Goal: Information Seeking & Learning: Learn about a topic

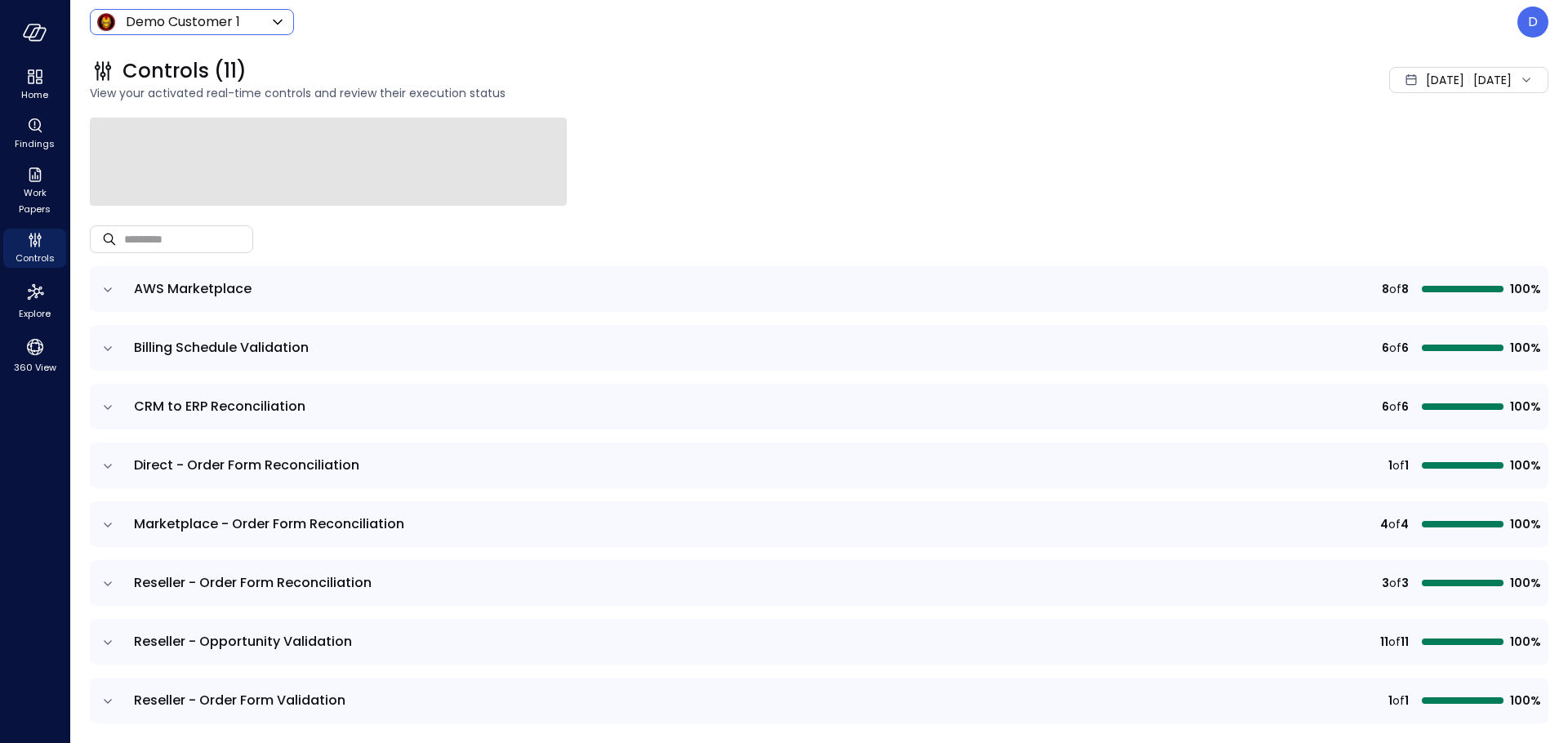
click at [186, 29] on body "Home Findings Work Papers Controls Explore 360 View Demo Customer 1 ***** ​ D C…" at bounding box center [784, 371] width 1568 height 743
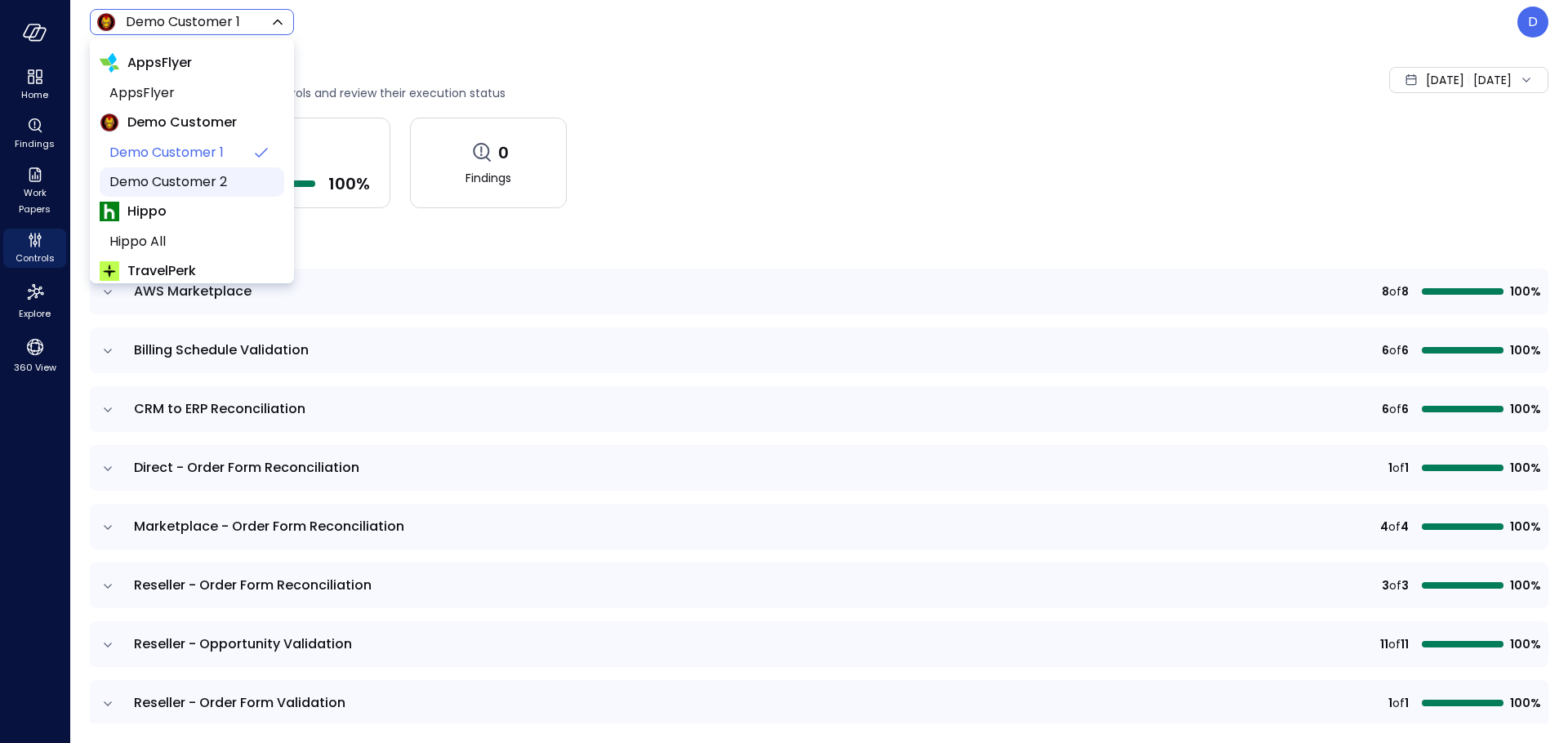
scroll to position [250, 0]
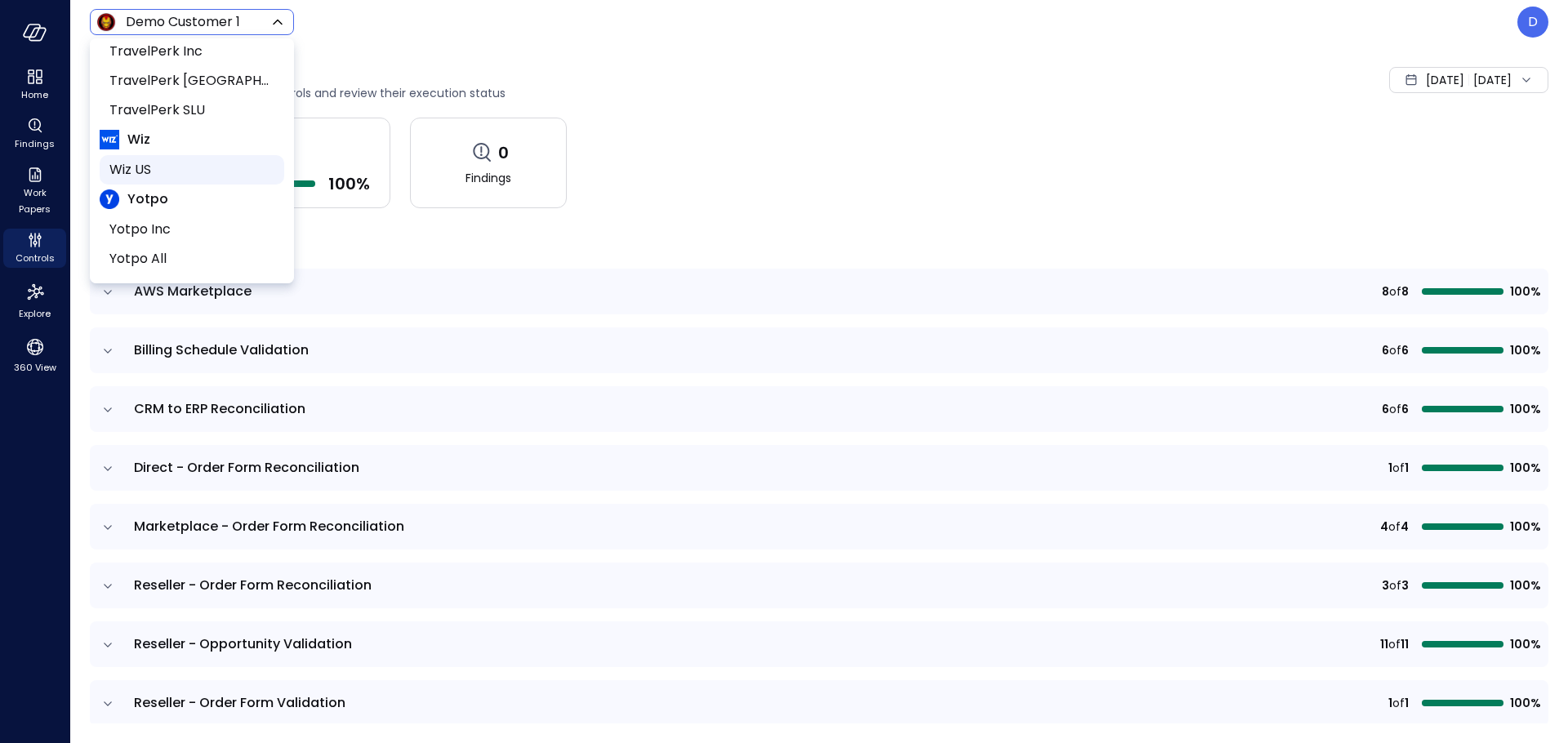
click at [158, 167] on span "Wiz US" at bounding box center [190, 170] width 161 height 20
type input "******"
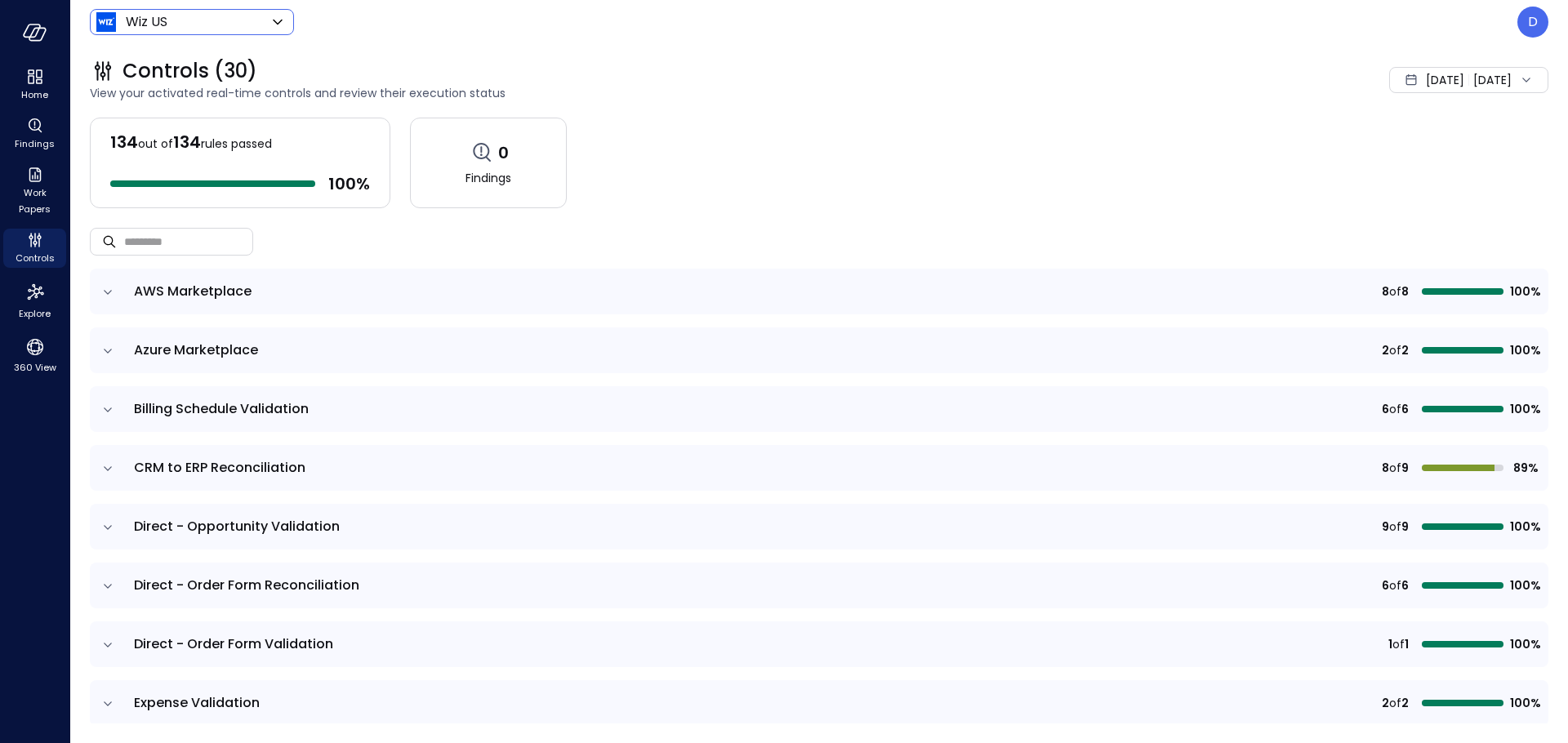
click at [1426, 78] on span "[DATE]" at bounding box center [1445, 79] width 38 height 18
click at [1394, 146] on li "A[DATE]" at bounding box center [1435, 152] width 136 height 27
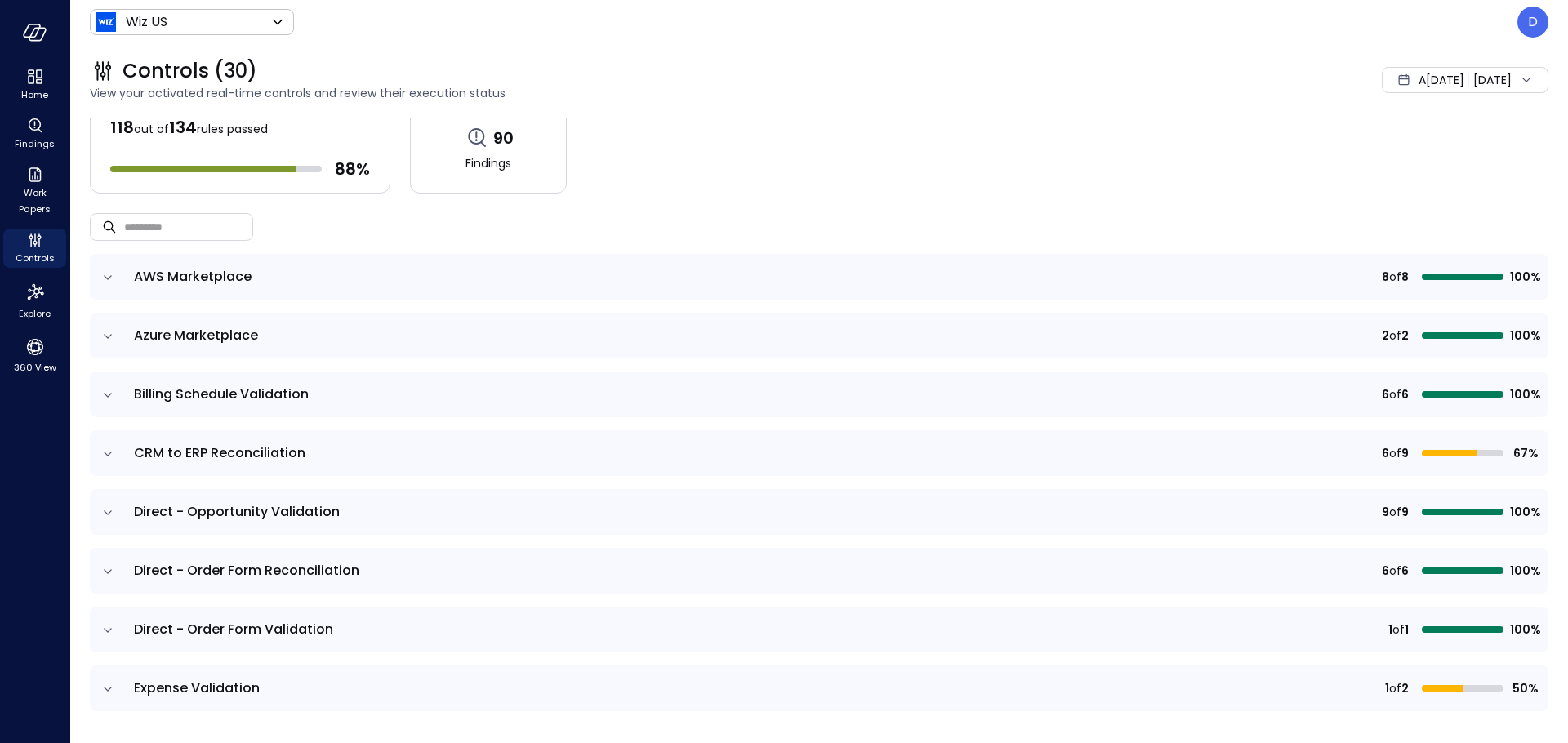
scroll to position [15, 0]
click at [107, 456] on icon "expand row" at bounding box center [107, 452] width 16 height 16
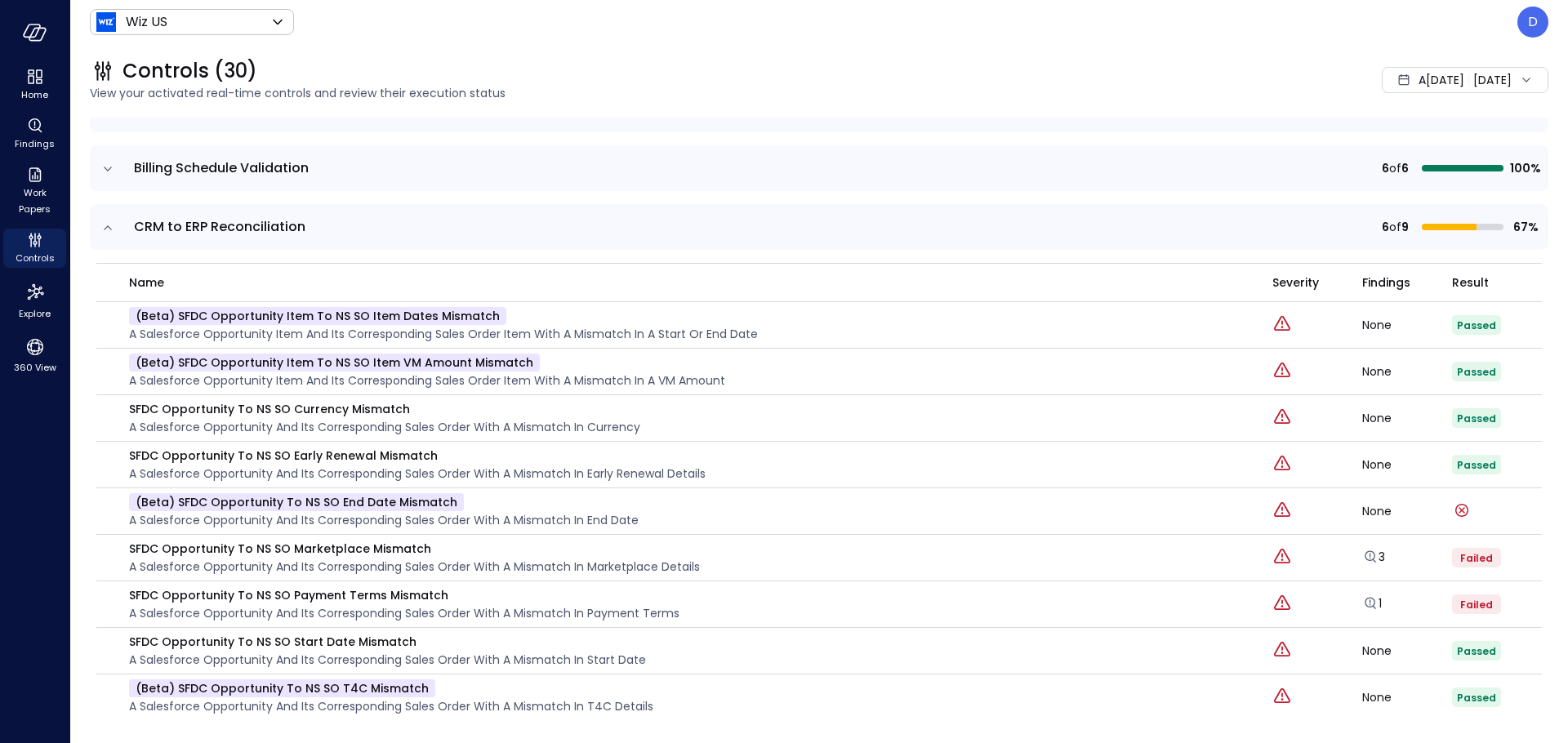
scroll to position [242, 0]
click at [1363, 604] on icon "Explore findings" at bounding box center [1369, 601] width 16 height 16
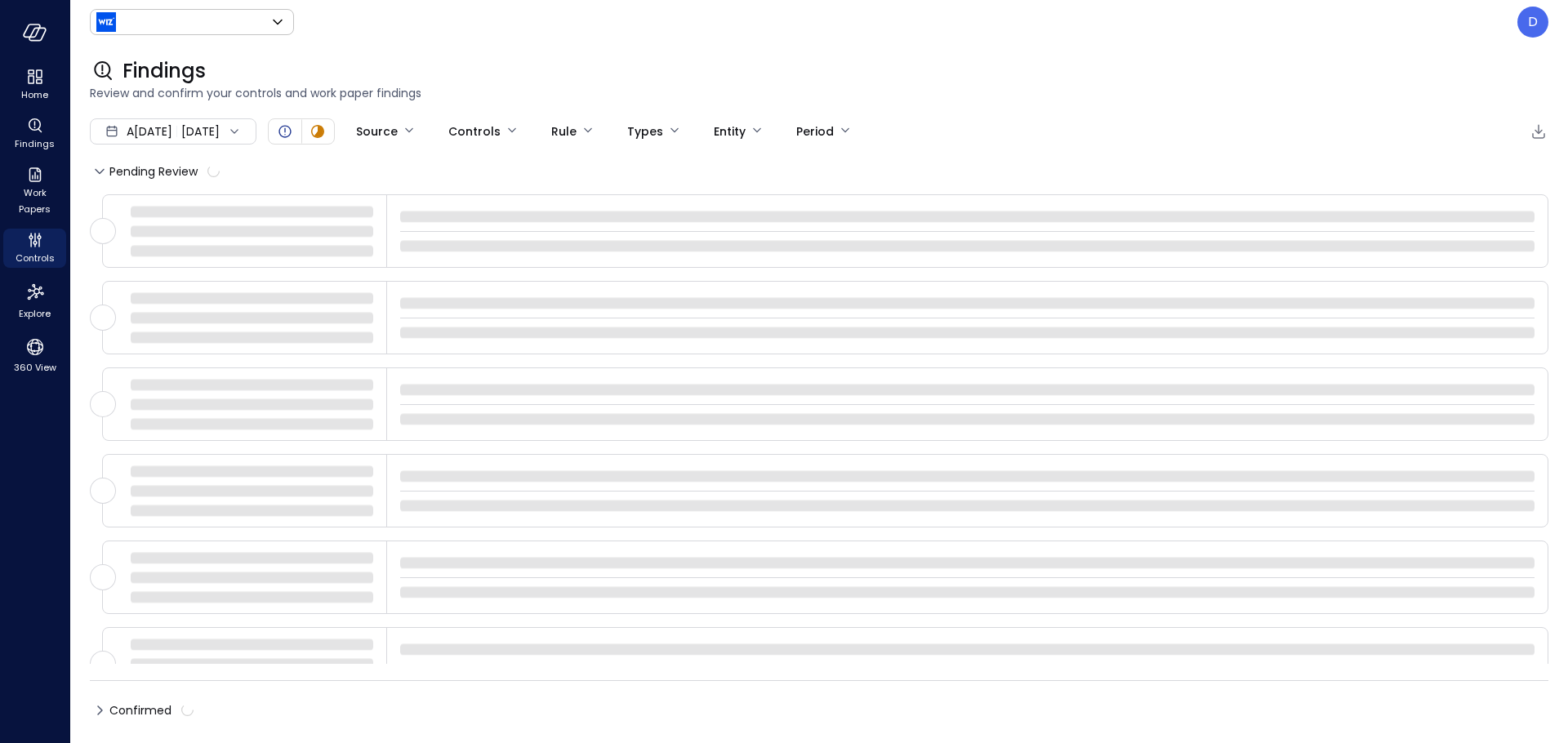
type input "******"
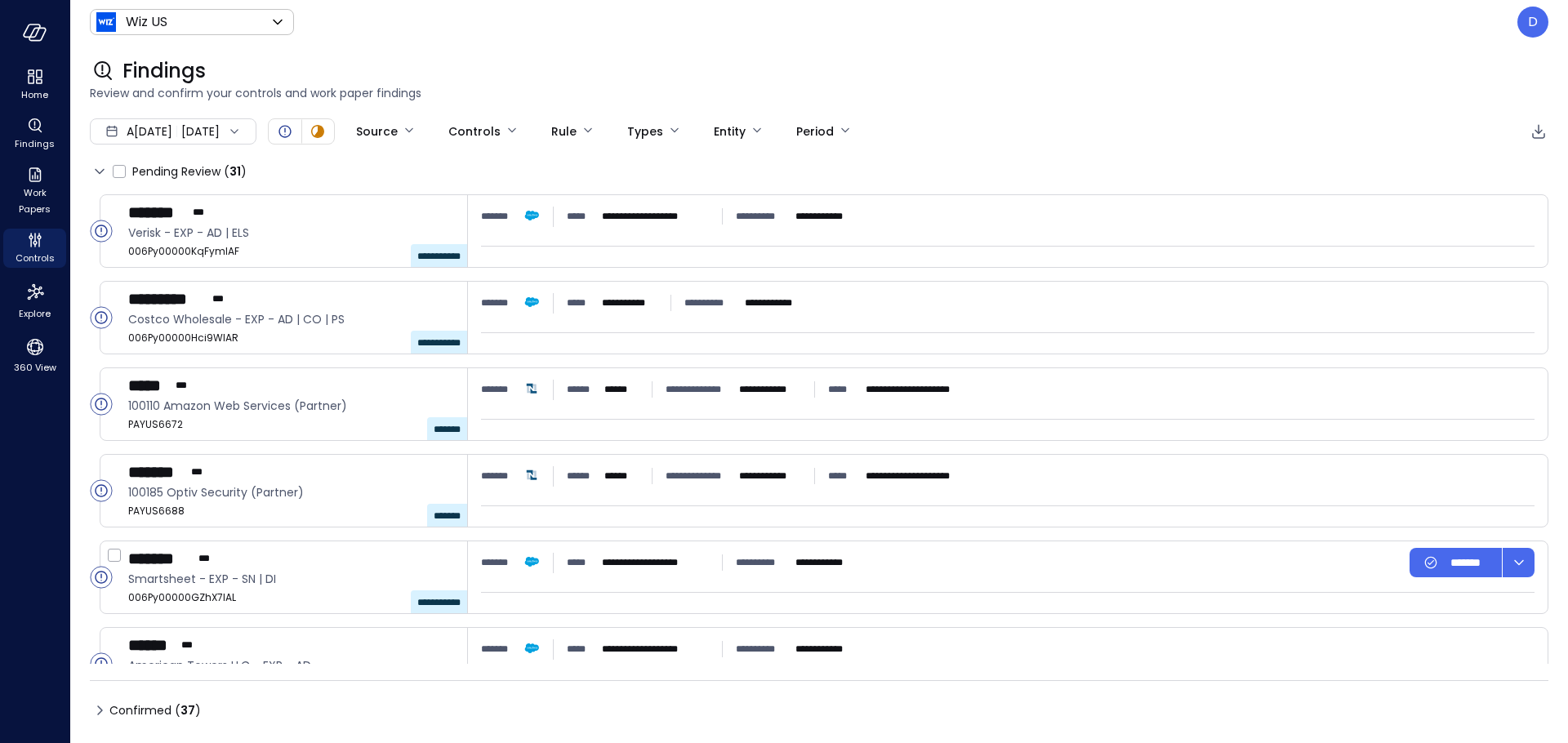
type input "****"
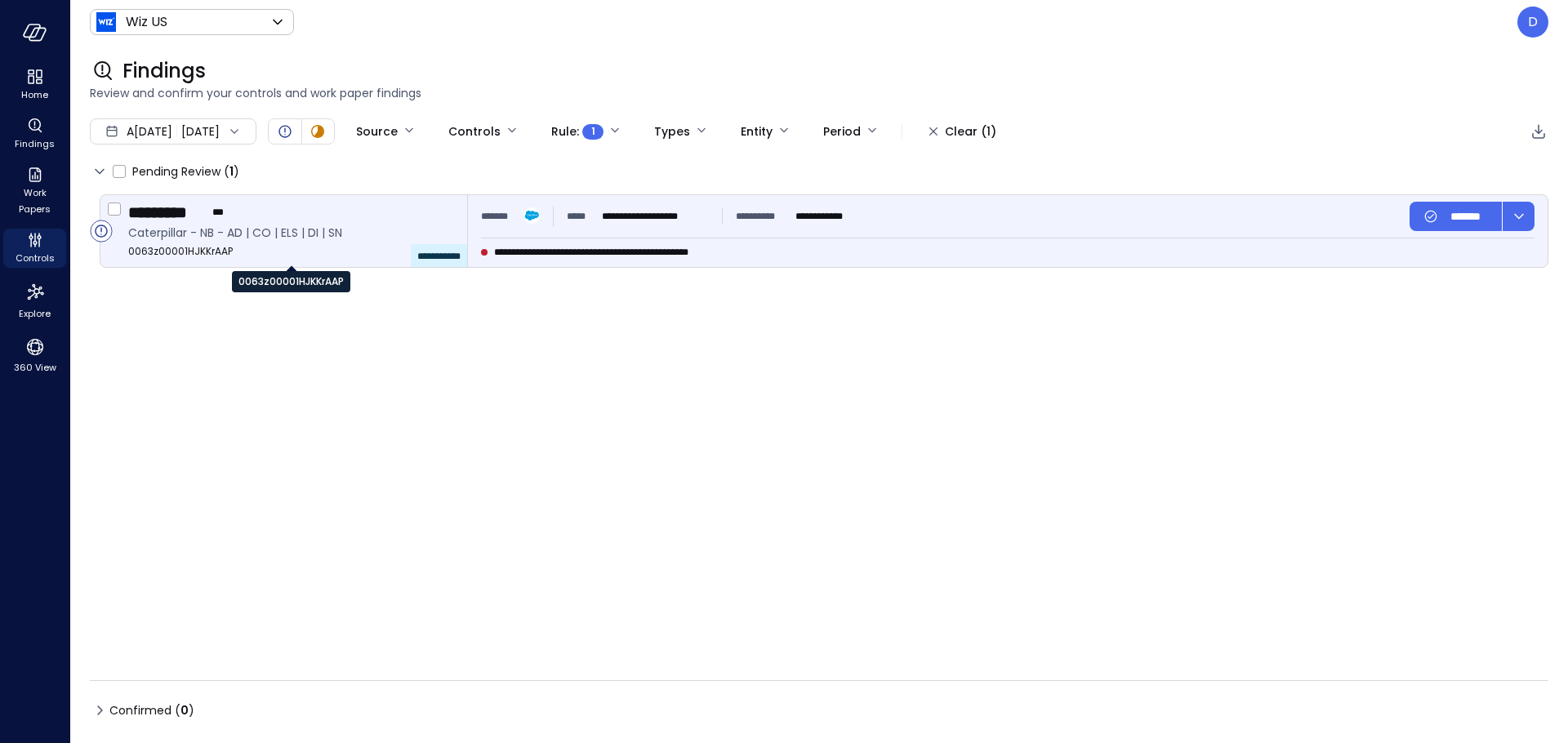
click at [392, 252] on span "0063z00001HJKKrAAP" at bounding box center [290, 251] width 325 height 16
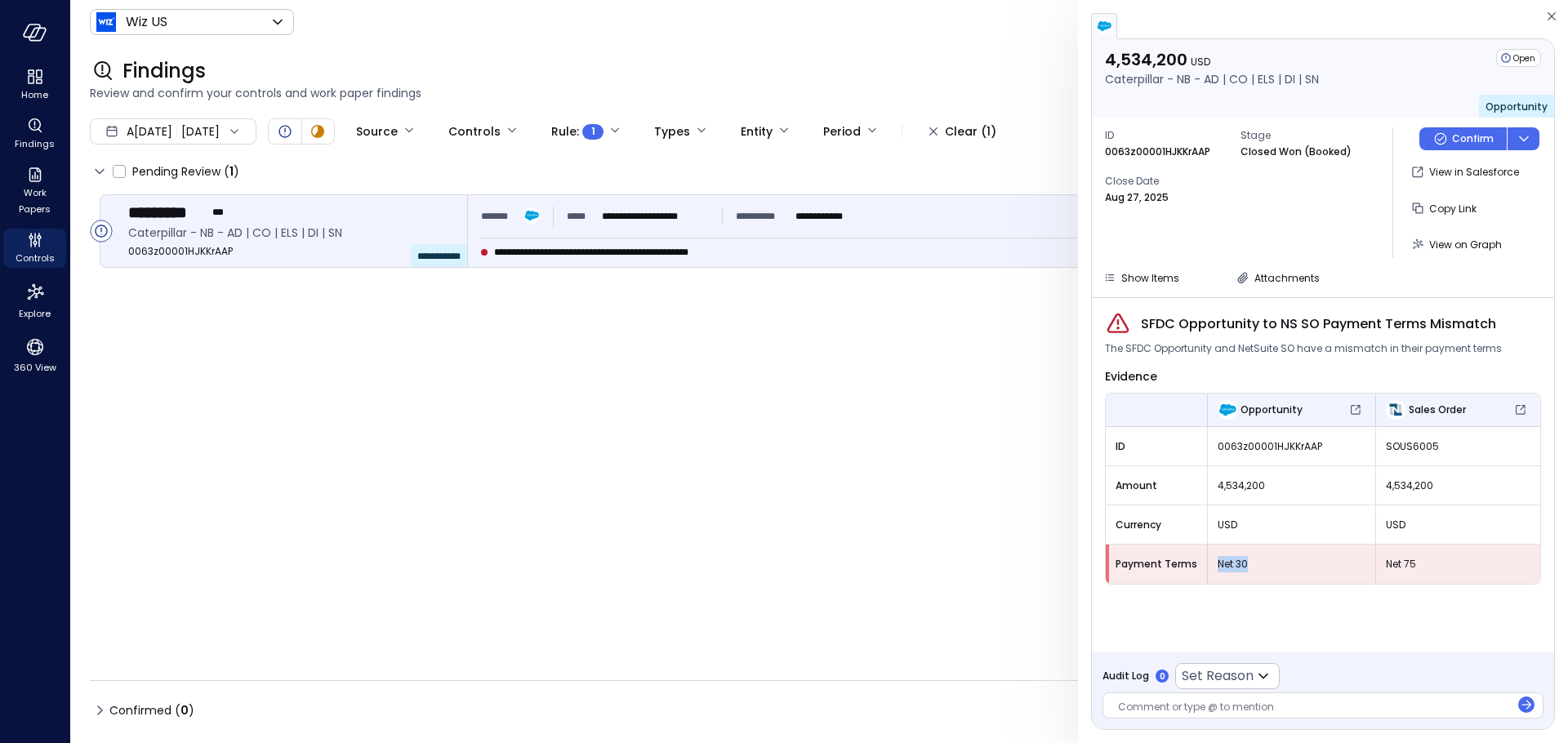
drag, startPoint x: 1210, startPoint y: 568, endPoint x: 1257, endPoint y: 568, distance: 47.0
click at [1257, 568] on div "Net 30" at bounding box center [1291, 564] width 167 height 30
click at [1257, 568] on span "Net 30" at bounding box center [1291, 564] width 148 height 16
click at [1441, 244] on span "View on Graph" at bounding box center [1466, 244] width 73 height 14
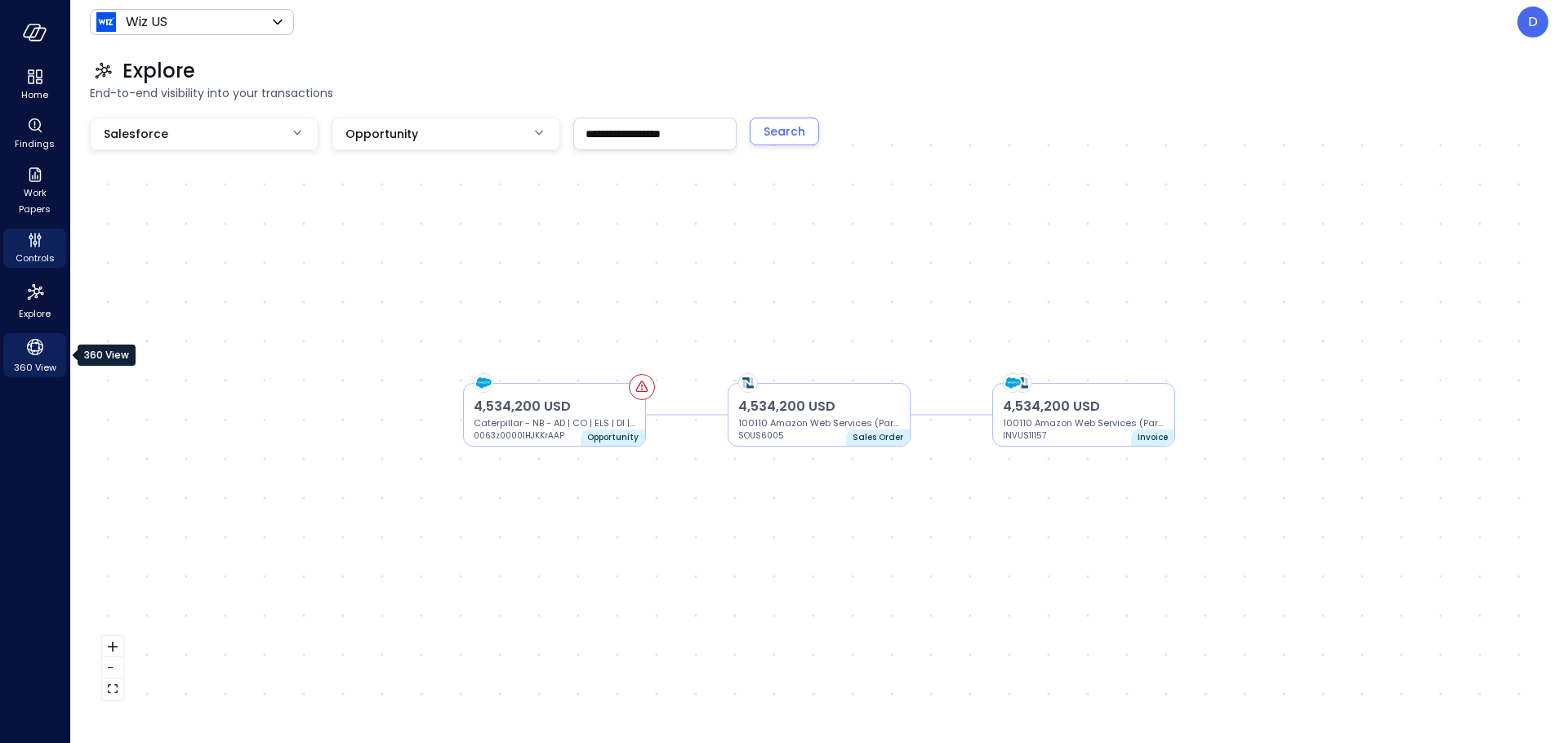
click at [31, 360] on span "360 View" at bounding box center [35, 367] width 43 height 16
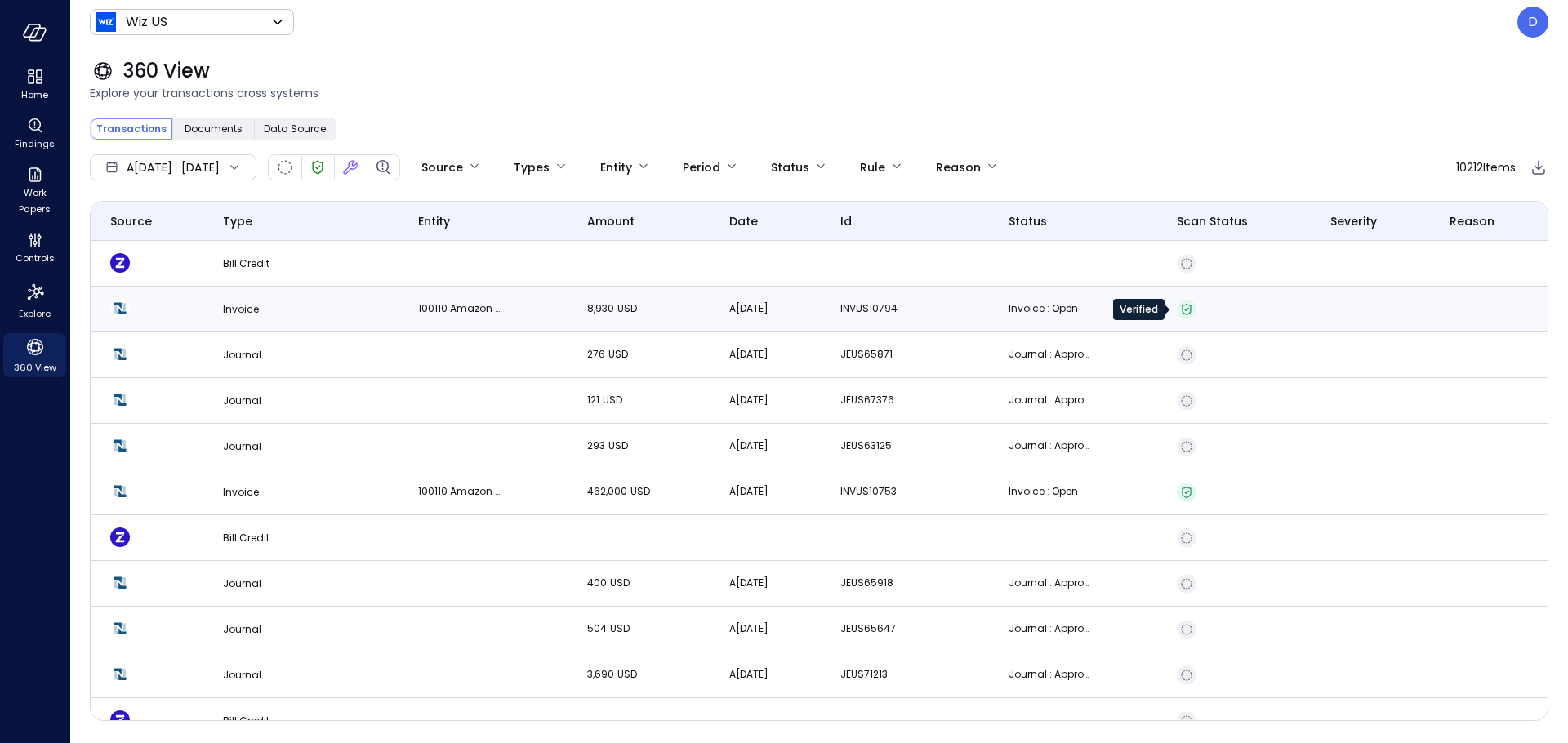
click at [1185, 309] on icon "Verified" at bounding box center [1187, 308] width 5 height 3
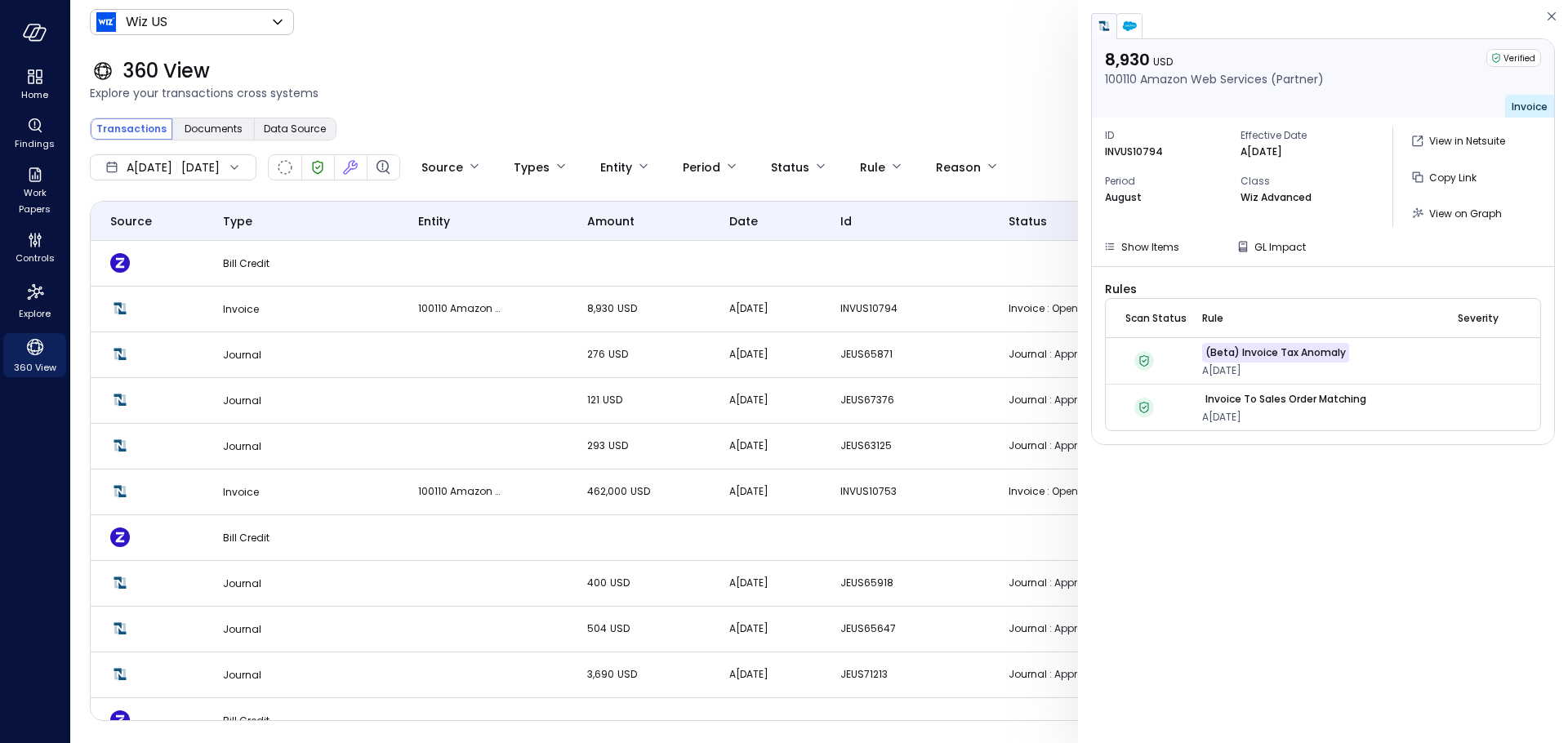
click at [1000, 50] on div "360 View Explore your transactions cross systems" at bounding box center [809, 79] width 1478 height 72
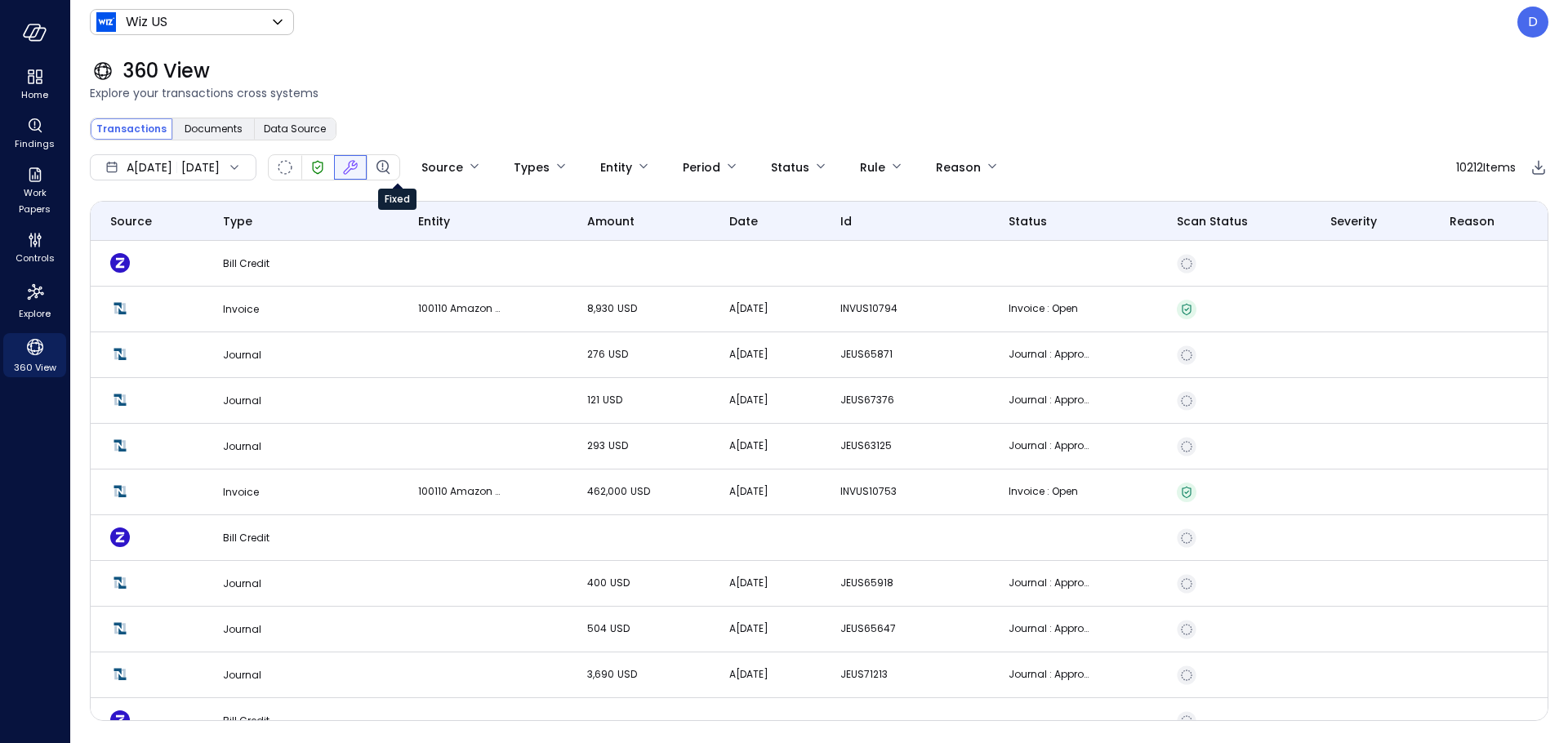
click at [360, 172] on icon "Fixed" at bounding box center [350, 167] width 20 height 20
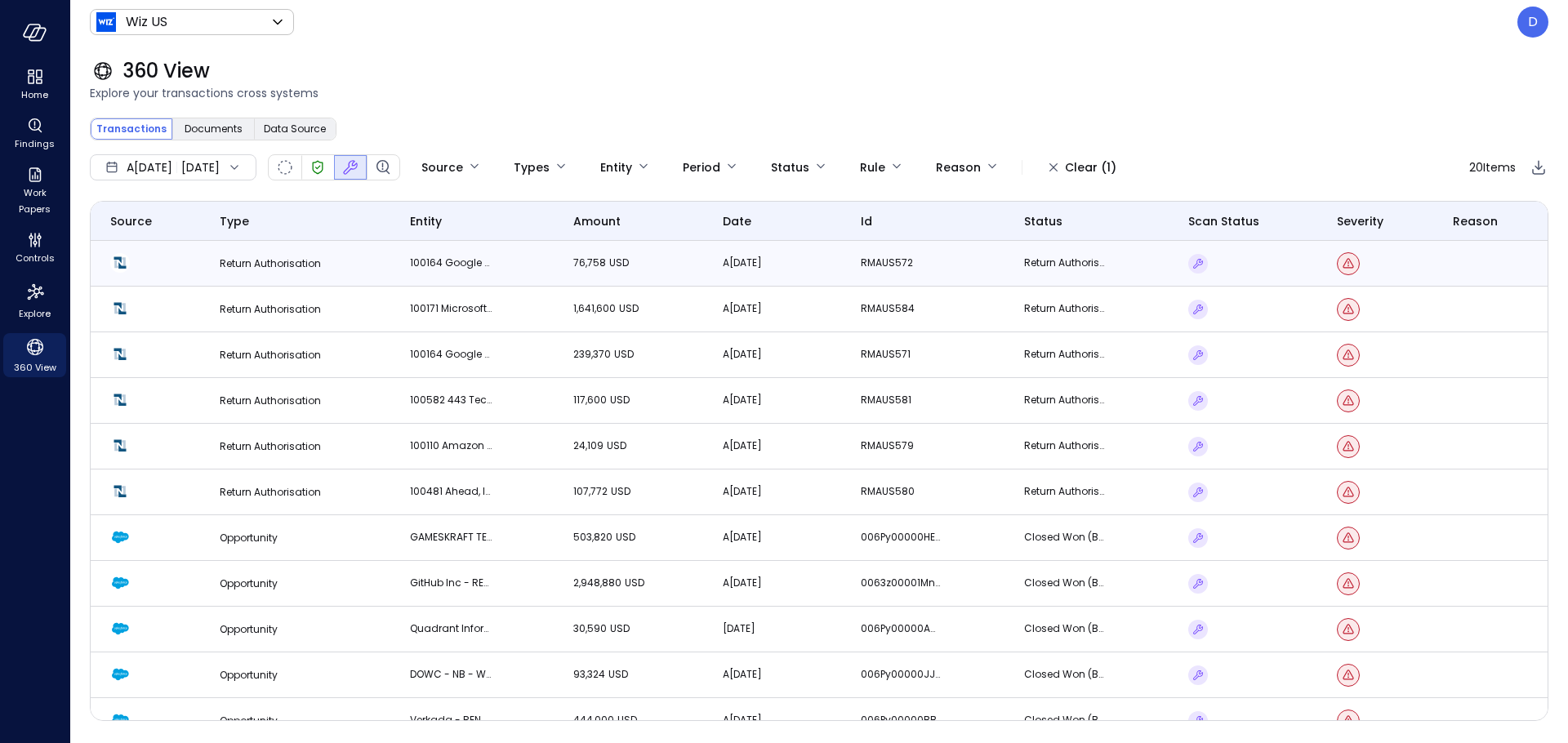
click at [990, 265] on td "RMAUS572" at bounding box center [922, 263] width 163 height 46
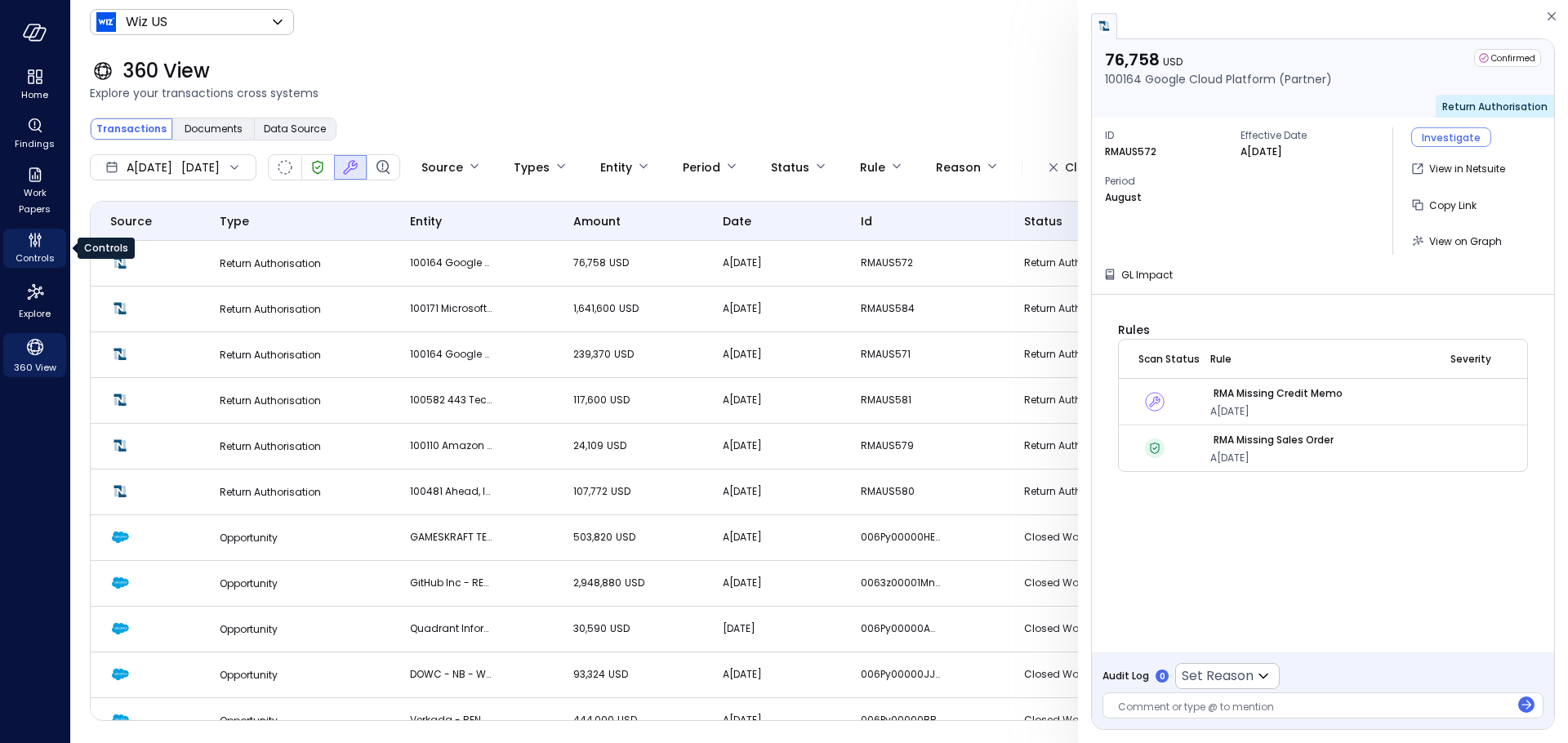
click at [29, 234] on icon "Controls" at bounding box center [35, 239] width 20 height 20
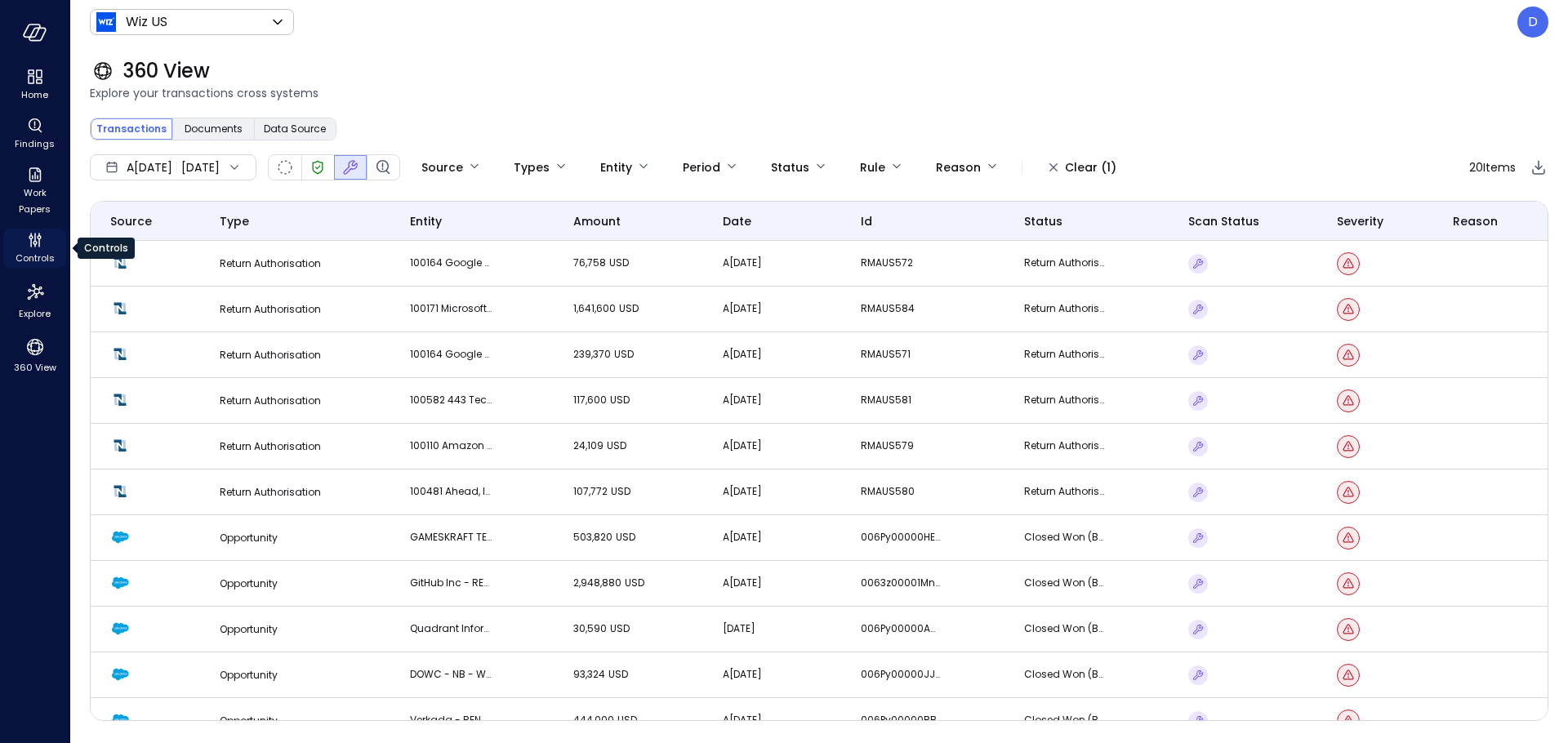
click at [32, 242] on icon "Controls" at bounding box center [34, 242] width 4 height 4
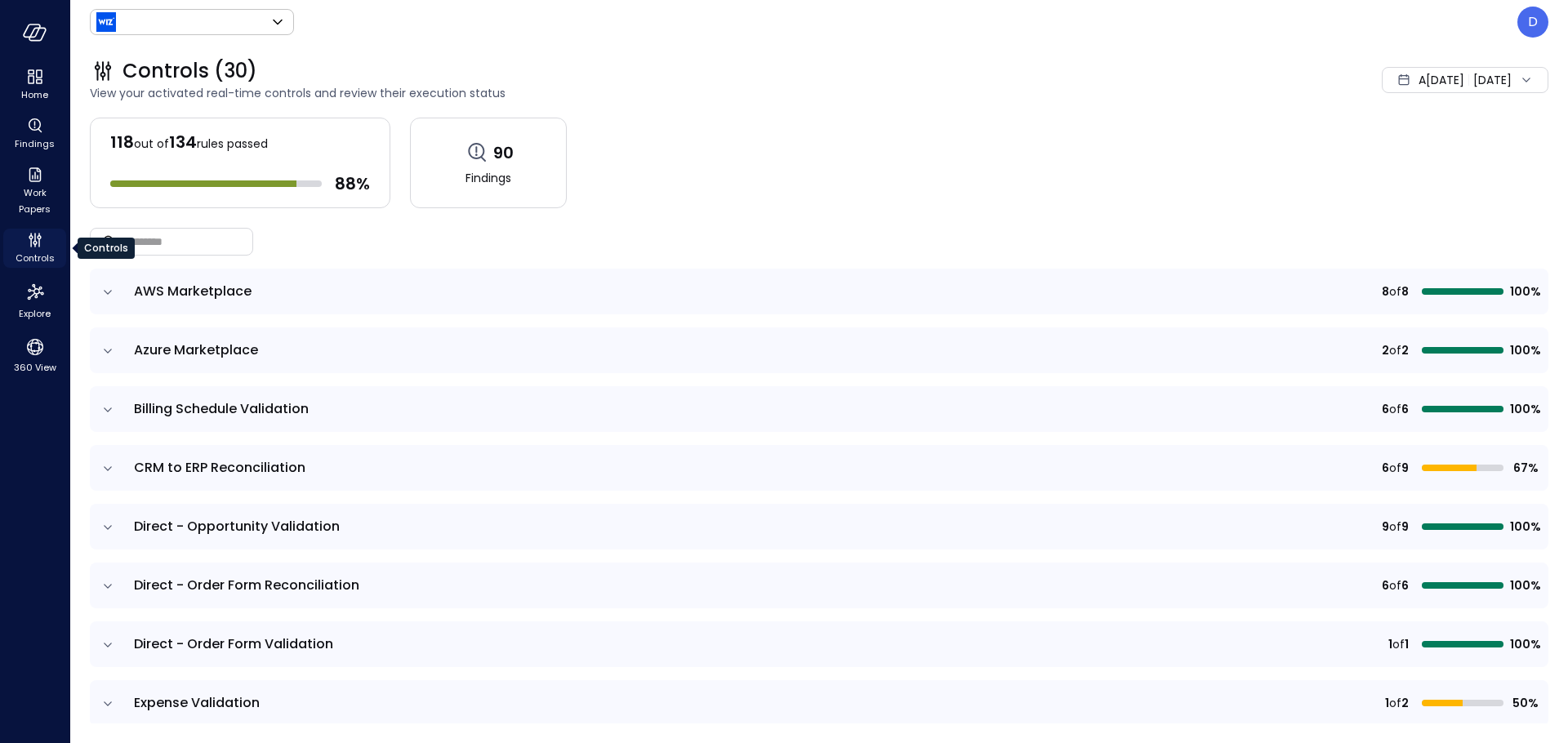
type input "******"
click at [109, 474] on icon "expand row" at bounding box center [107, 468] width 16 height 16
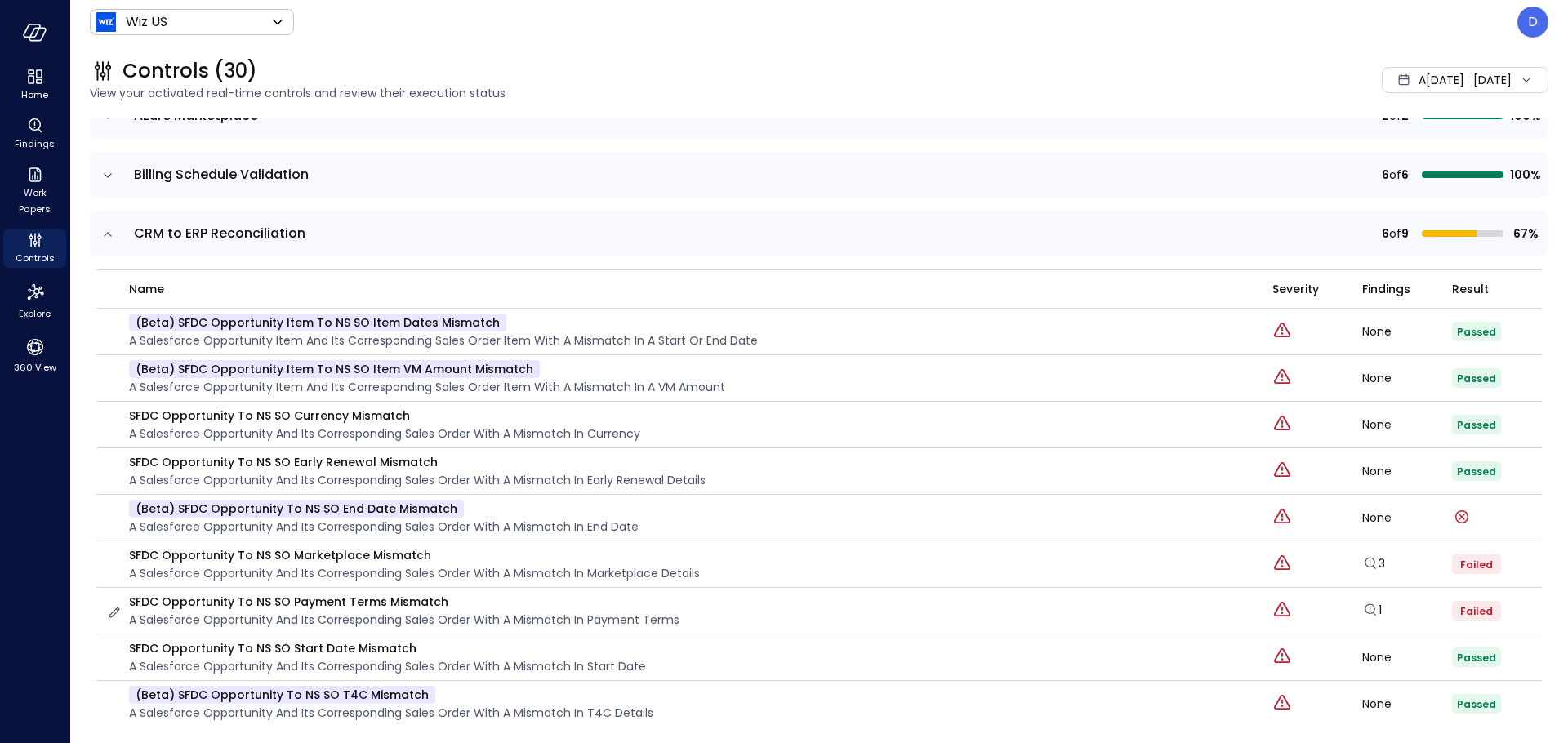
scroll to position [233, 0]
click at [109, 228] on icon "expand row" at bounding box center [107, 236] width 16 height 16
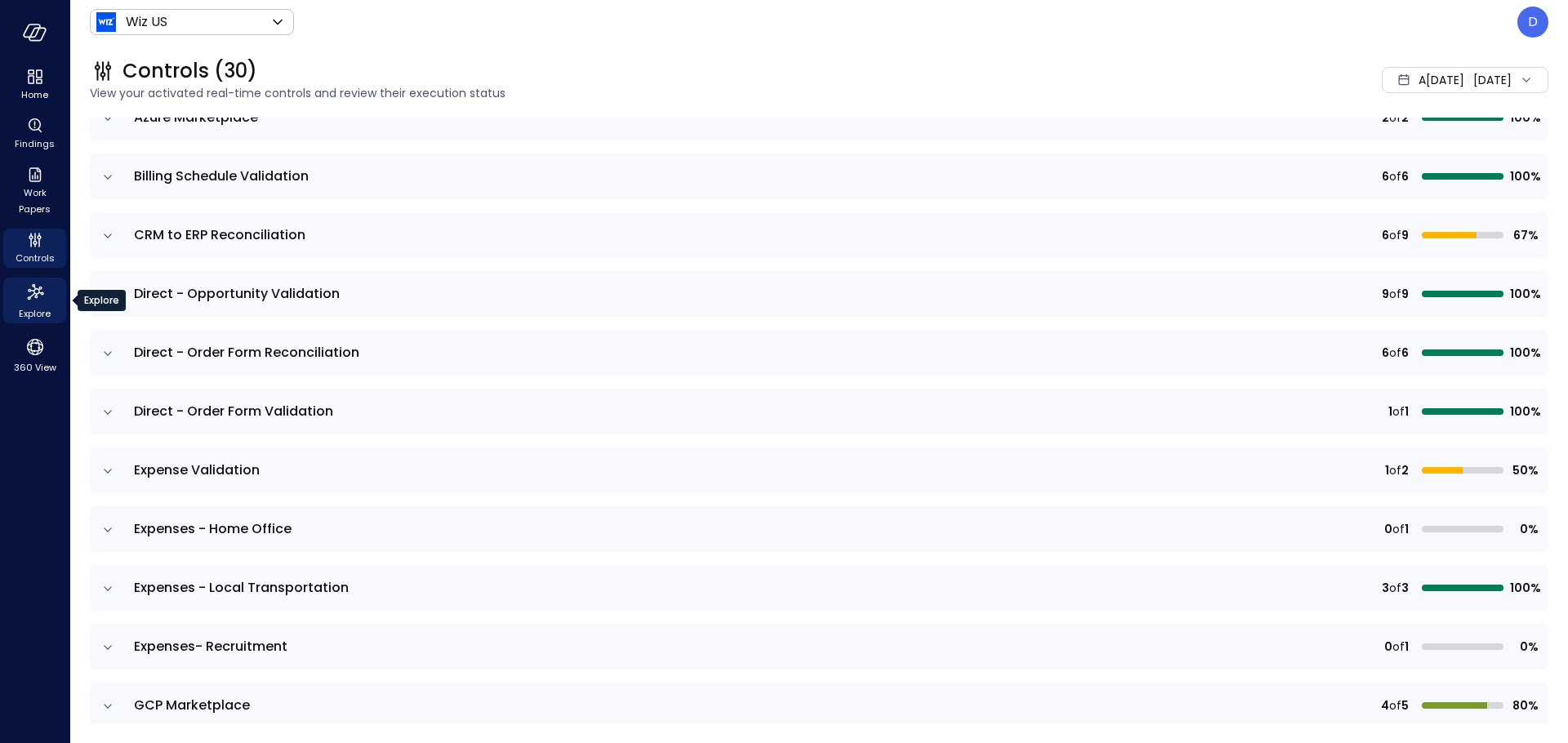
click at [26, 306] on span "Explore" at bounding box center [34, 313] width 31 height 16
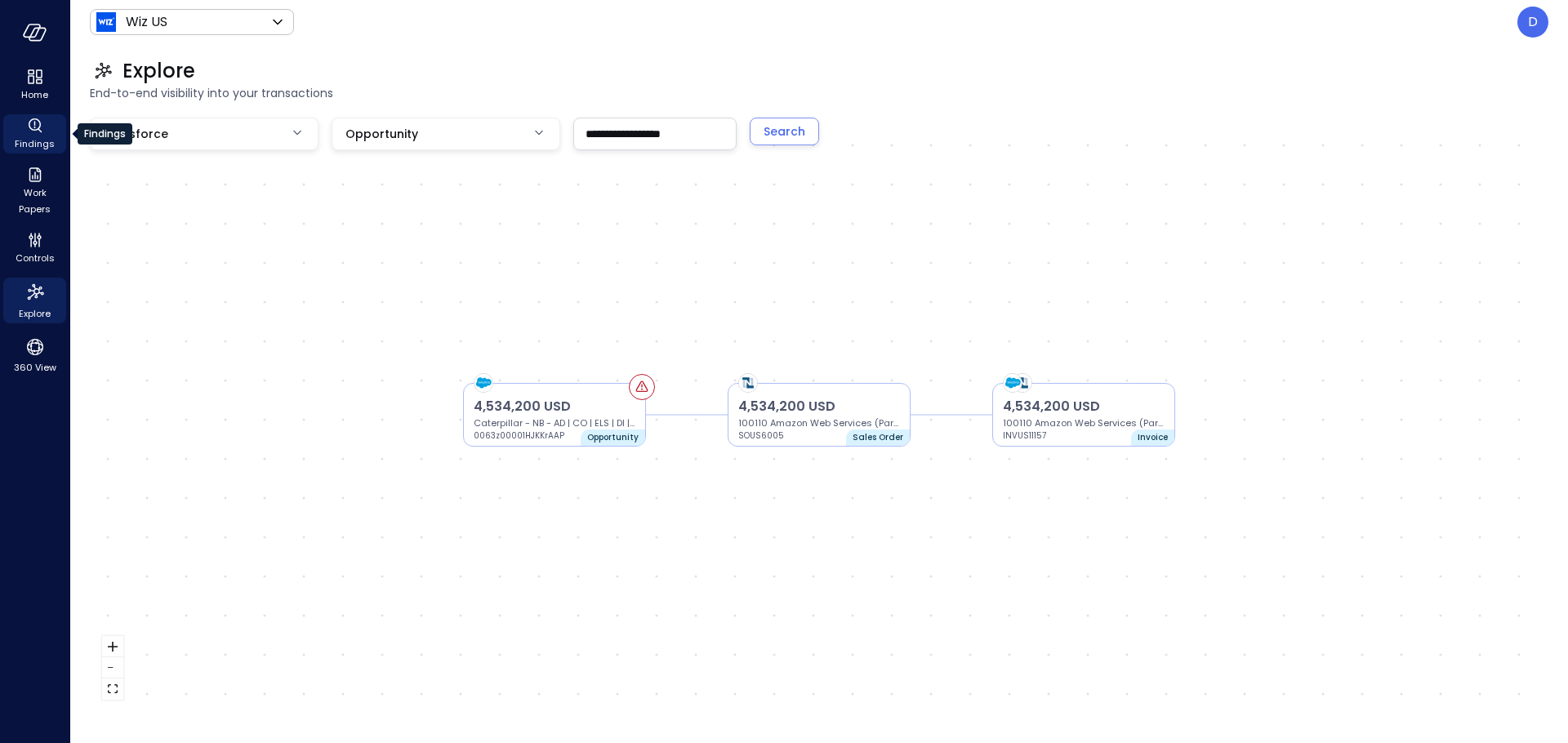
click at [48, 140] on span "Findings" at bounding box center [34, 143] width 40 height 16
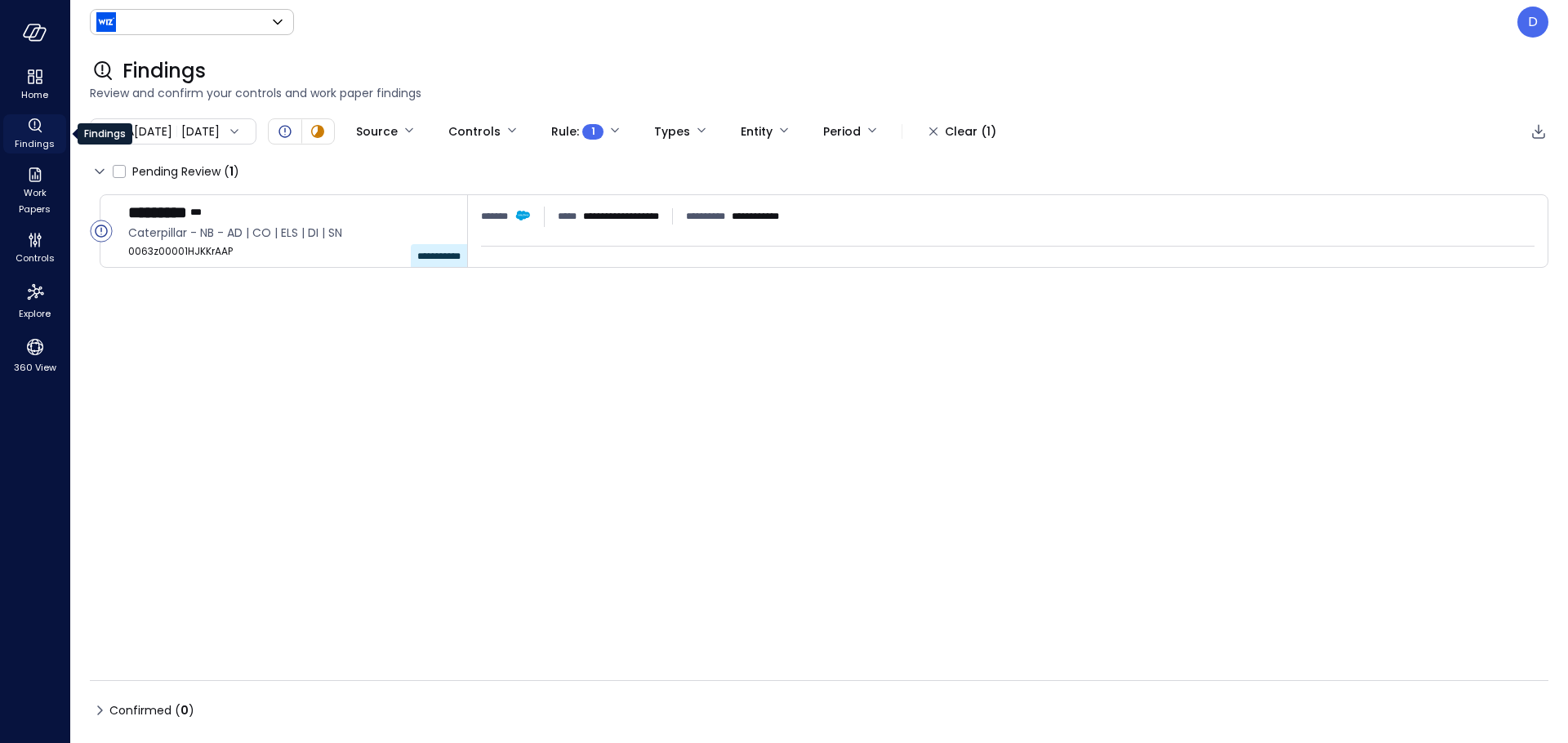
type input "******"
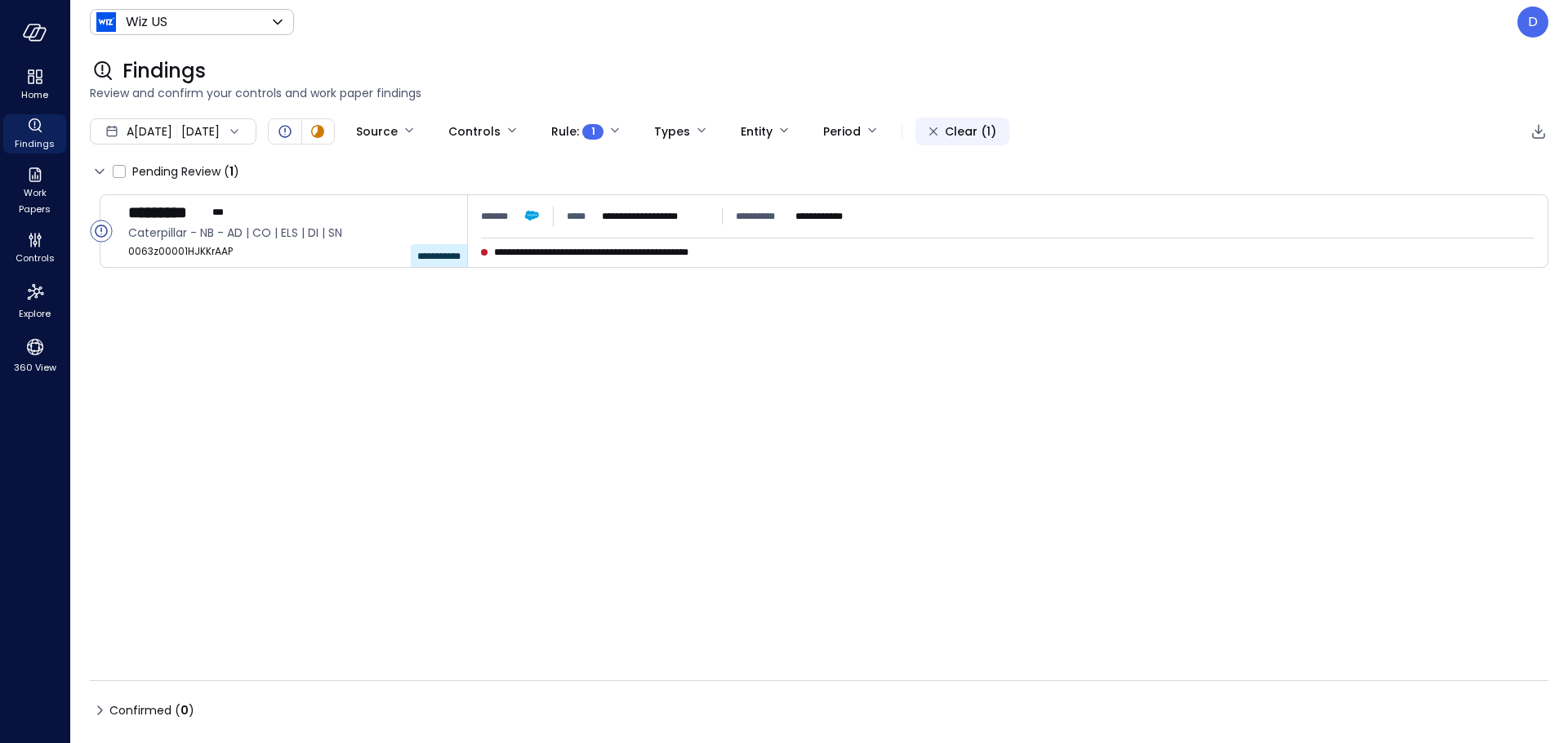
click at [937, 134] on icon "button" at bounding box center [933, 132] width 9 height 9
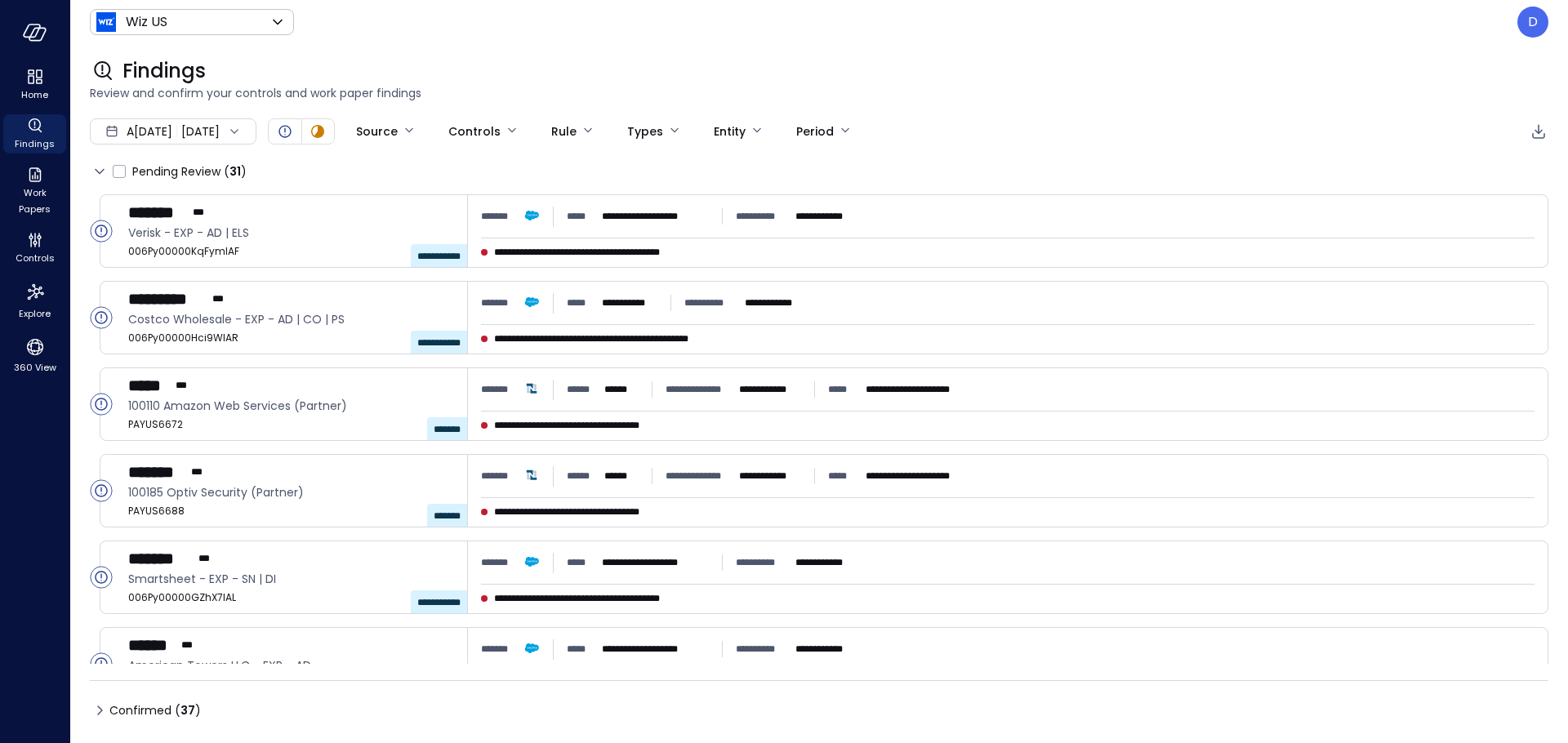
click at [99, 711] on icon at bounding box center [99, 710] width 20 height 20
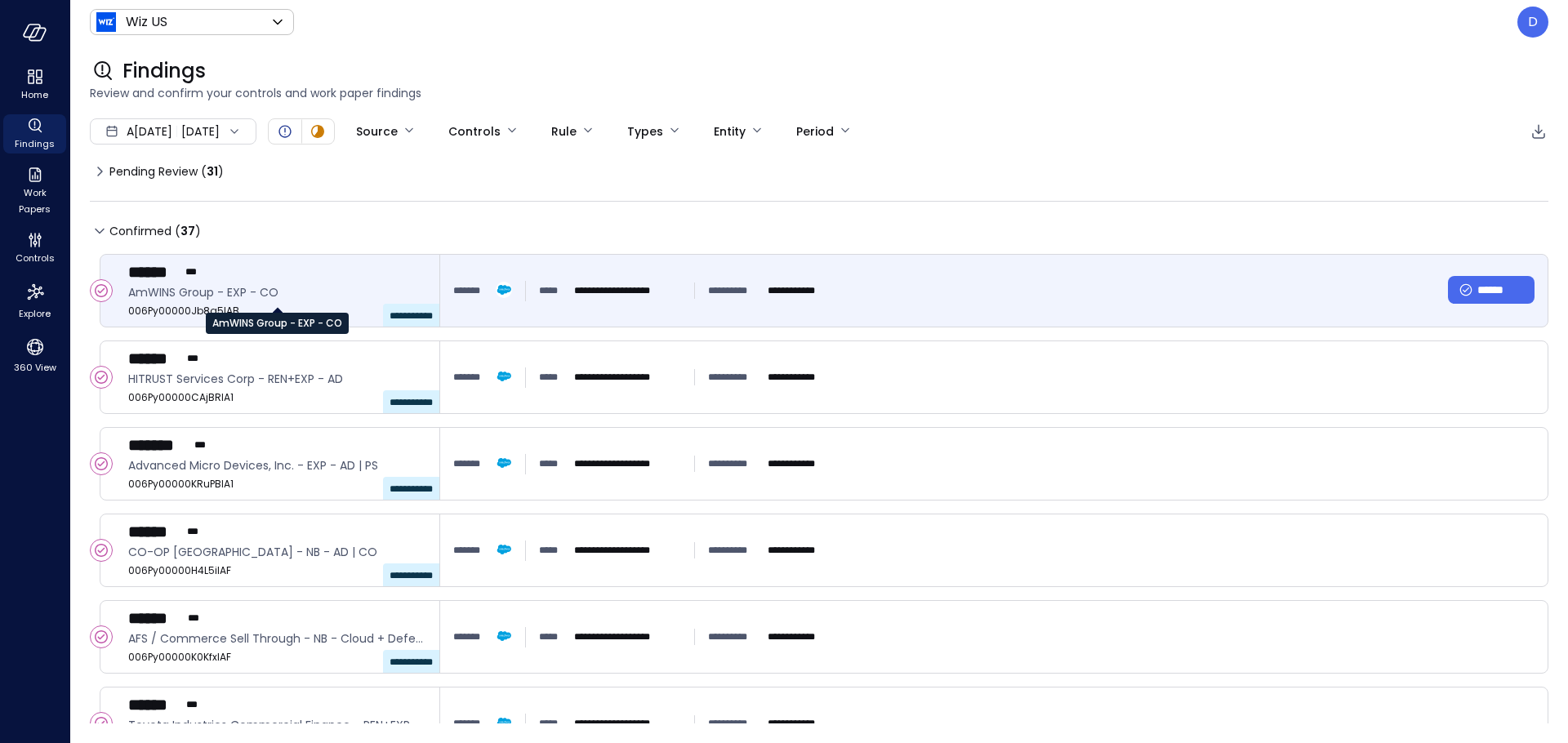
click at [243, 301] on div "AmWINS Group - EXP - CO" at bounding box center [278, 318] width 143 height 32
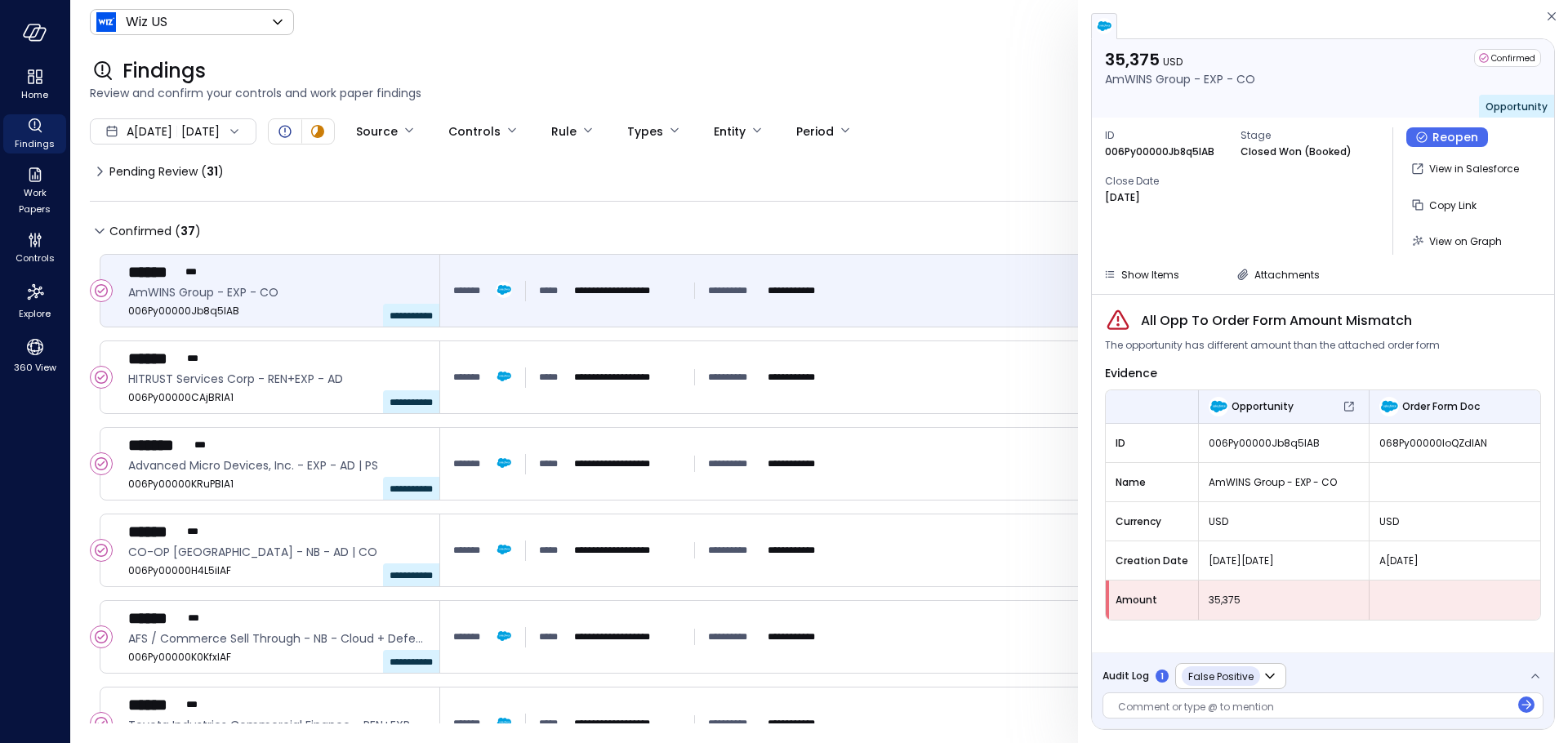
click at [1136, 678] on span "Audit Log" at bounding box center [1125, 675] width 47 height 16
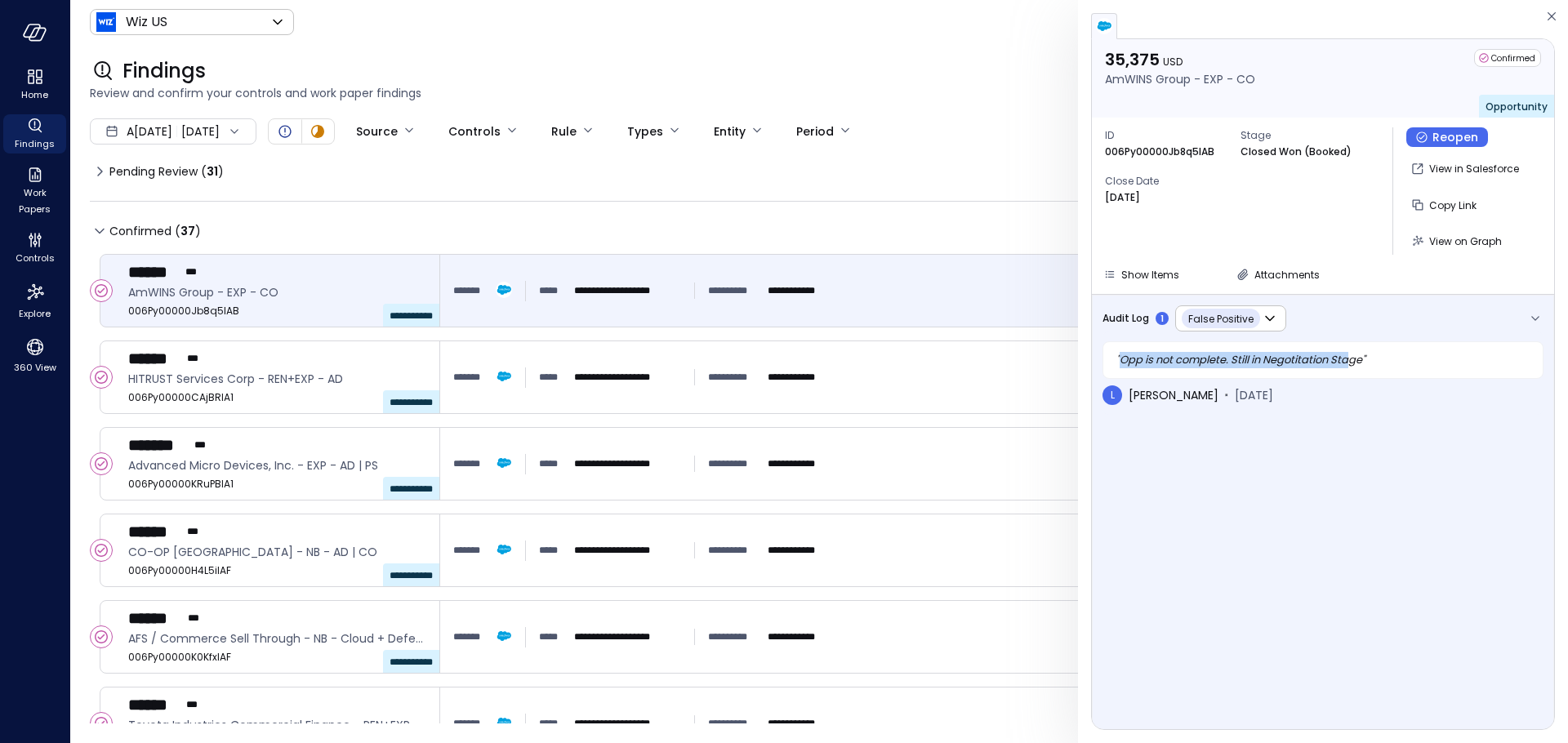
drag, startPoint x: 1122, startPoint y: 356, endPoint x: 1368, endPoint y: 359, distance: 246.0
click at [1367, 359] on div "" Opp is not complete. Still in Negotitation Stage "" at bounding box center [1323, 360] width 441 height 37
click at [1368, 359] on div "" Opp is not complete. Still in Negotitation Stage "" at bounding box center [1323, 360] width 441 height 37
drag, startPoint x: 1243, startPoint y: 152, endPoint x: 1353, endPoint y: 154, distance: 110.0
click at [1353, 154] on div "Closed Won (Booked)" at bounding box center [1298, 152] width 115 height 16
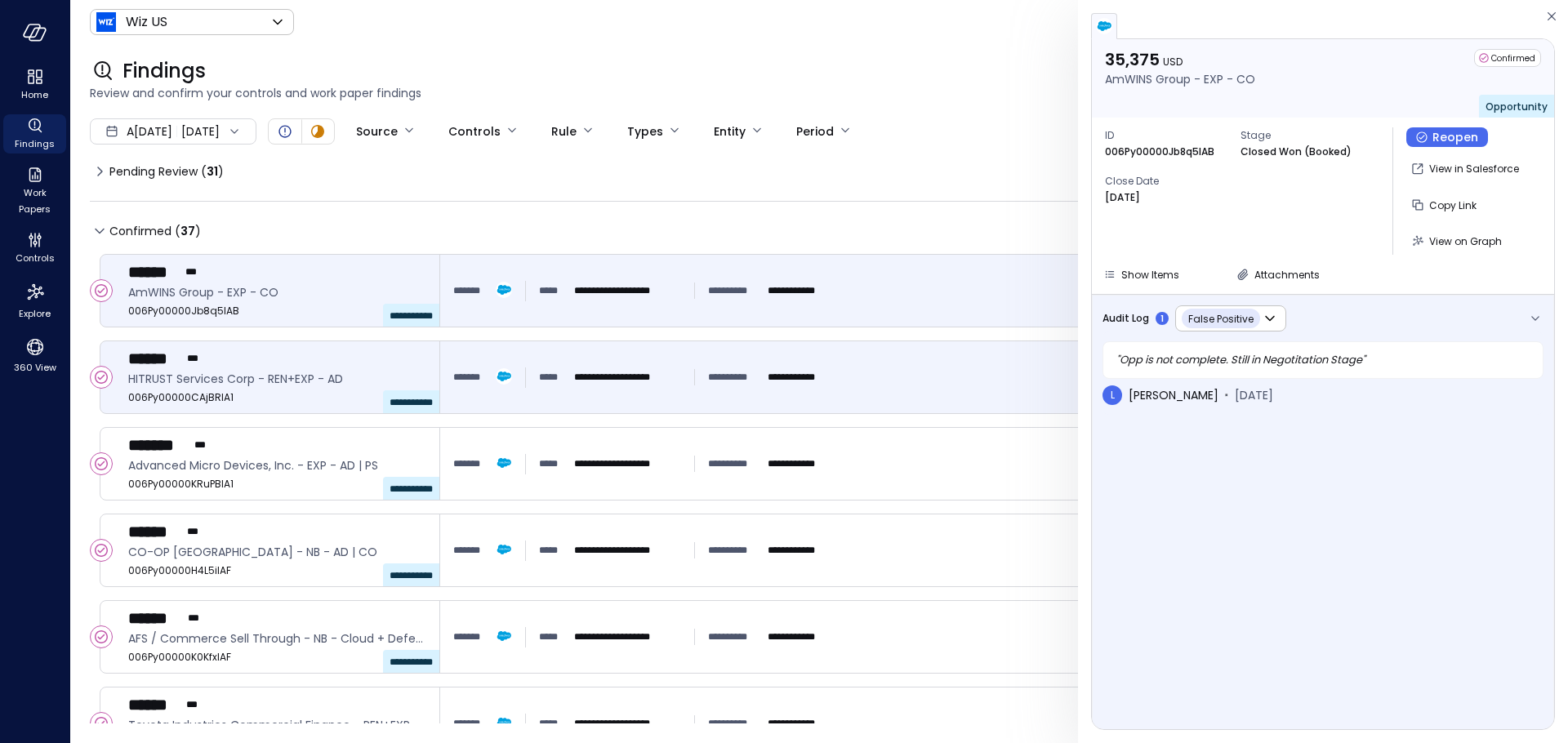
click at [931, 369] on div "**********" at bounding box center [993, 377] width 1081 height 30
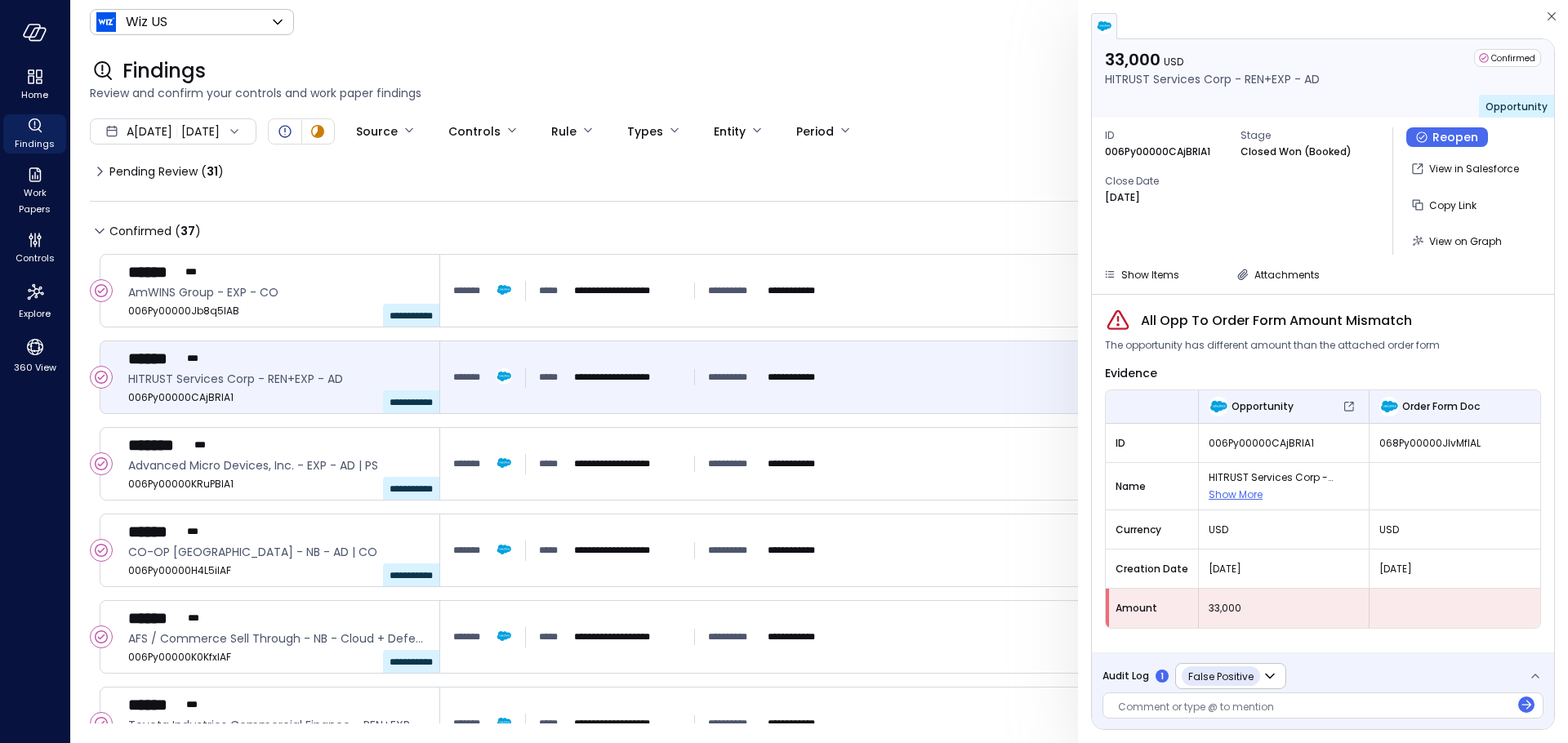
click at [1122, 672] on span "Audit Log" at bounding box center [1125, 675] width 47 height 16
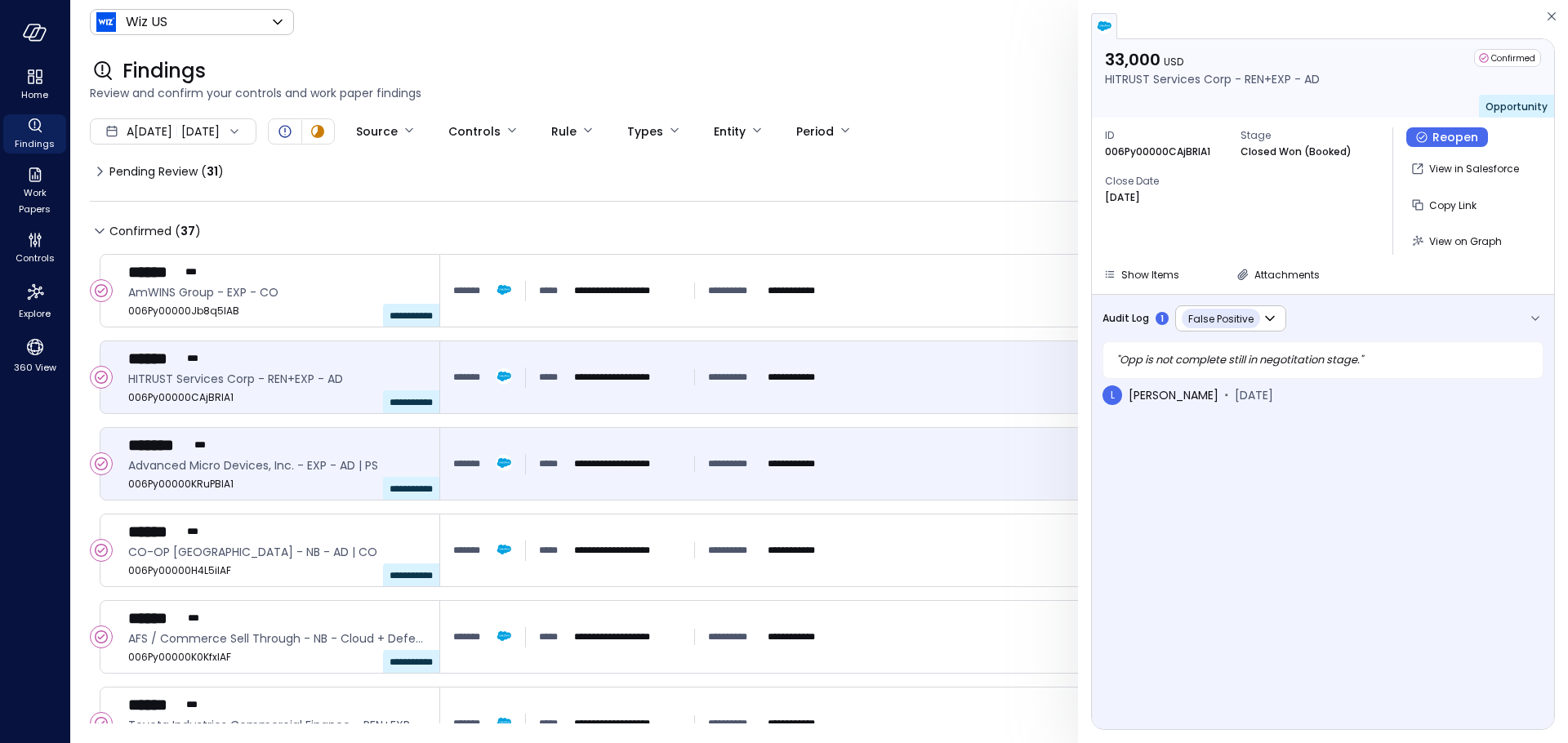
click at [904, 470] on div "**********" at bounding box center [993, 464] width 1081 height 30
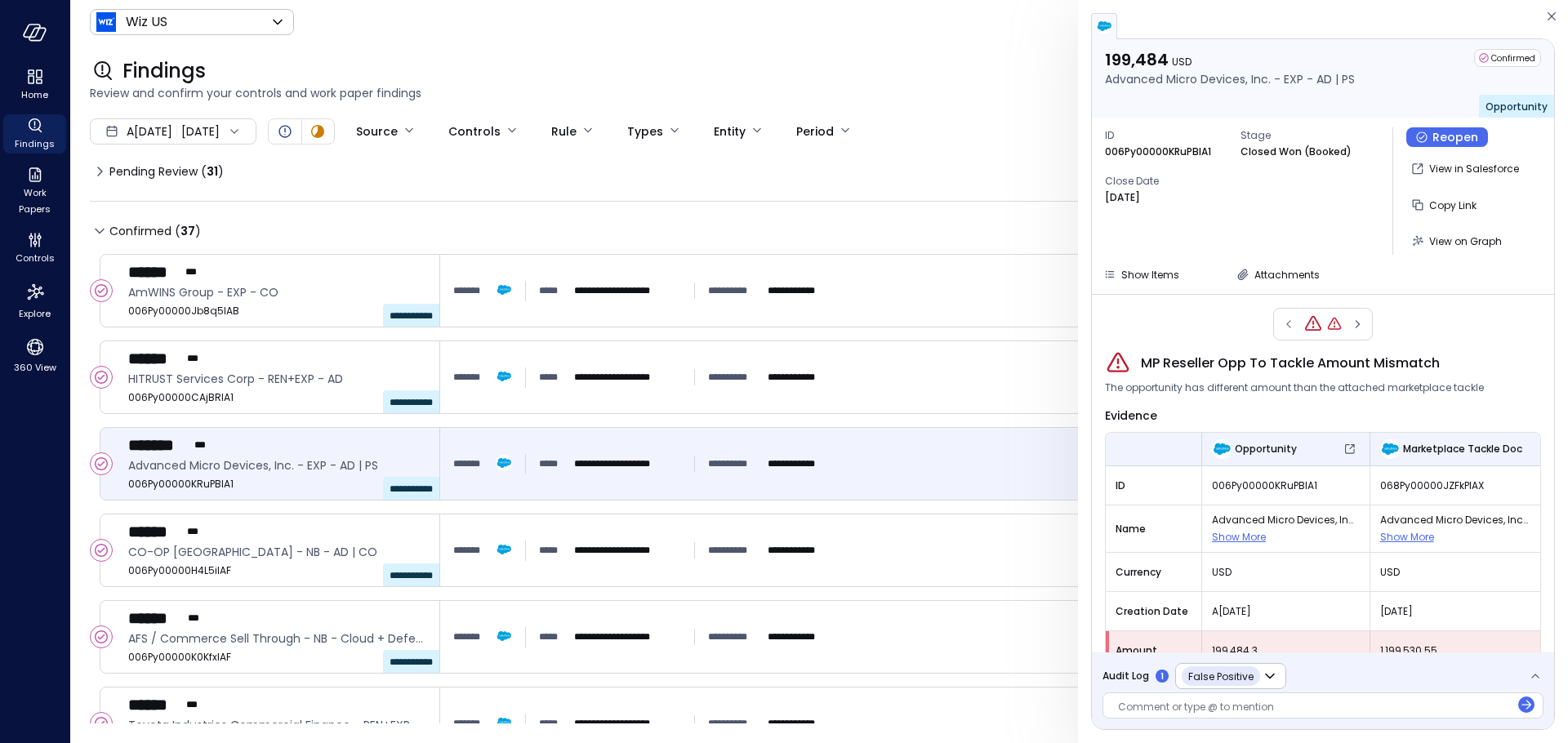
click at [1143, 676] on span "Audit Log" at bounding box center [1125, 675] width 47 height 16
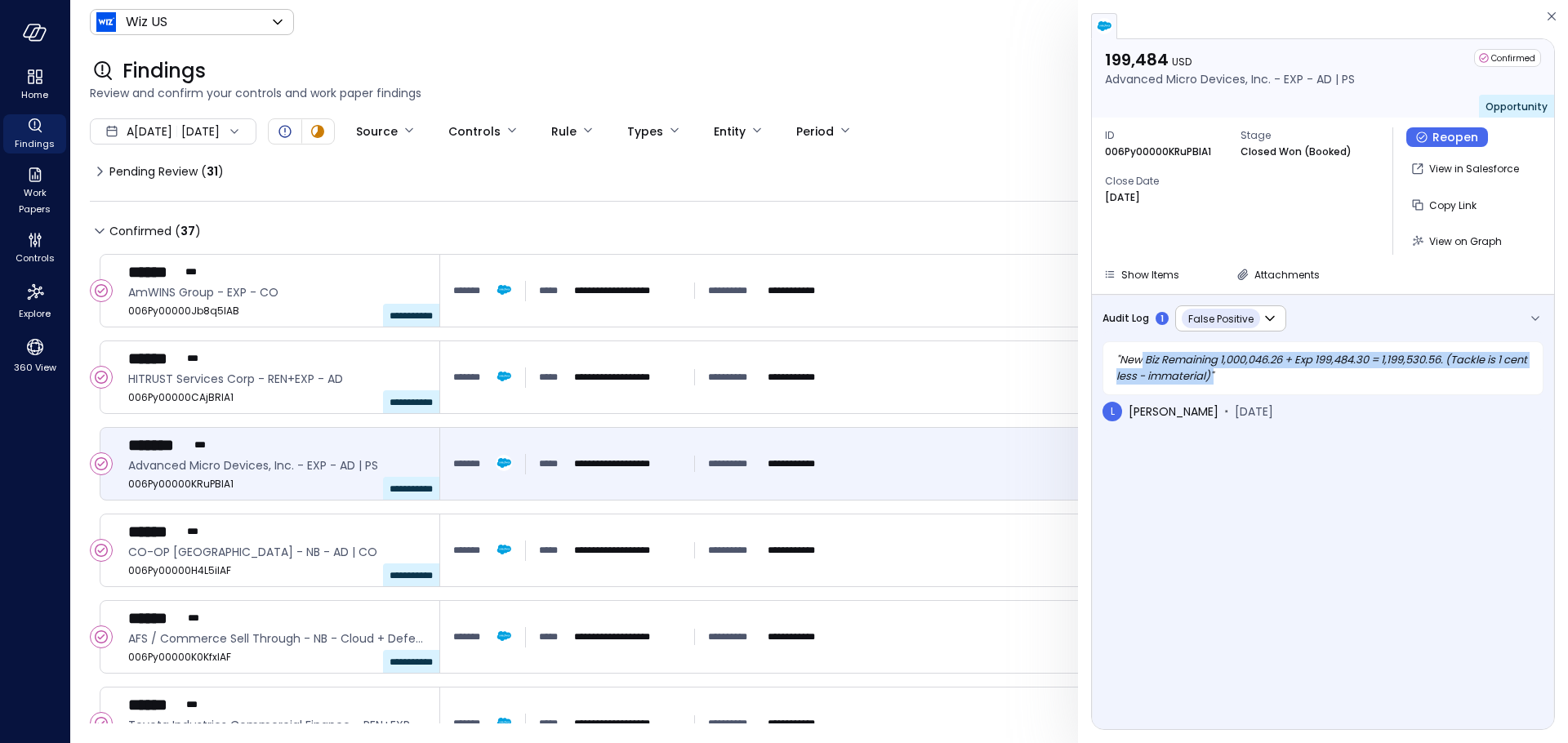
drag, startPoint x: 1141, startPoint y: 359, endPoint x: 1426, endPoint y: 386, distance: 286.3
click at [1426, 386] on div "" New Biz Remaining 1,000,046.26 + Exp 199,484.30 = 1,199,530.56. (Tackle is 1 …" at bounding box center [1323, 368] width 441 height 53
click at [1550, 19] on icon "button" at bounding box center [1551, 16] width 16 height 20
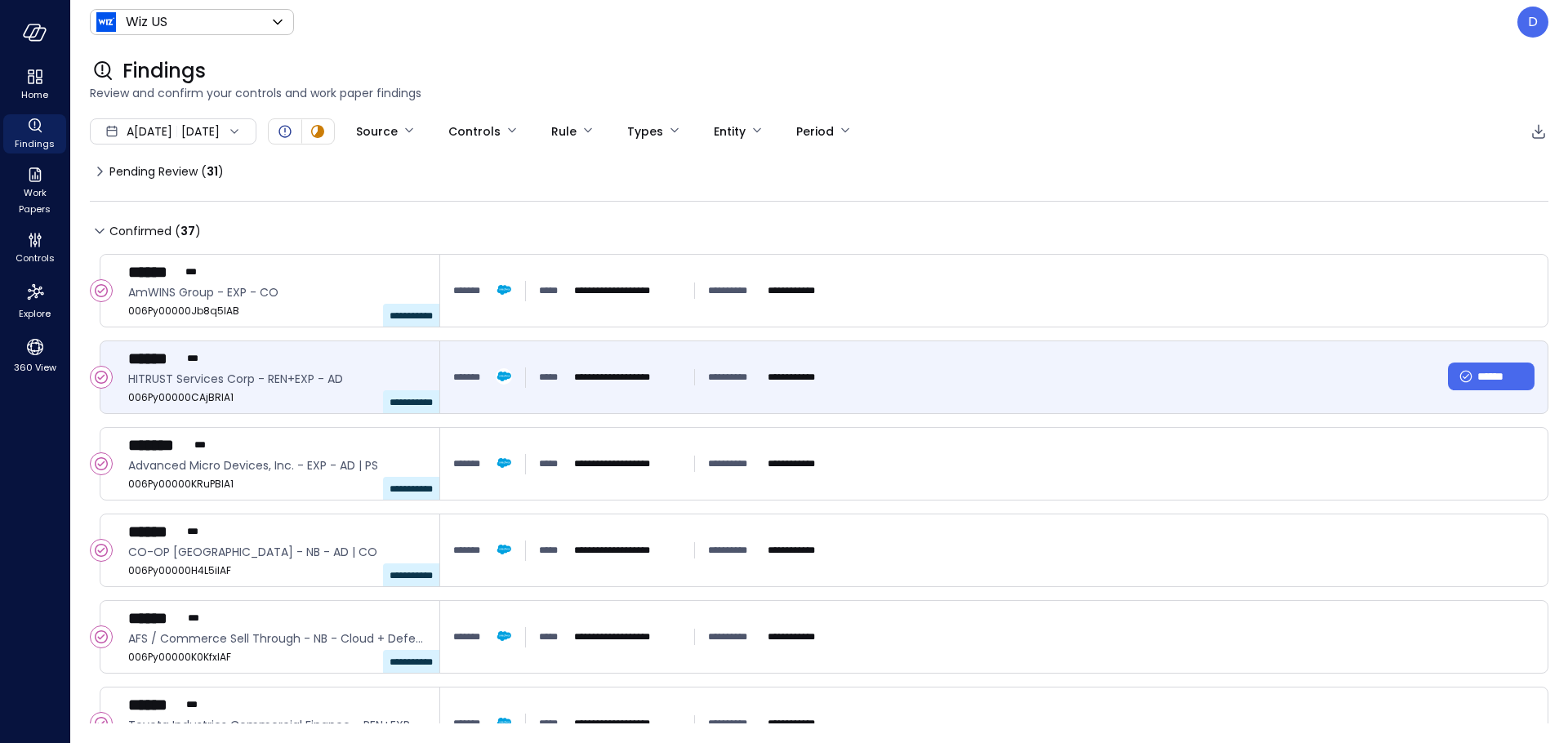
click at [949, 395] on div "**********" at bounding box center [993, 377] width 1107 height 72
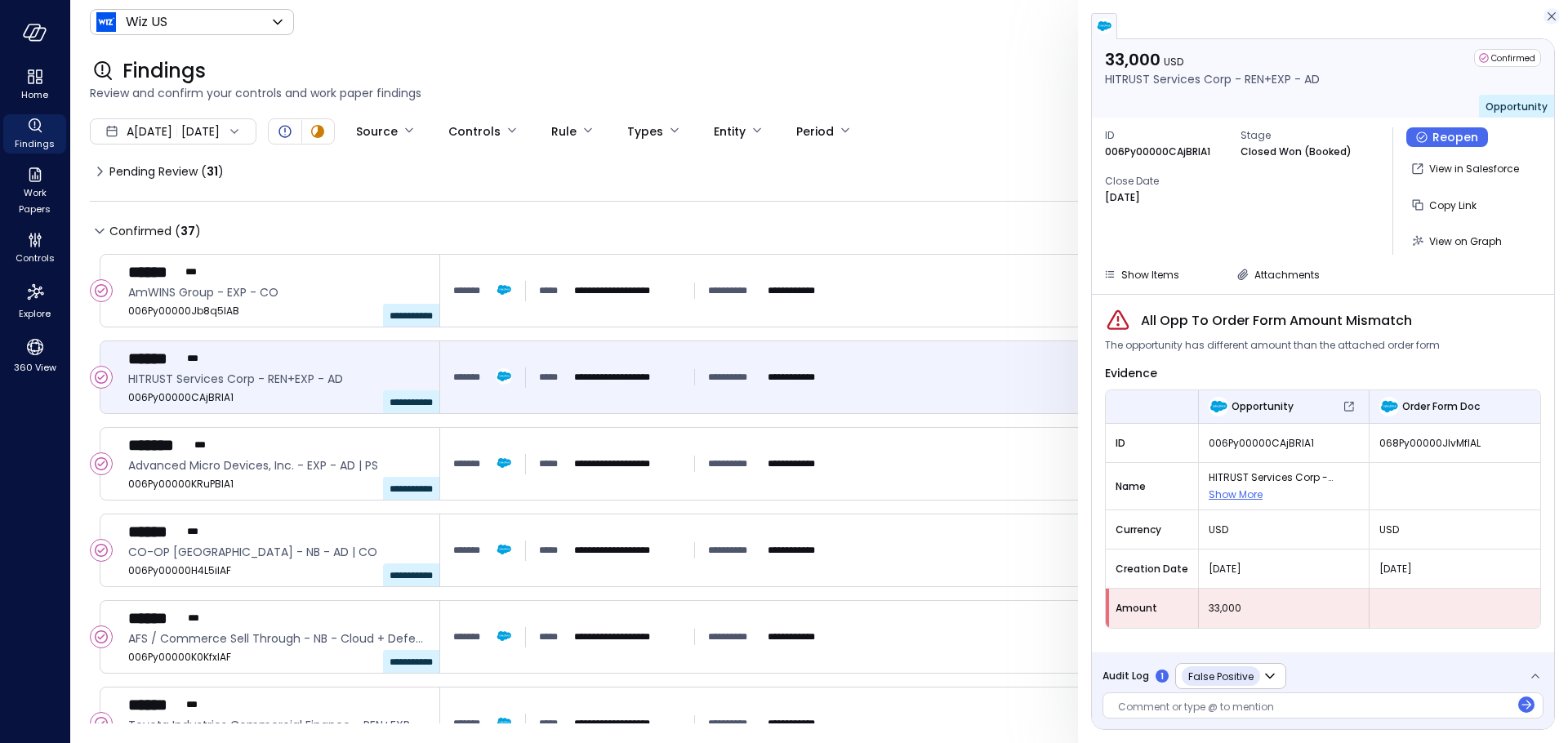
click at [1555, 10] on icon "button" at bounding box center [1551, 16] width 16 height 20
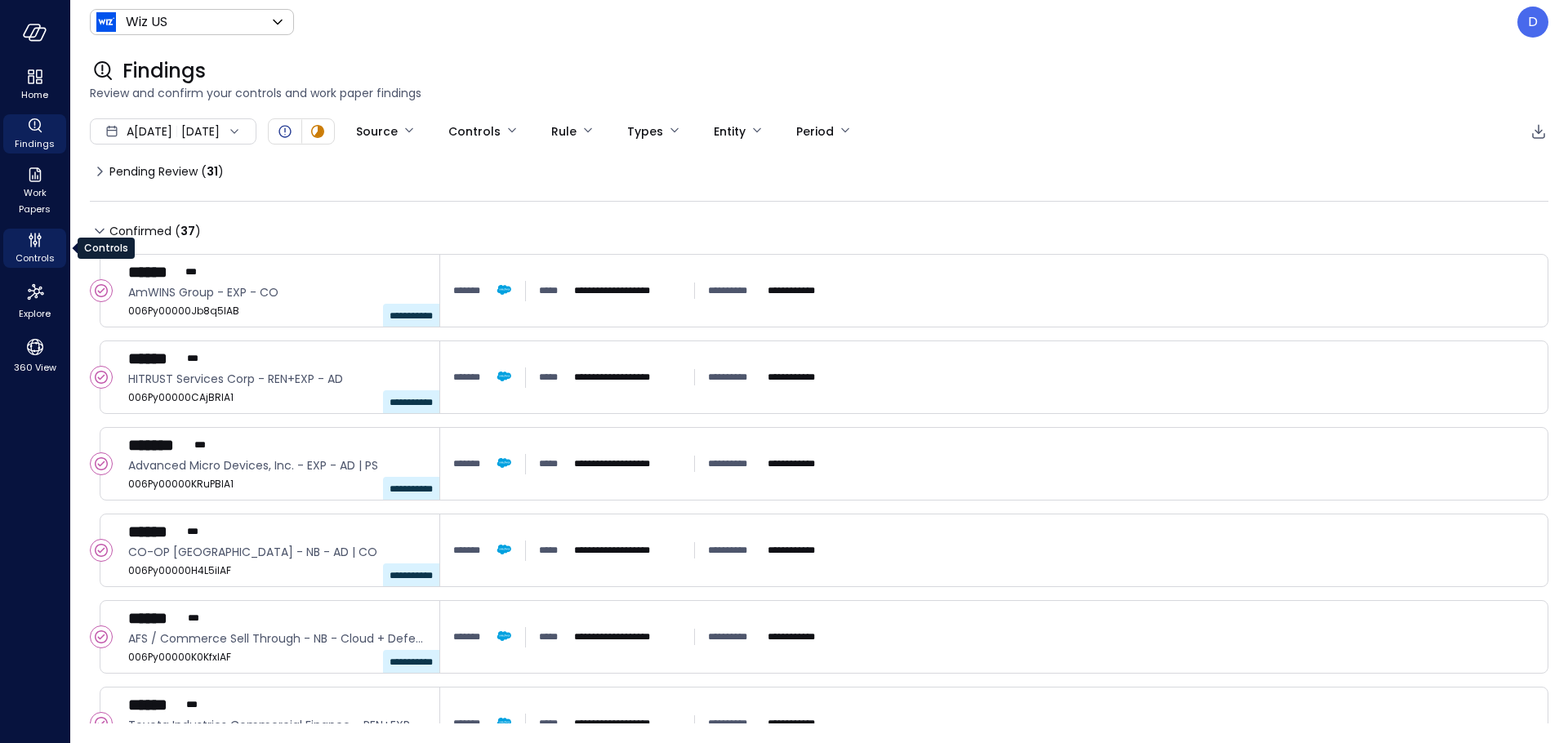
click at [30, 237] on icon "Controls" at bounding box center [35, 239] width 20 height 20
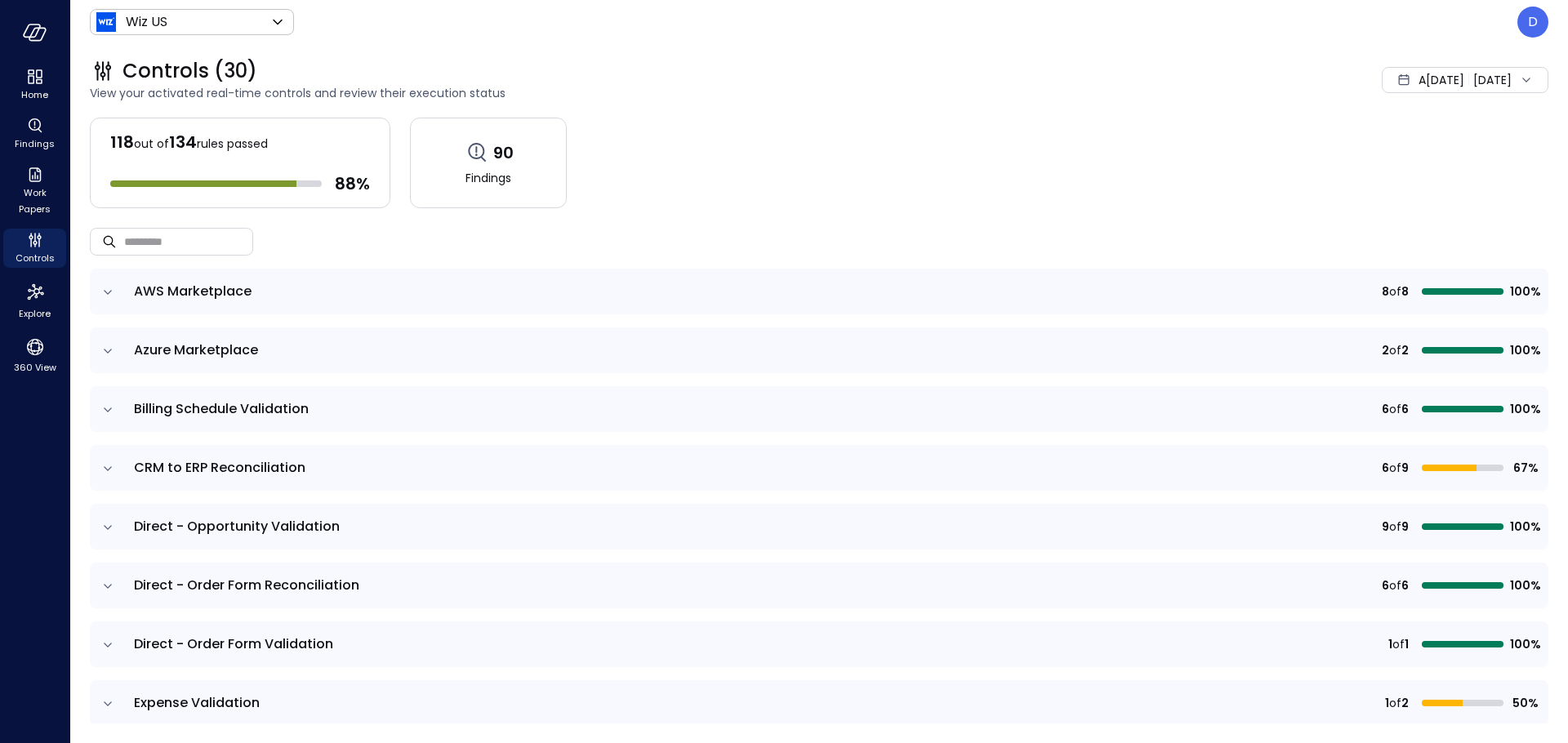
click at [42, 325] on ul "Home Findings Work Papers Controls Explore 360 View" at bounding box center [34, 220] width 63 height 312
click at [31, 362] on span "360 View" at bounding box center [35, 367] width 43 height 16
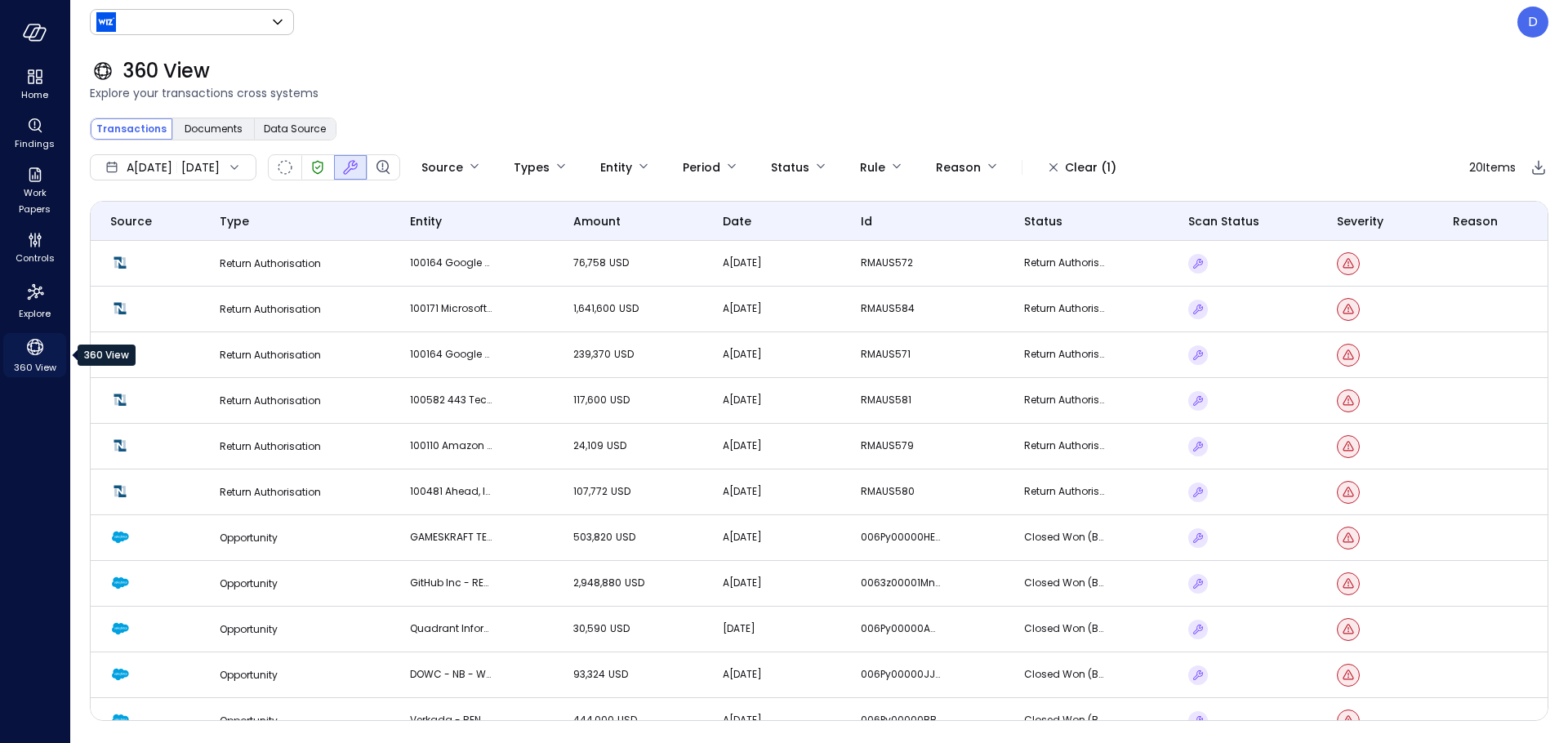
type input "******"
click at [1113, 172] on div "Clear (1)" at bounding box center [1091, 167] width 52 height 20
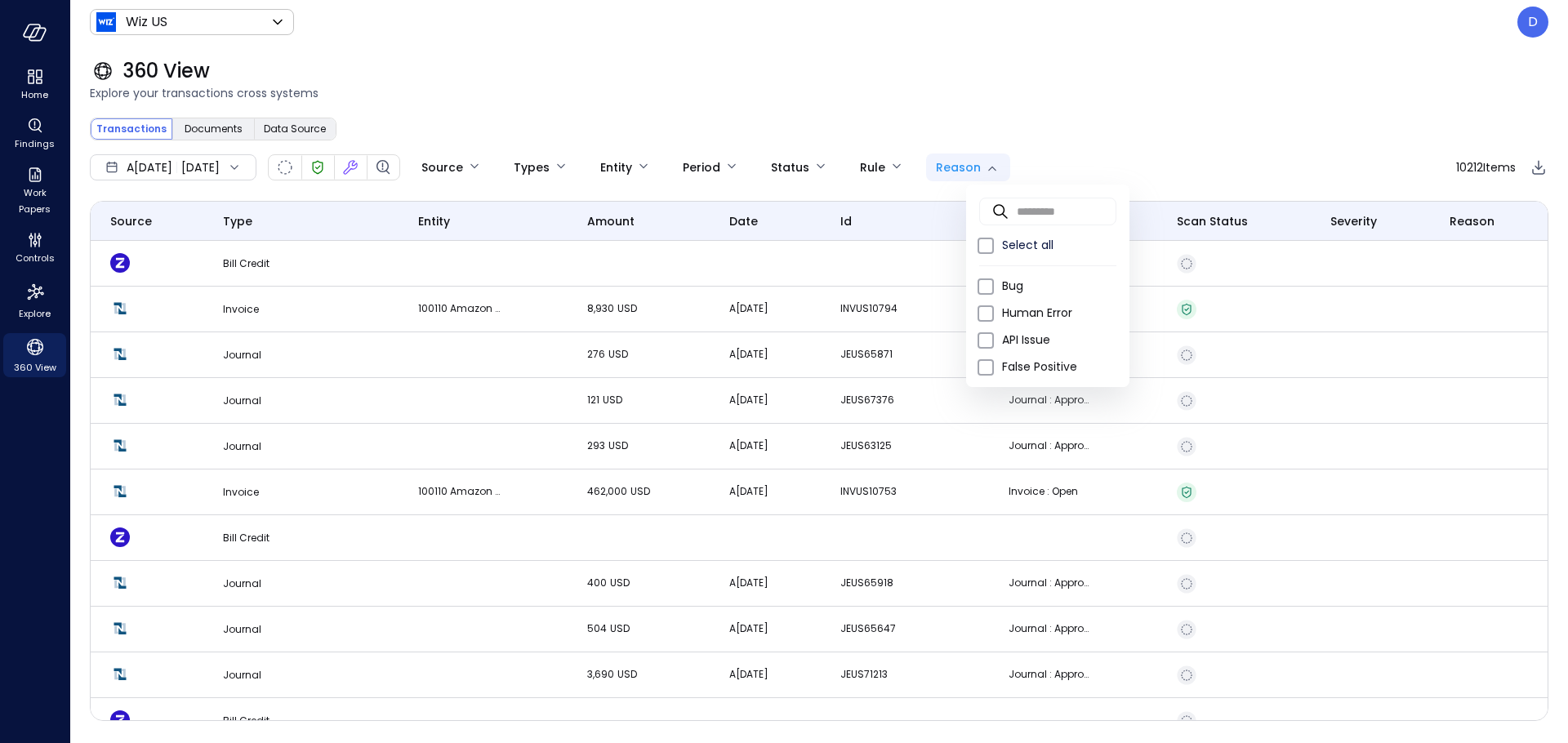
click at [1020, 178] on body "Home Findings Work Papers Controls Explore 360 View Wiz US ****** ​ D 360 View …" at bounding box center [784, 371] width 1568 height 743
click at [1023, 361] on span "False Positive" at bounding box center [1059, 367] width 115 height 17
type input "**********"
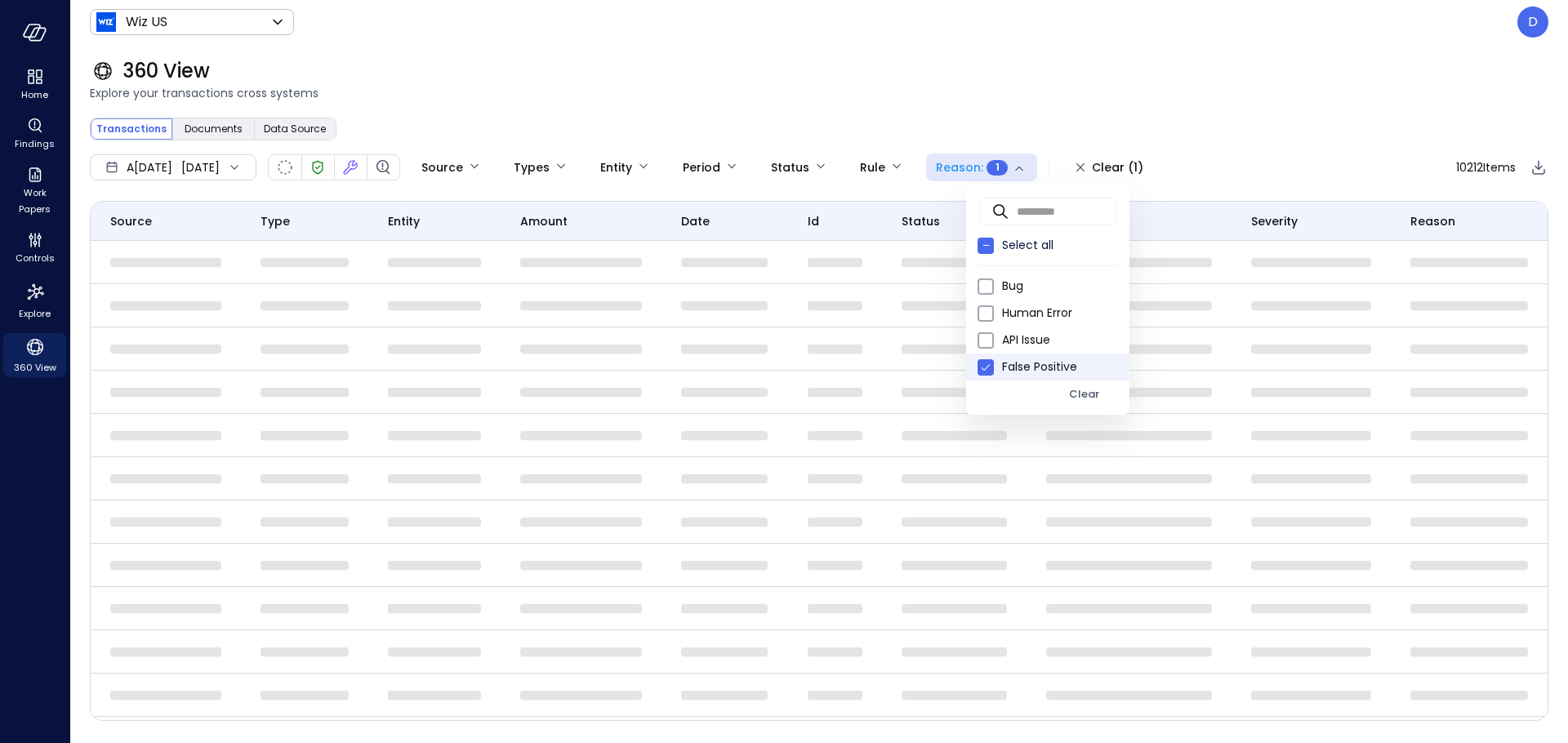
click at [1050, 89] on div at bounding box center [784, 371] width 1568 height 743
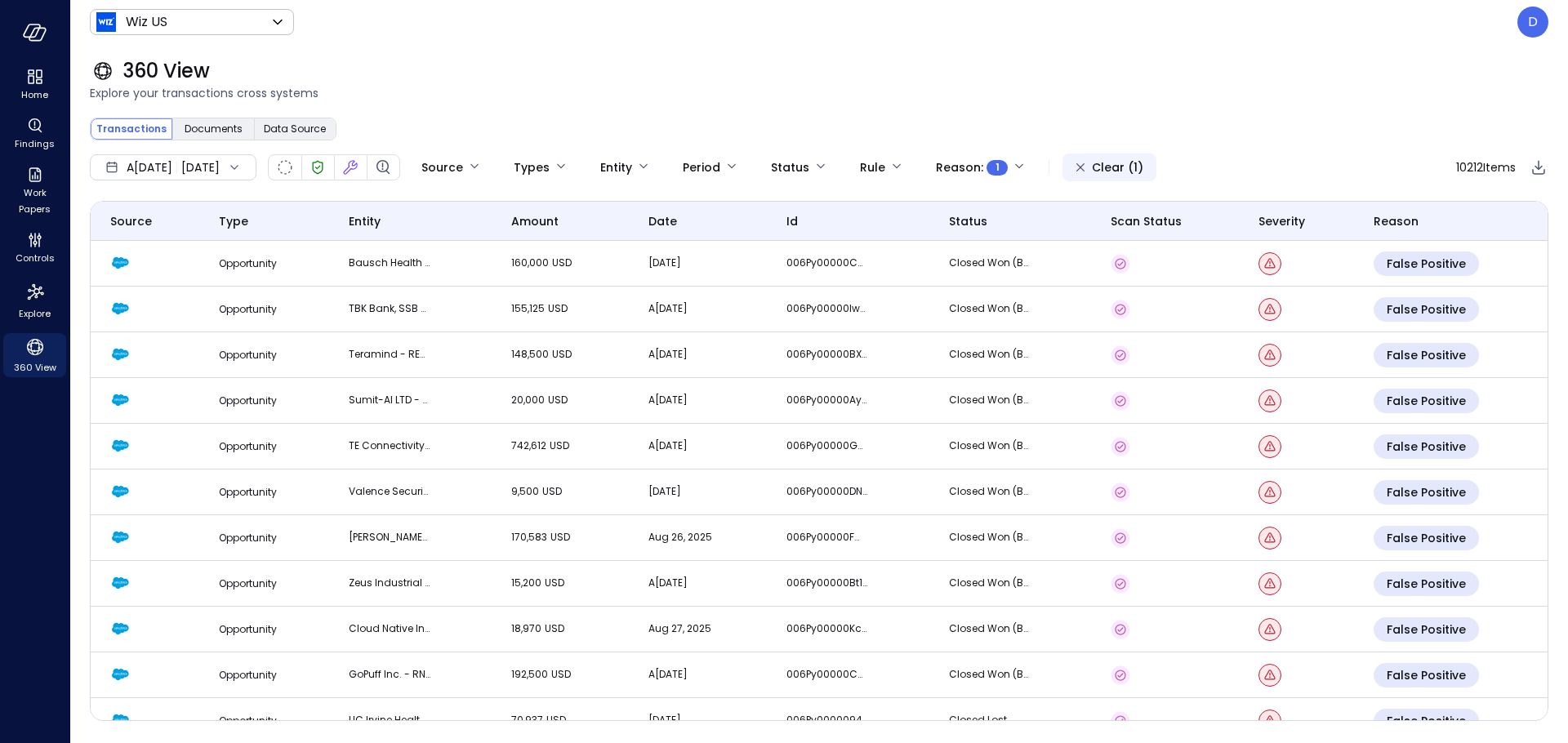
click at [1143, 161] on div "Clear (1)" at bounding box center [1118, 167] width 52 height 20
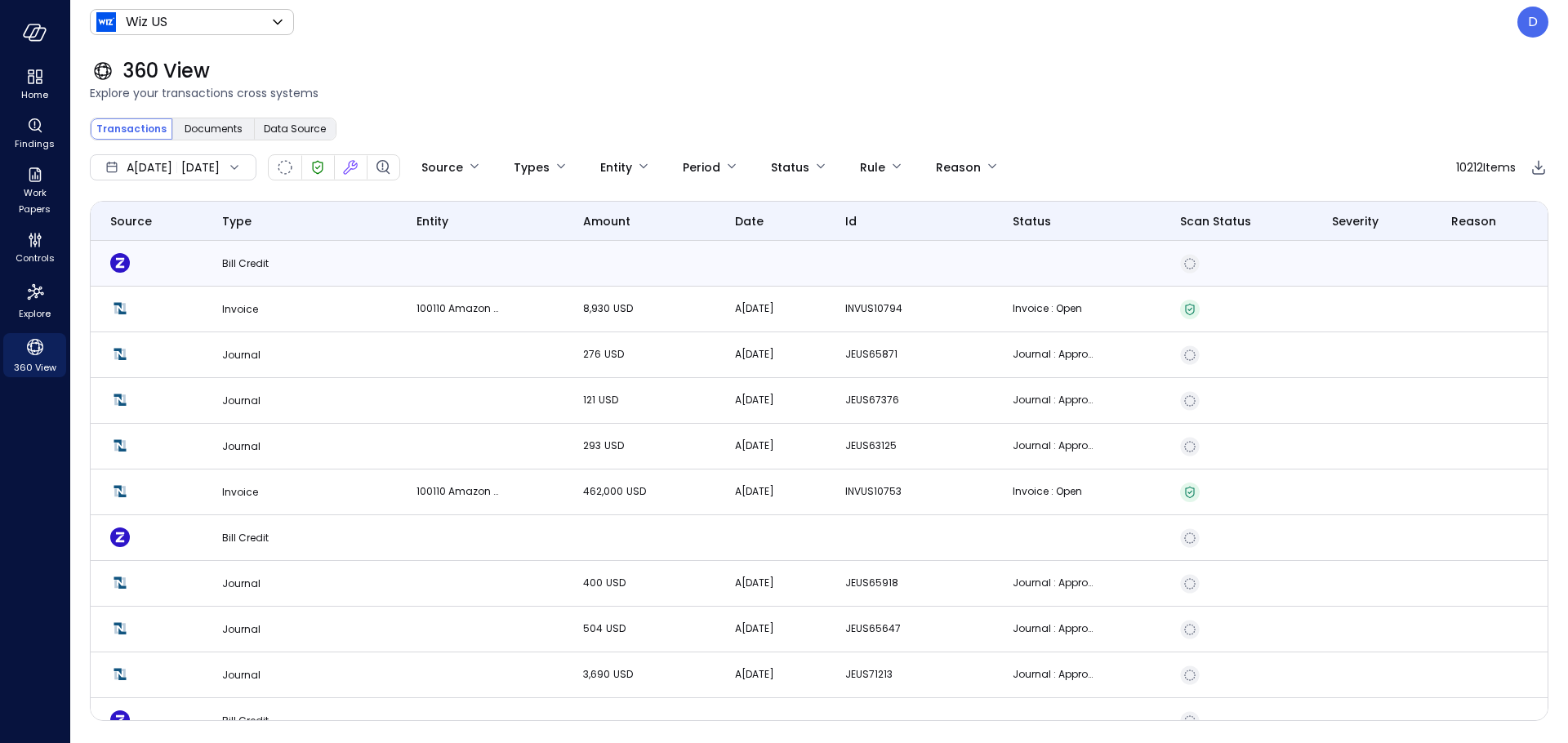
click at [194, 266] on td at bounding box center [146, 263] width 112 height 46
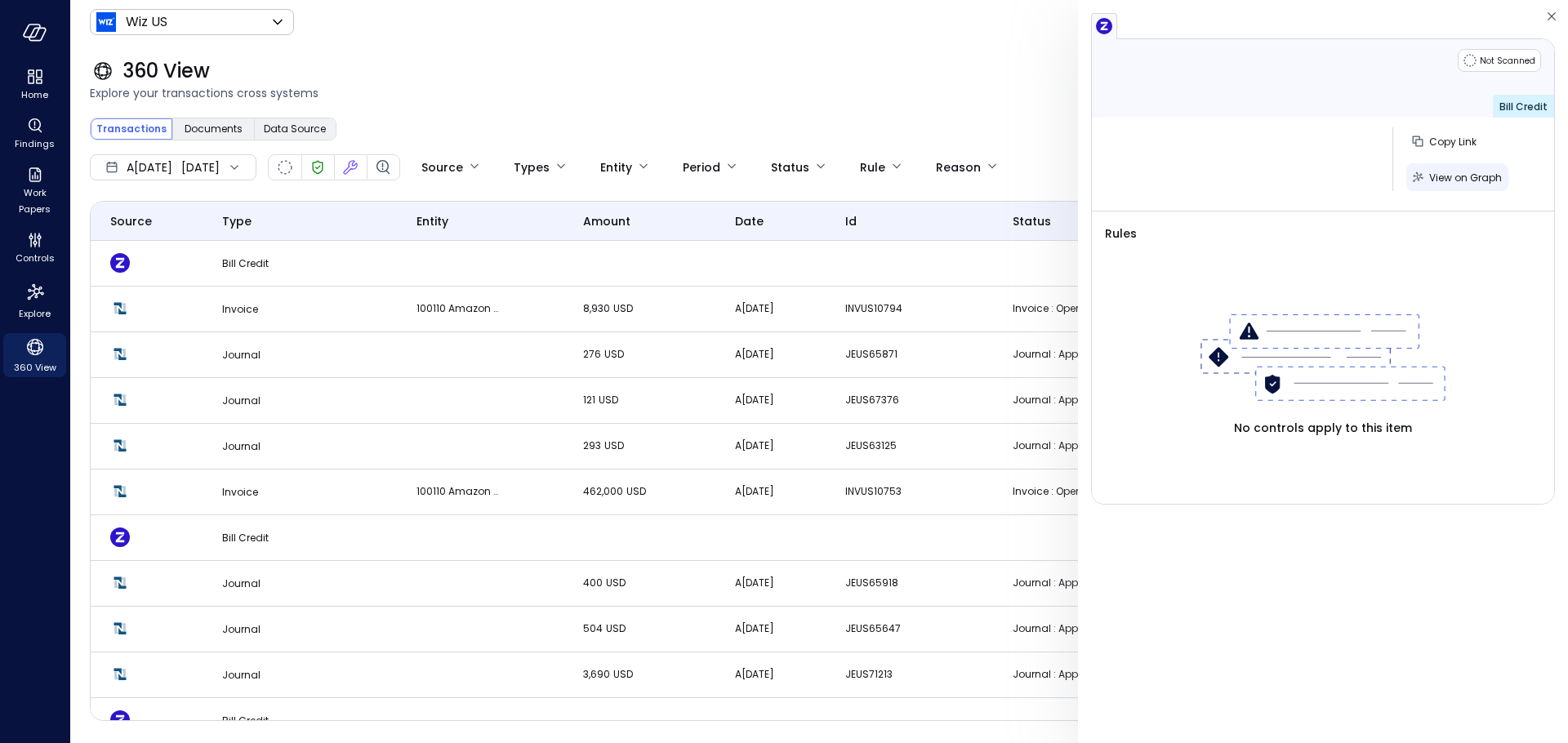
click at [1447, 187] on button "View on Graph" at bounding box center [1457, 176] width 102 height 28
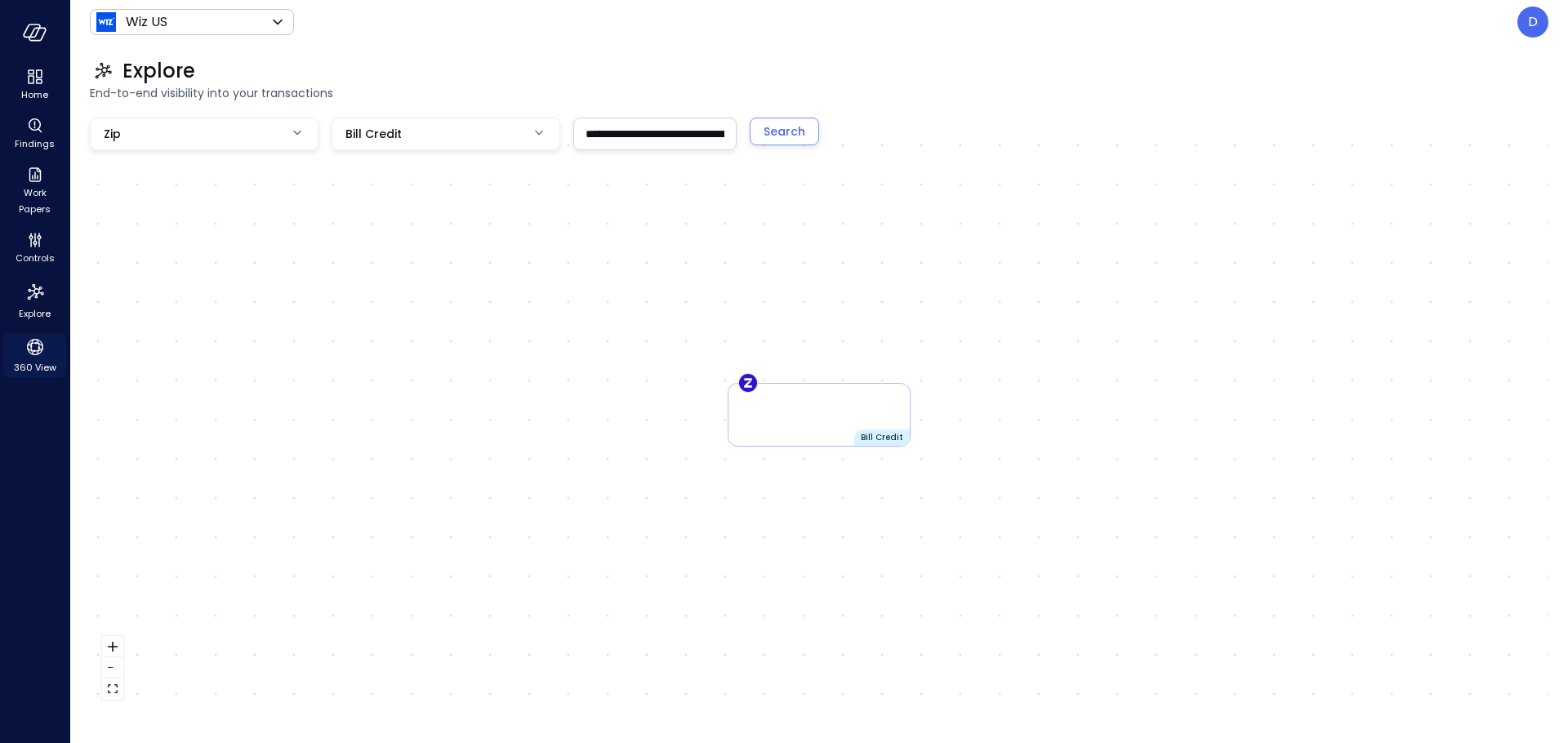
click at [32, 343] on icon "360 View" at bounding box center [35, 347] width 25 height 25
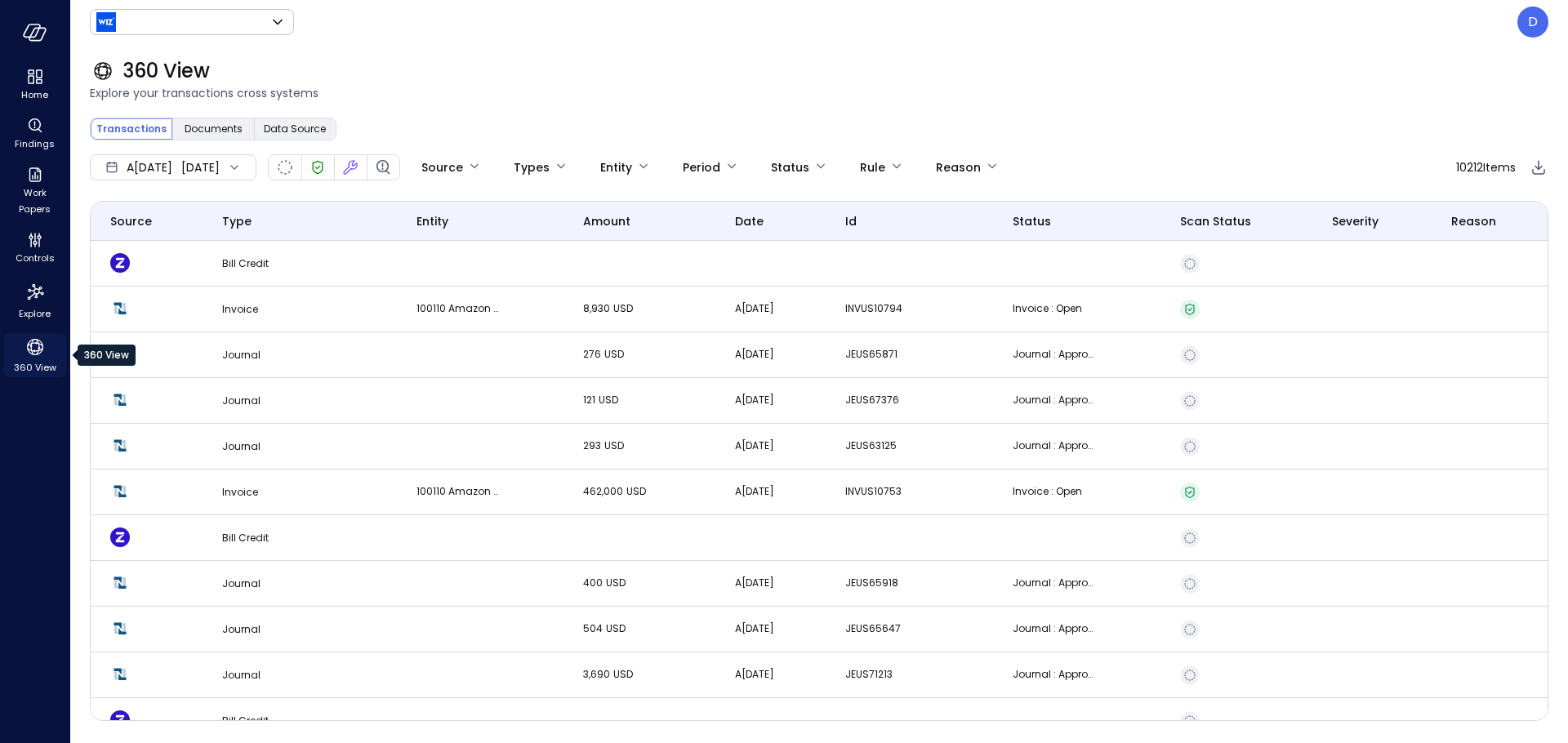
type input "******"
click at [265, 319] on td "Invoice" at bounding box center [300, 309] width 195 height 46
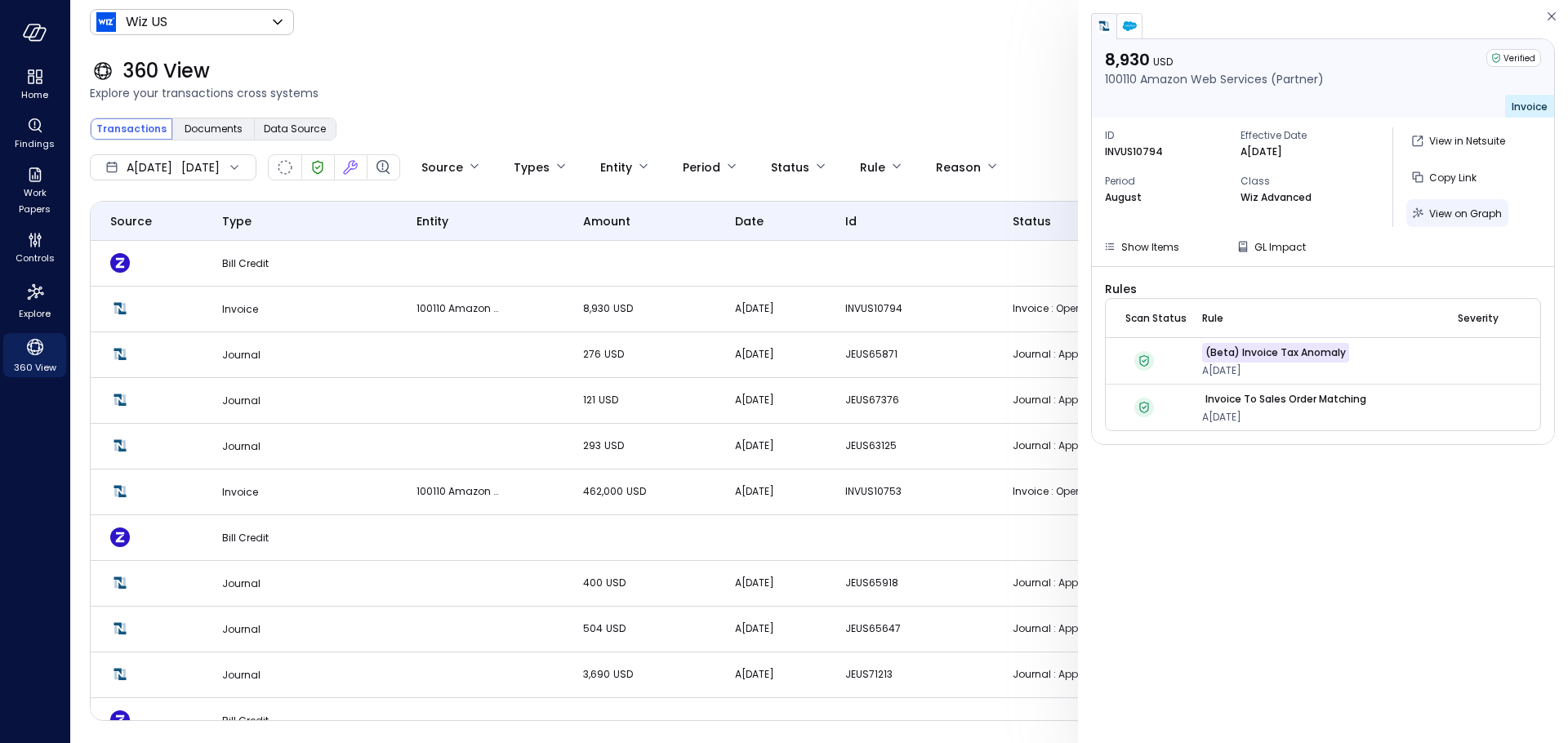
click at [1466, 207] on span "View on Graph" at bounding box center [1466, 214] width 73 height 14
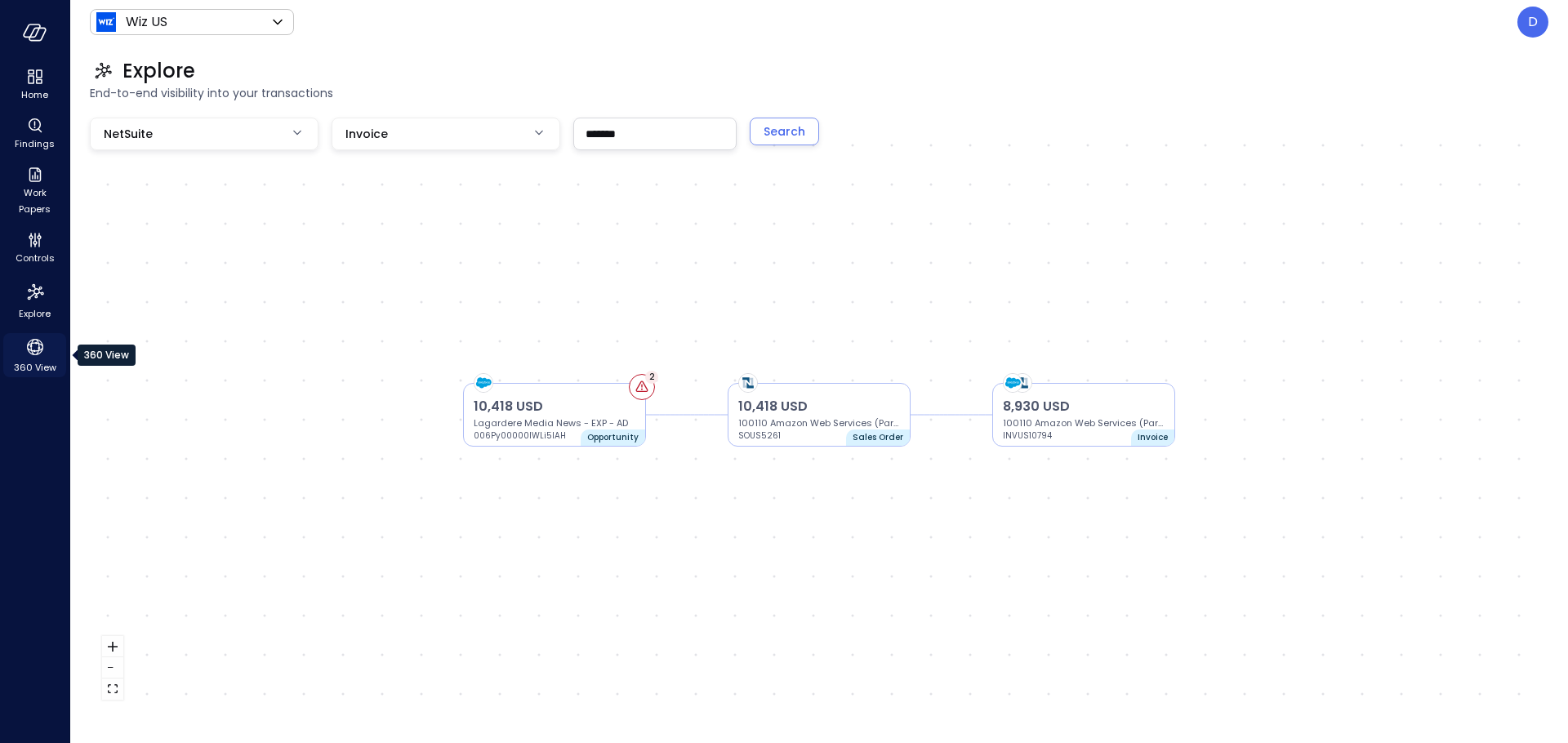
click at [47, 354] on div "360 View" at bounding box center [34, 355] width 63 height 44
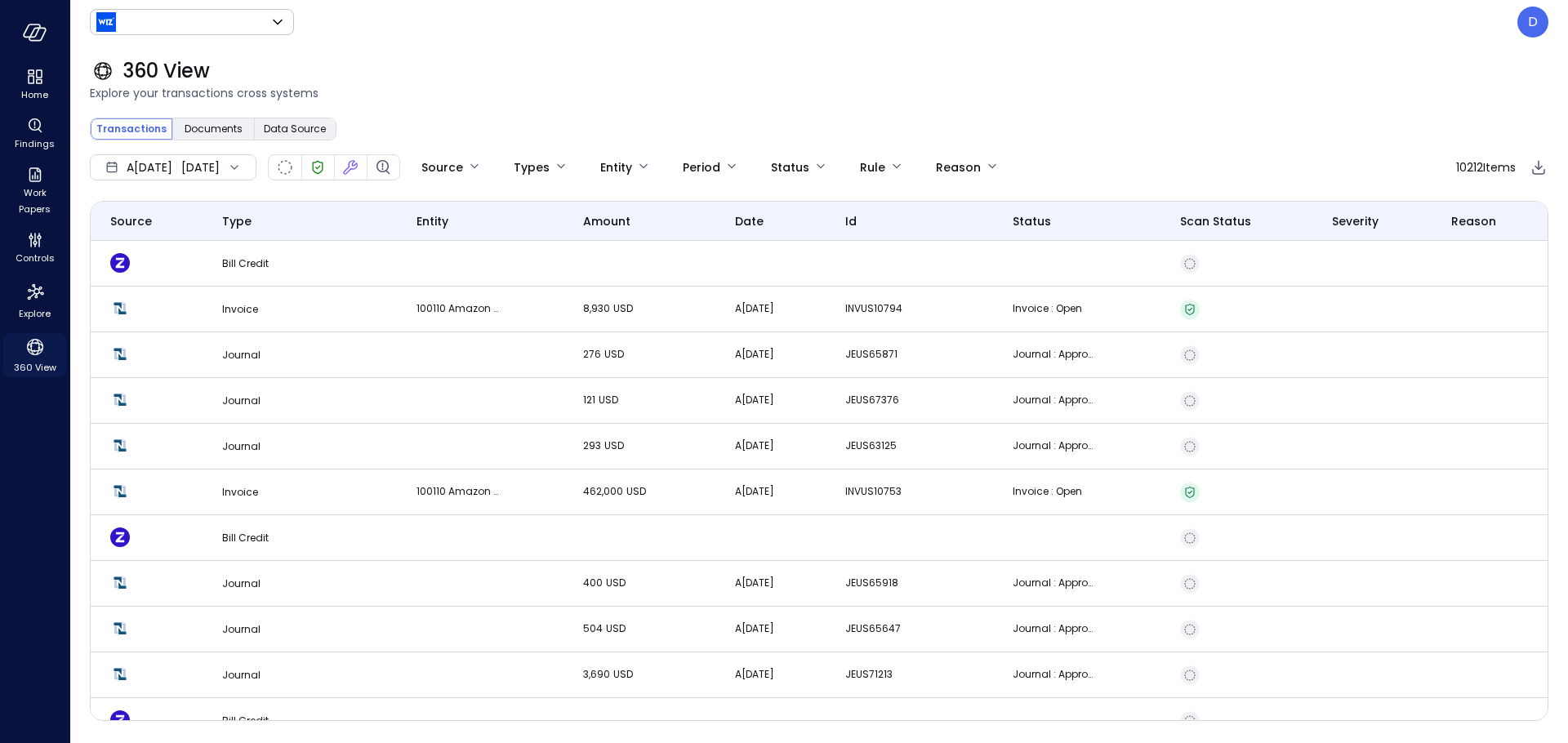
type input "******"
click at [31, 348] on icon "360 View" at bounding box center [34, 346] width 16 height 16
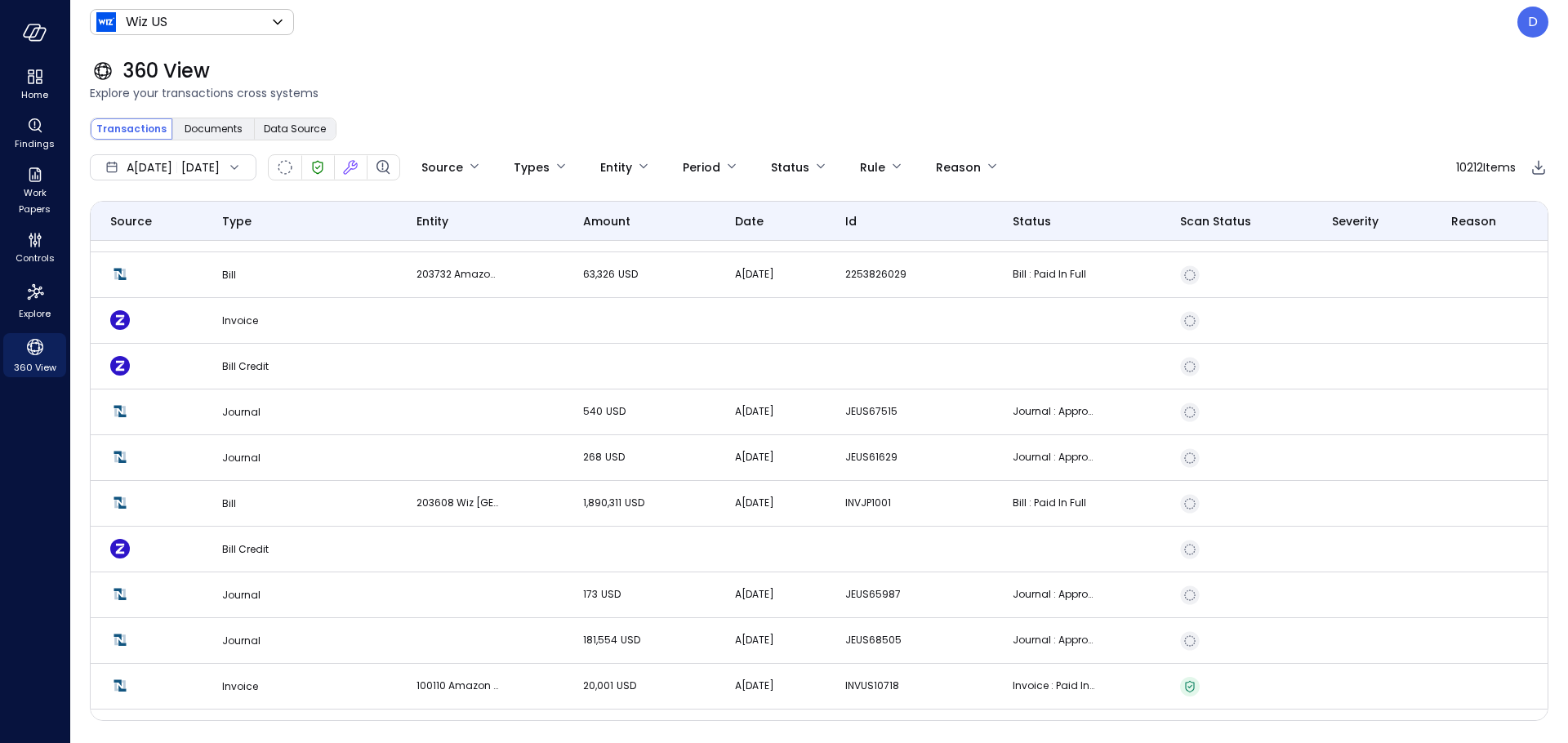
scroll to position [2916, 0]
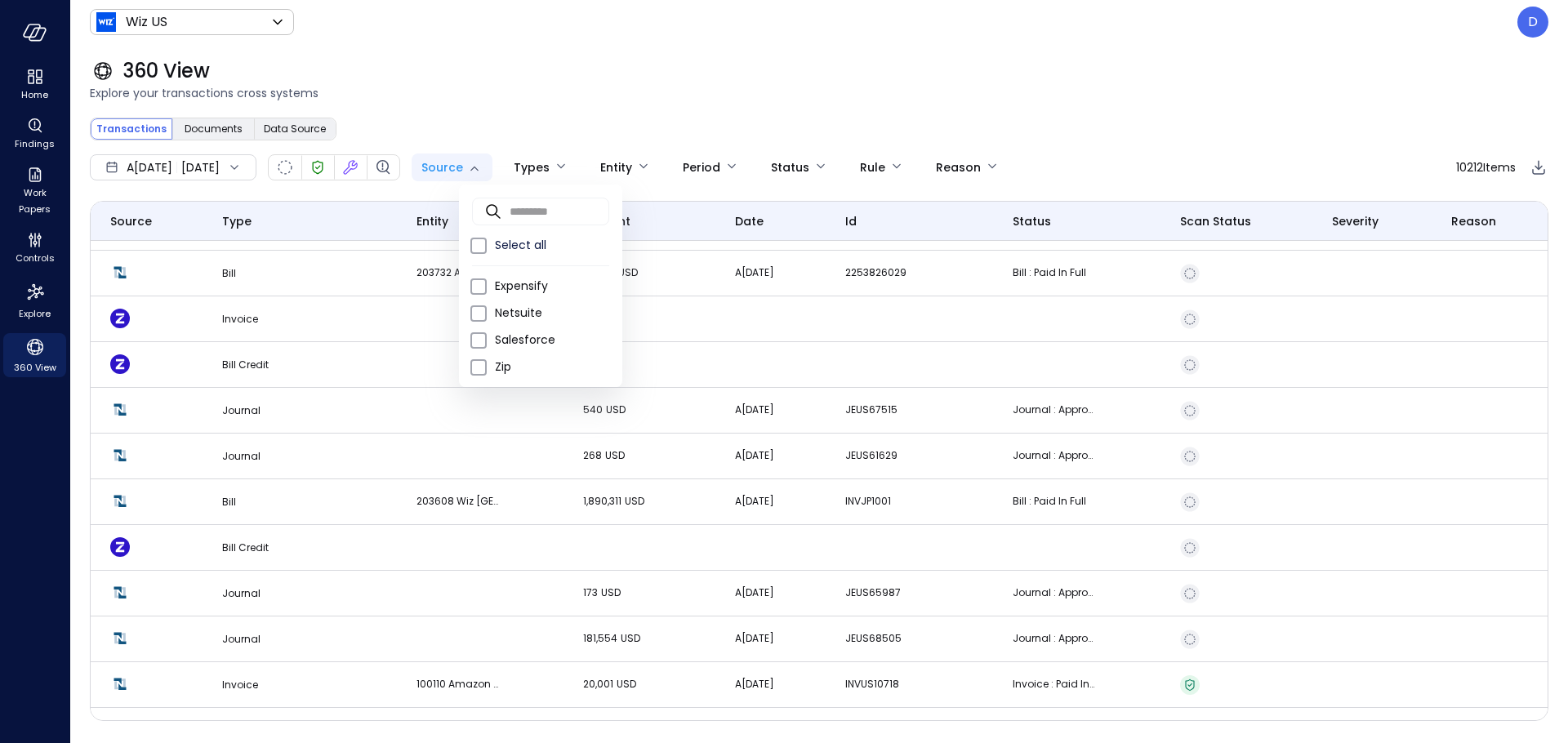
click at [484, 163] on body "Home Findings Work Papers Controls Explore 360 View Wiz US ****** ​ D 360 View …" at bounding box center [784, 371] width 1568 height 743
click at [501, 339] on span "Salesforce" at bounding box center [553, 340] width 115 height 17
type input "**********"
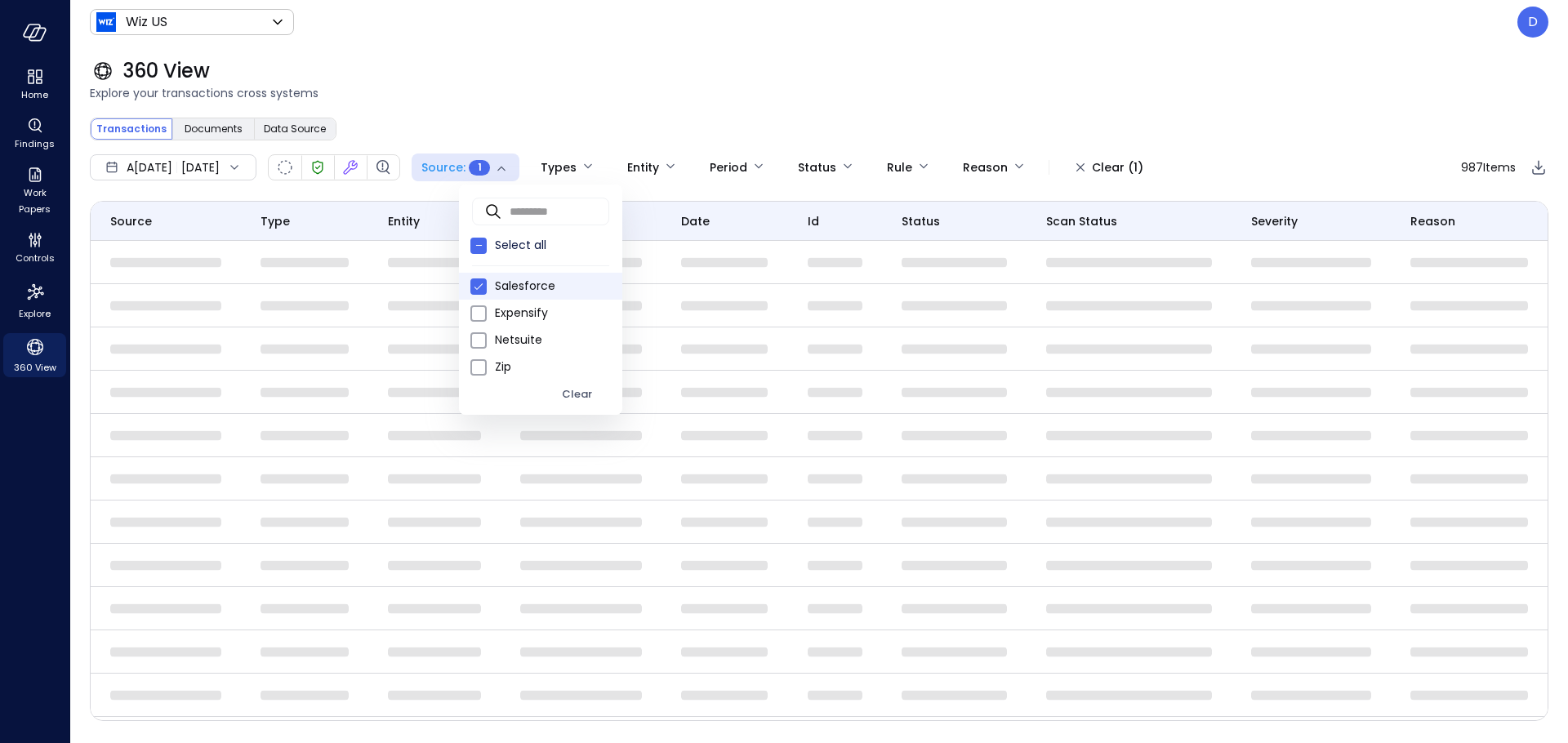
click at [481, 143] on div at bounding box center [784, 371] width 1568 height 743
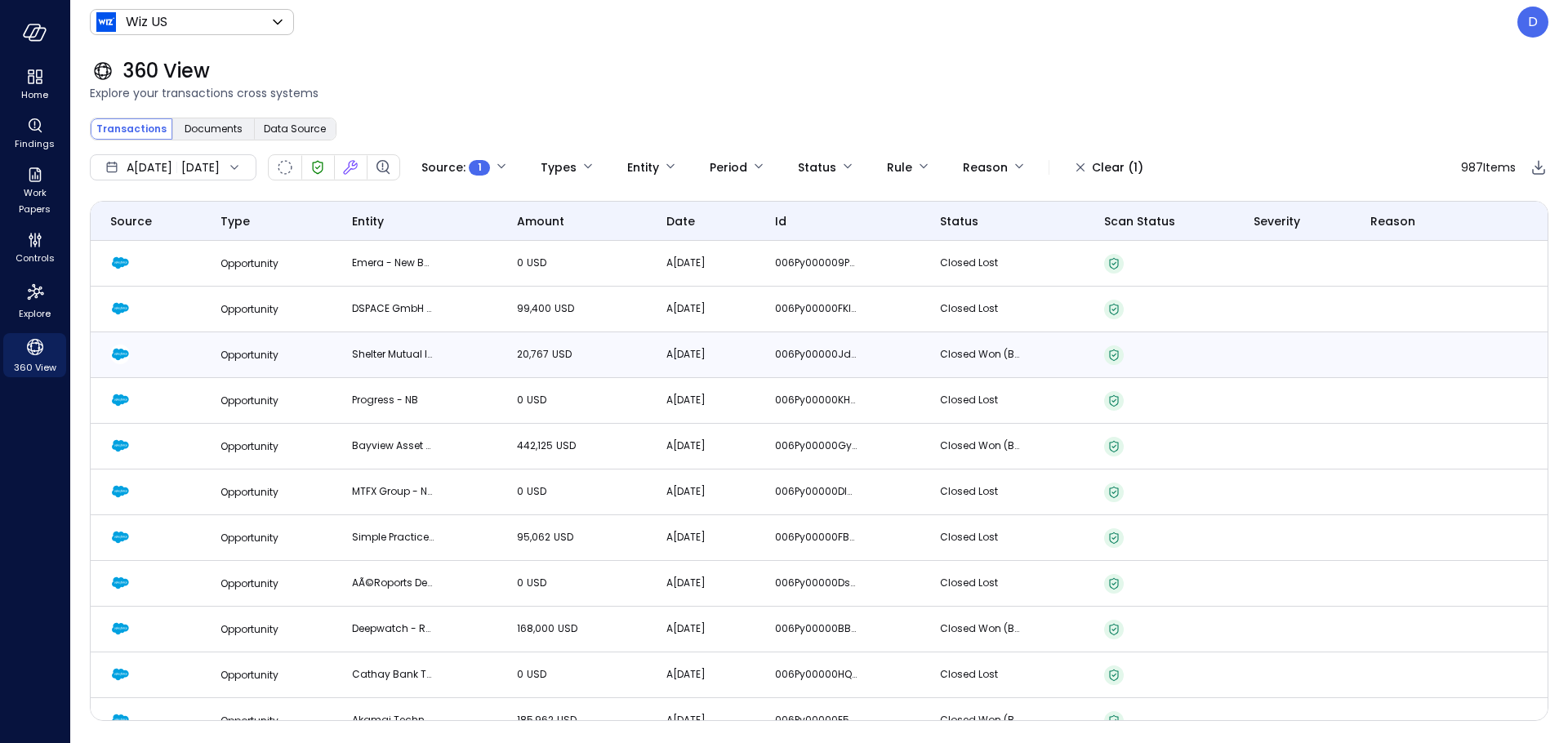
click at [309, 359] on td "Opportunity" at bounding box center [267, 355] width 133 height 46
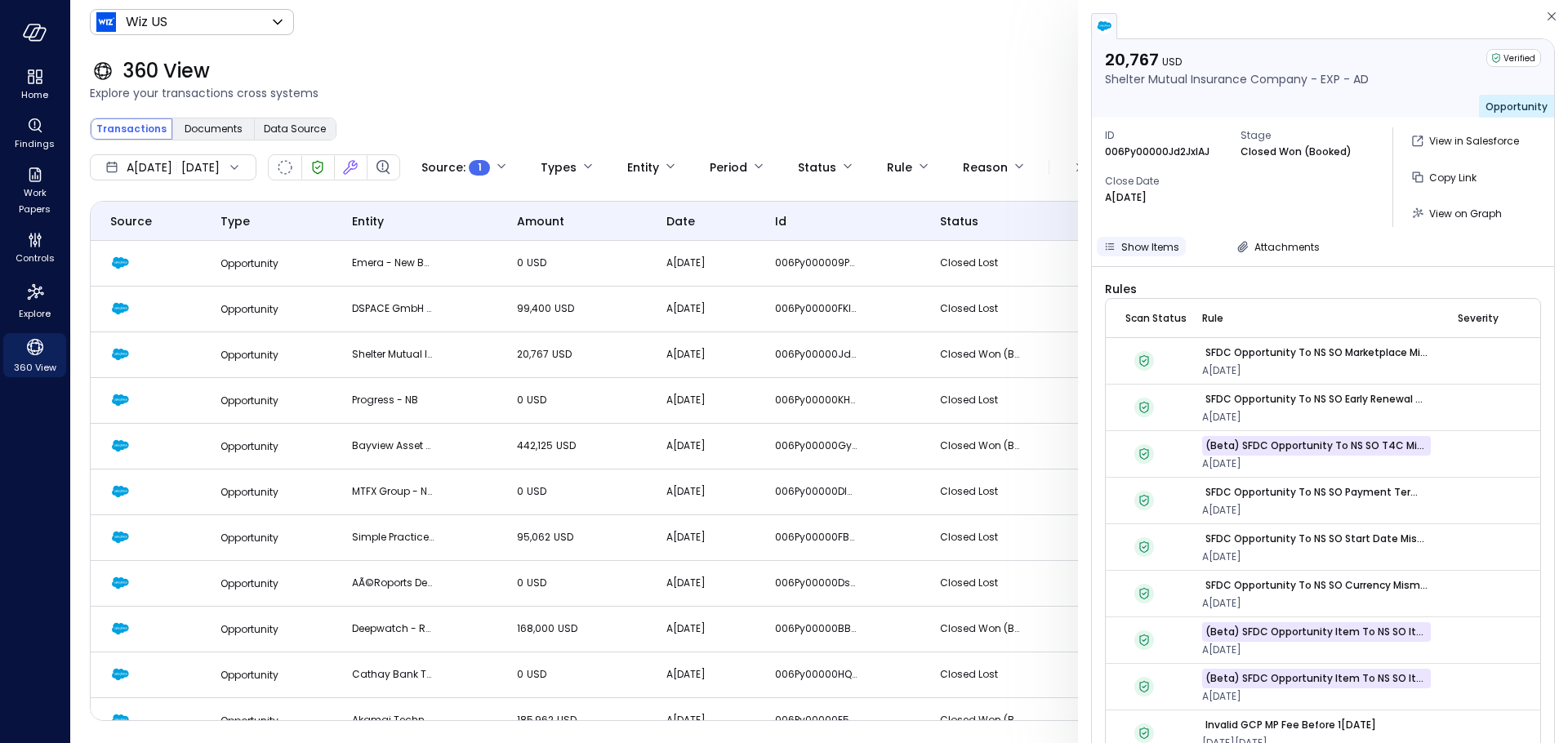
click at [1158, 247] on span "Show Items" at bounding box center [1150, 247] width 58 height 14
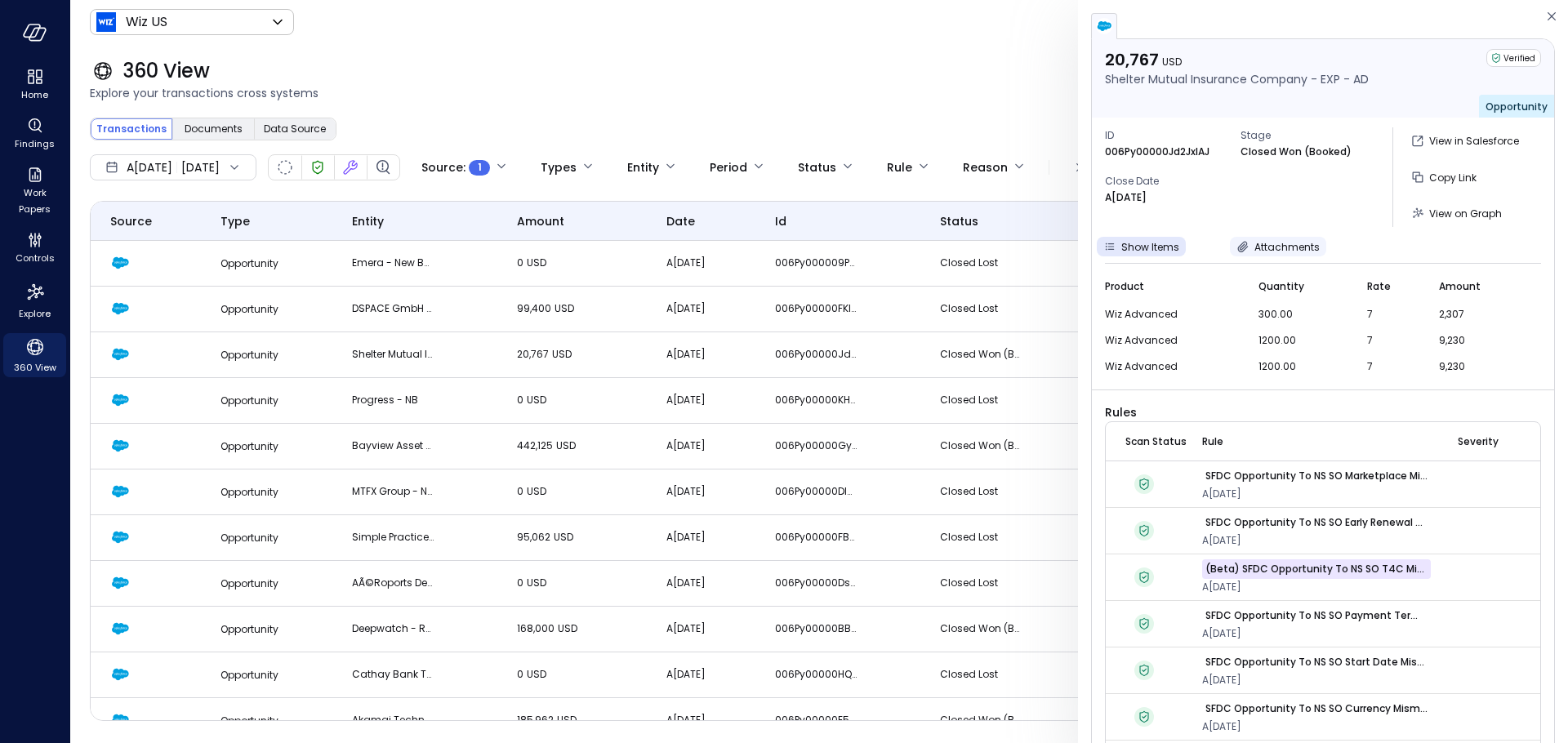
click at [1249, 238] on button "Attachments" at bounding box center [1278, 246] width 96 height 20
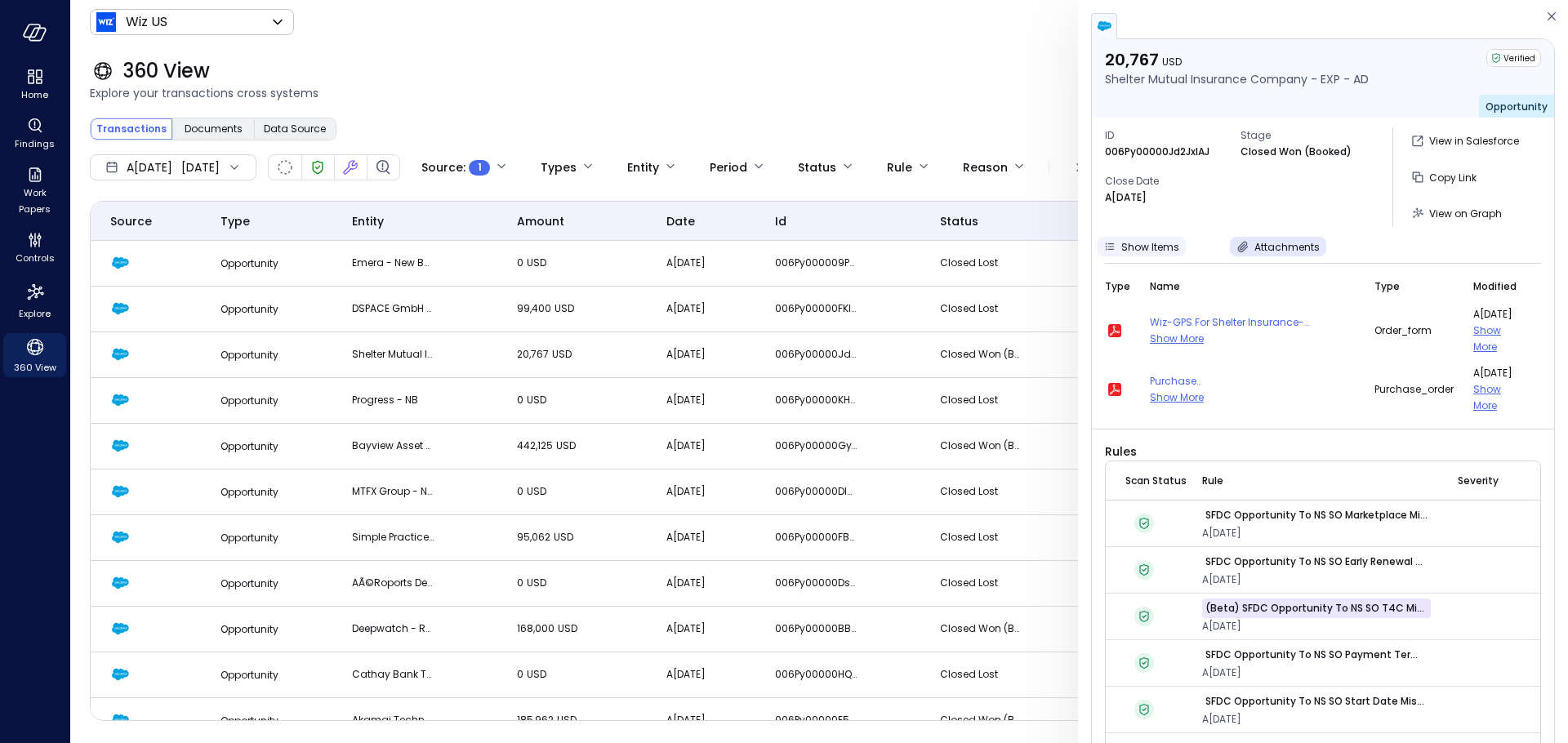
click at [1133, 248] on span "Show Items" at bounding box center [1150, 247] width 58 height 14
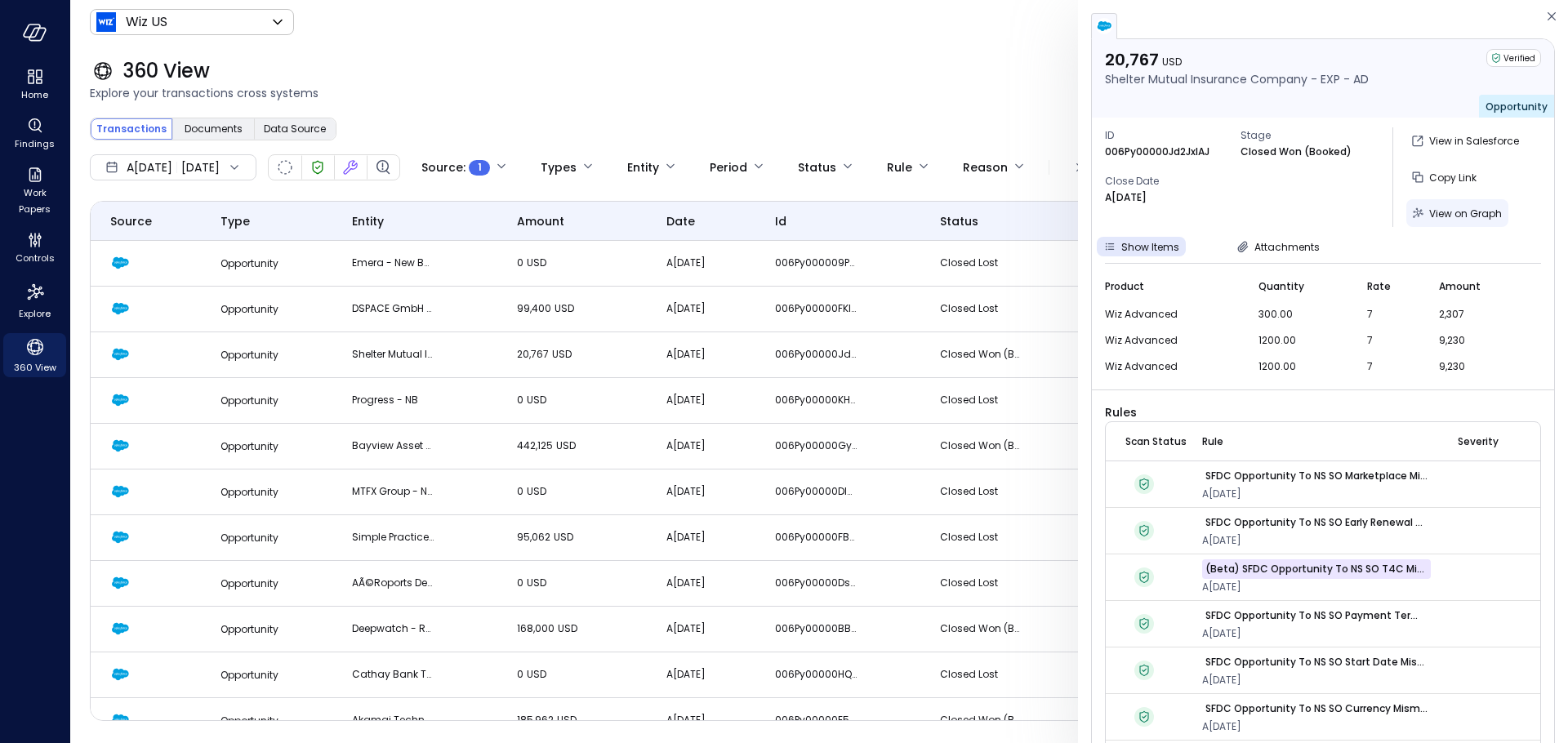
click at [1462, 217] on span "View on Graph" at bounding box center [1466, 214] width 73 height 14
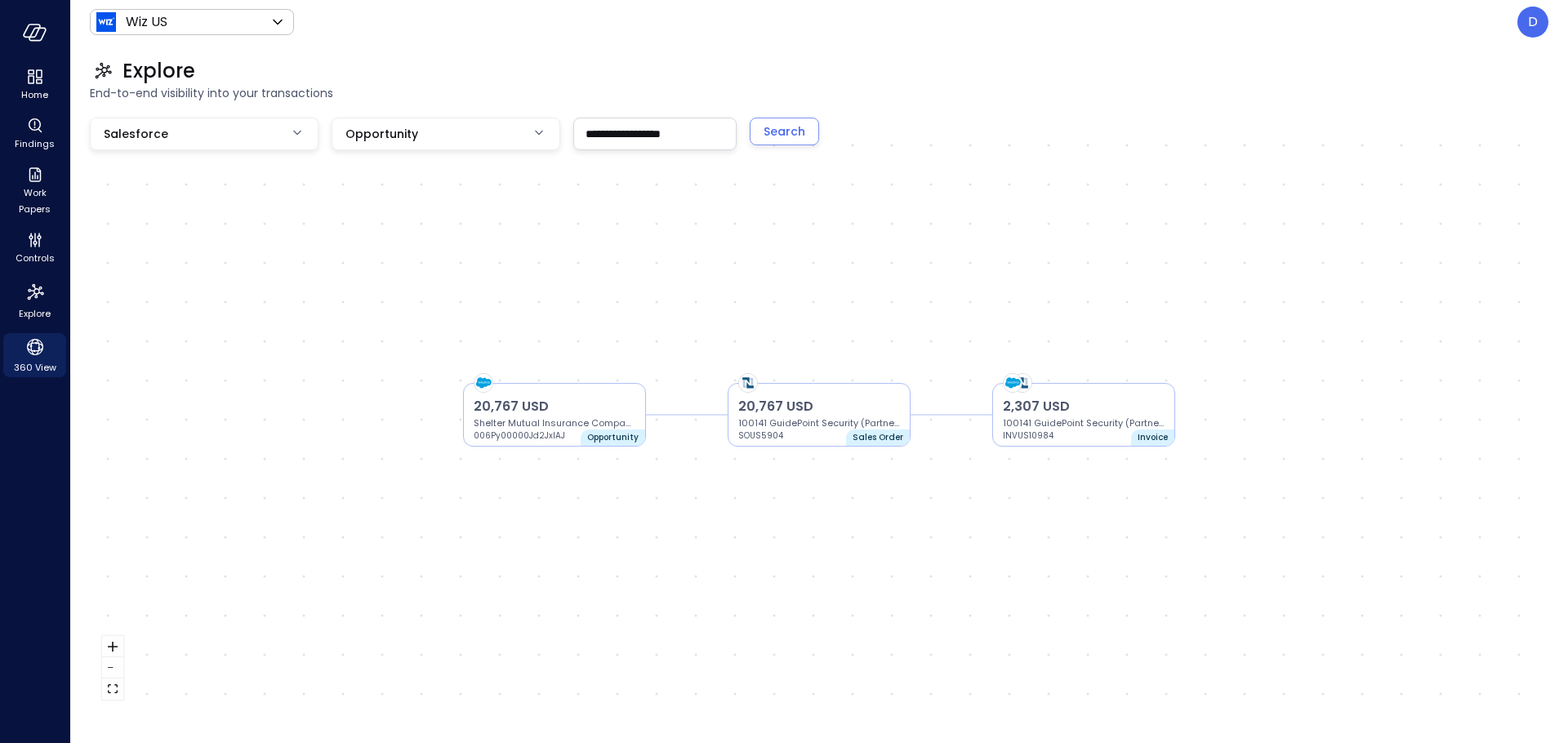
click at [578, 442] on div "20,767 USD Shelter Mutual Insurance Company - EXP - AD 006Py00000Jd2JxIAJ" at bounding box center [554, 420] width 161 height 46
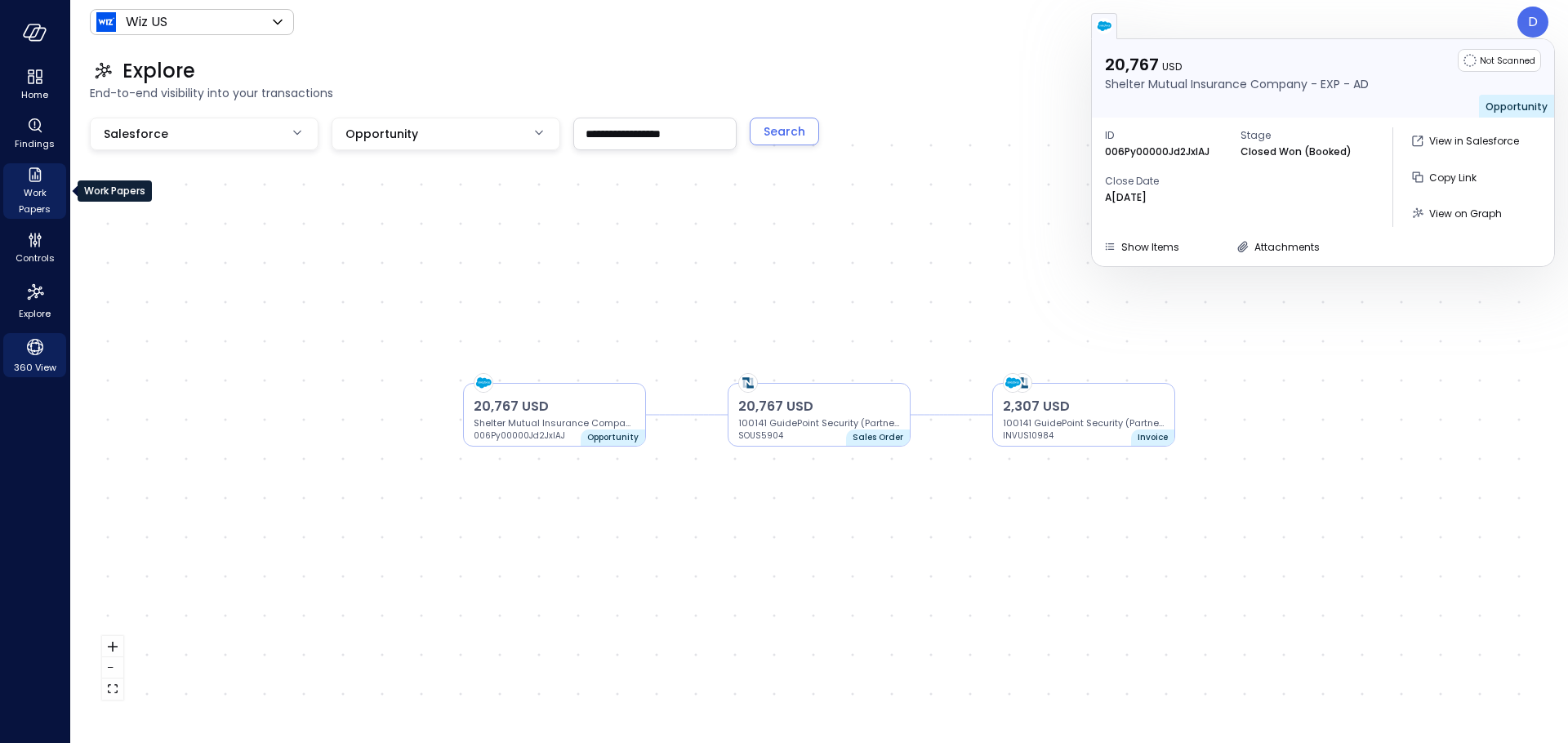
click at [26, 193] on span "Work Papers" at bounding box center [34, 200] width 50 height 32
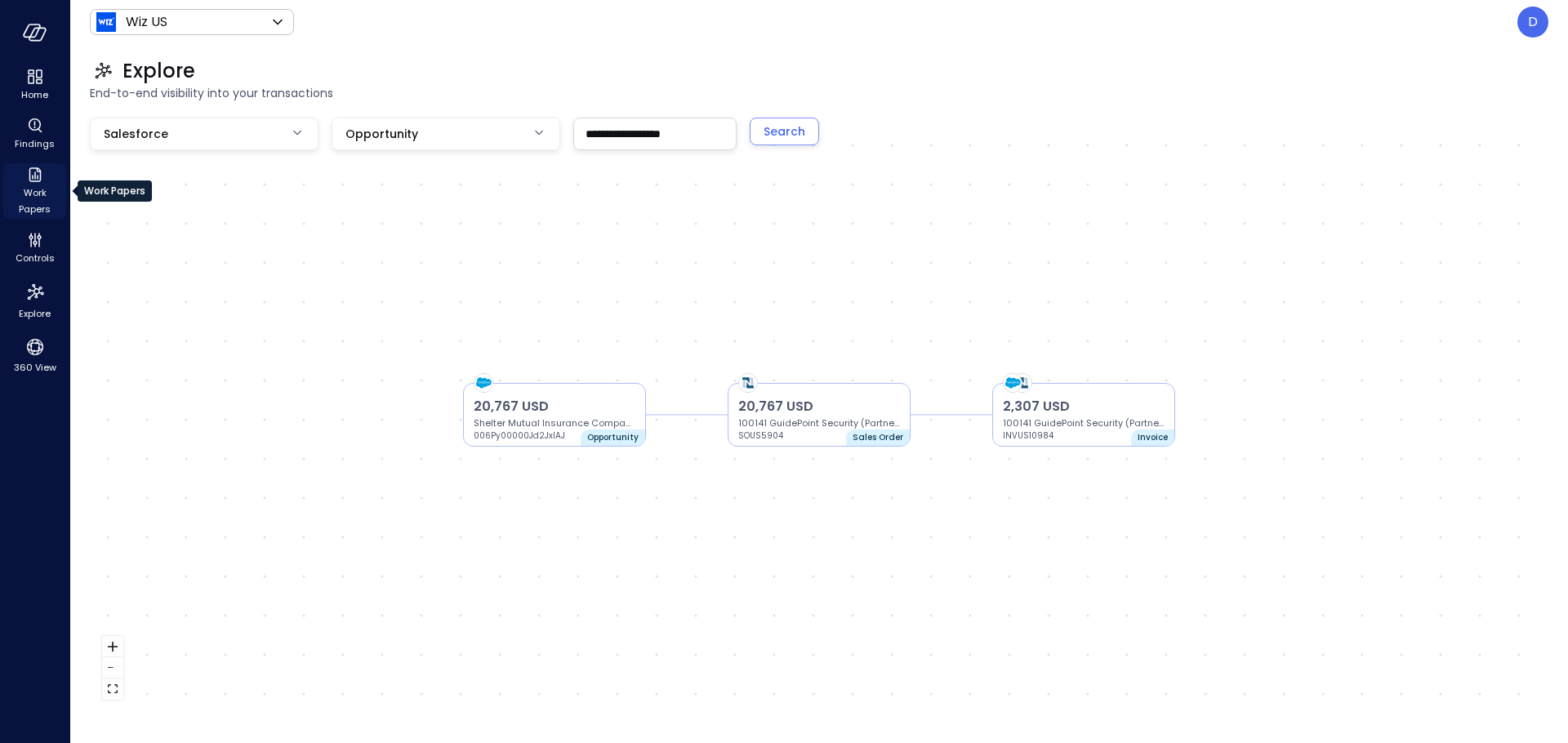
click at [29, 194] on span "Work Papers" at bounding box center [34, 200] width 50 height 32
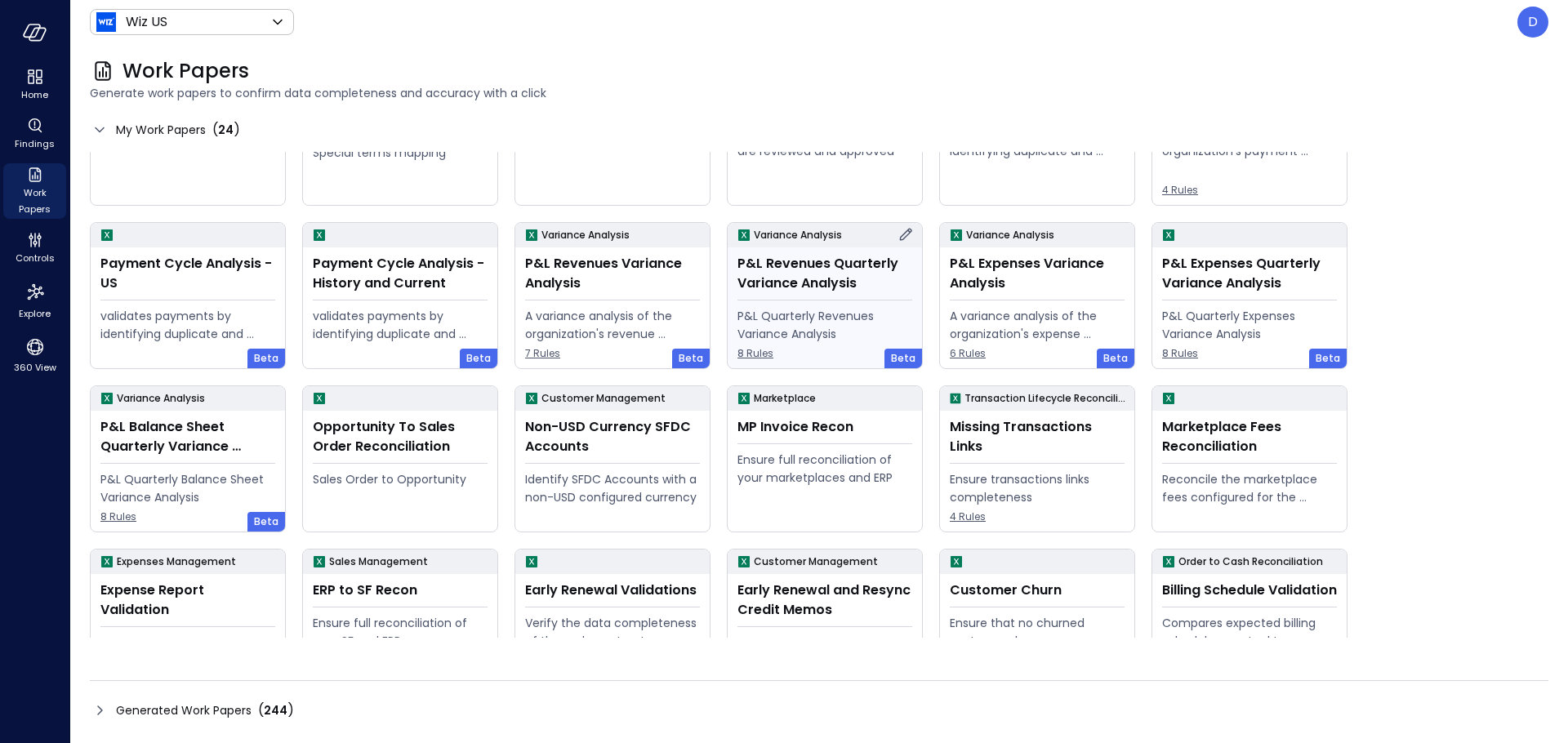
scroll to position [151, 0]
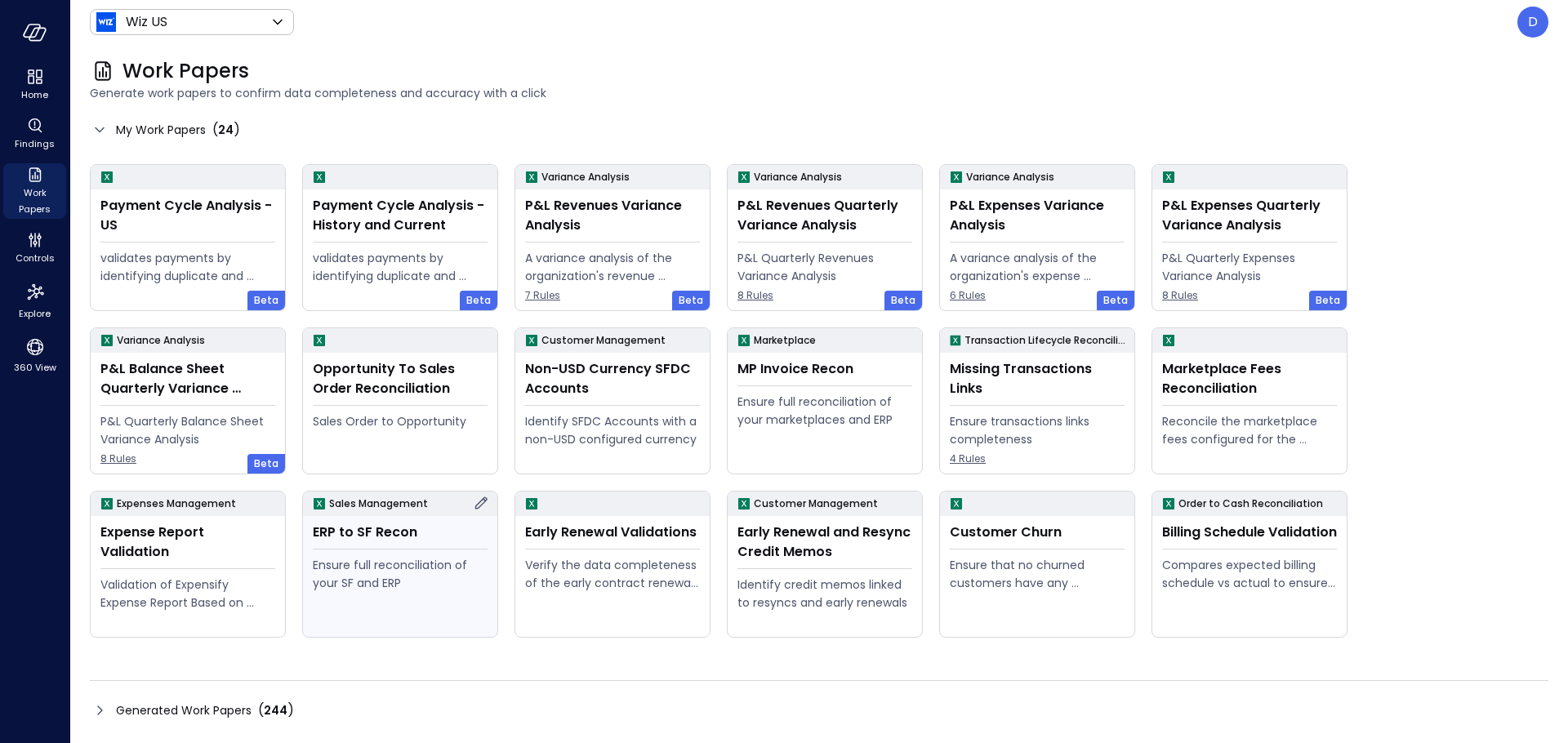
click at [390, 560] on div "Ensure full reconciliation of your SF and ERP" at bounding box center [400, 574] width 175 height 36
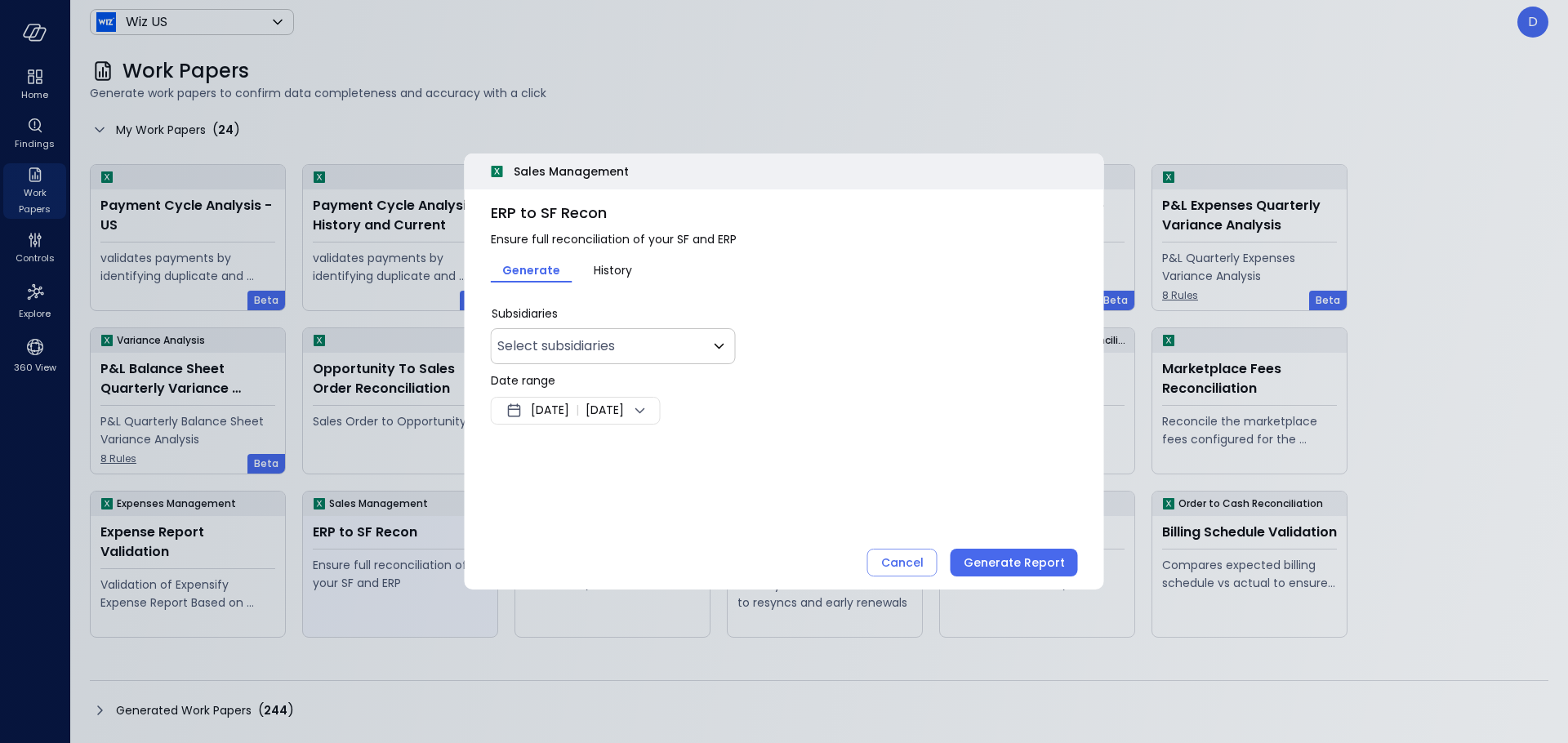
type input "**"
click at [569, 402] on span "[DATE]" at bounding box center [550, 410] width 38 height 20
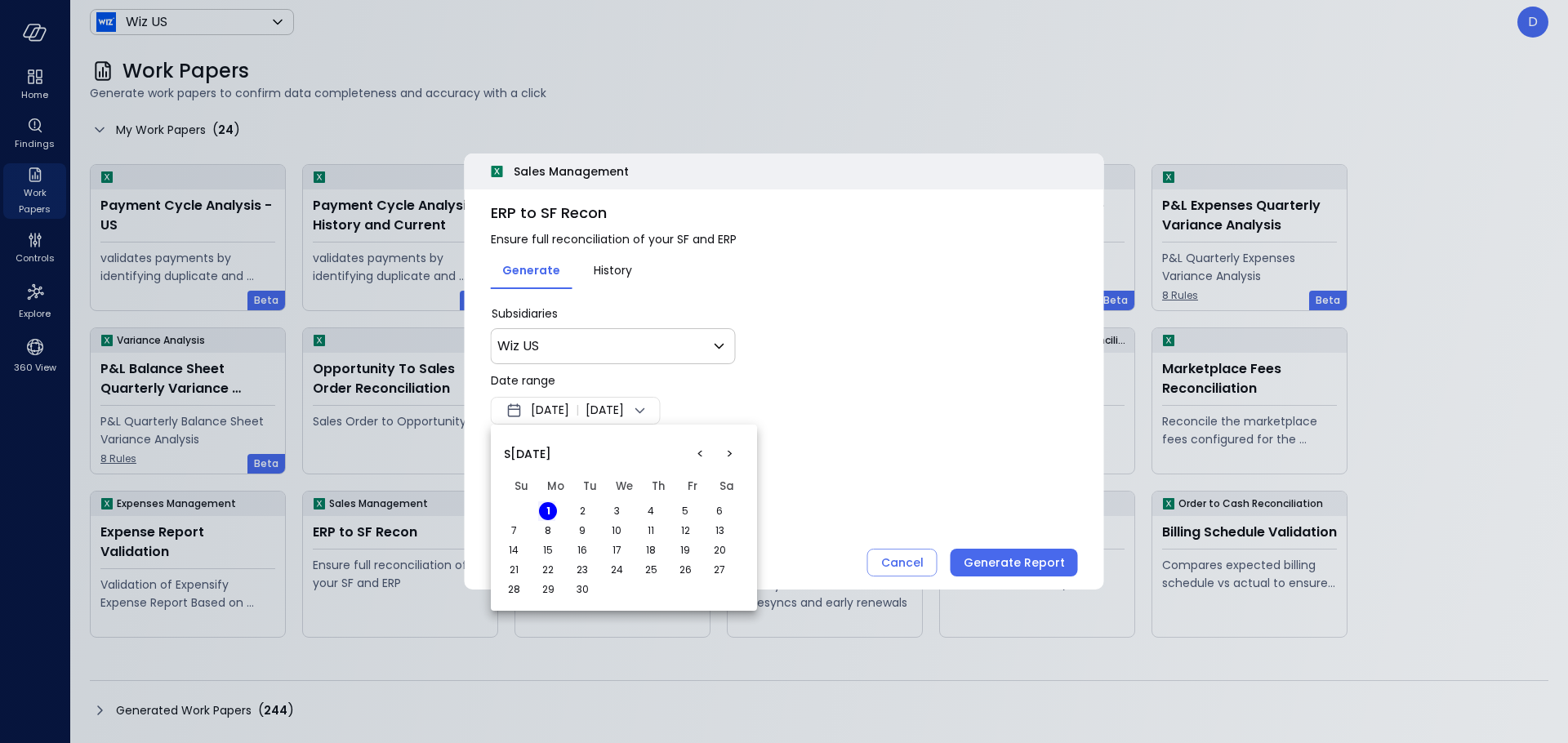
click at [936, 407] on div at bounding box center [784, 371] width 1568 height 743
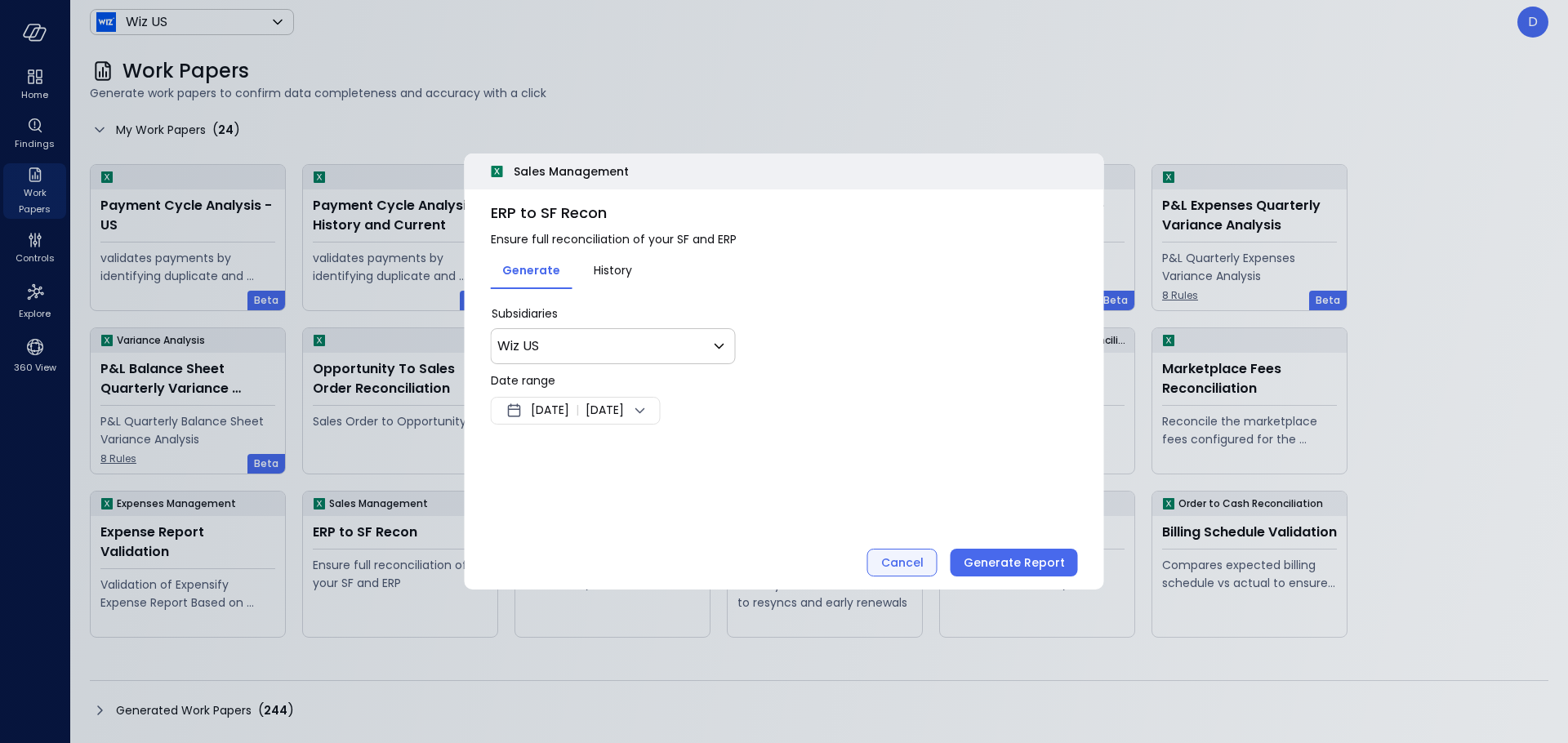
click at [924, 555] on div "Cancel" at bounding box center [902, 562] width 43 height 20
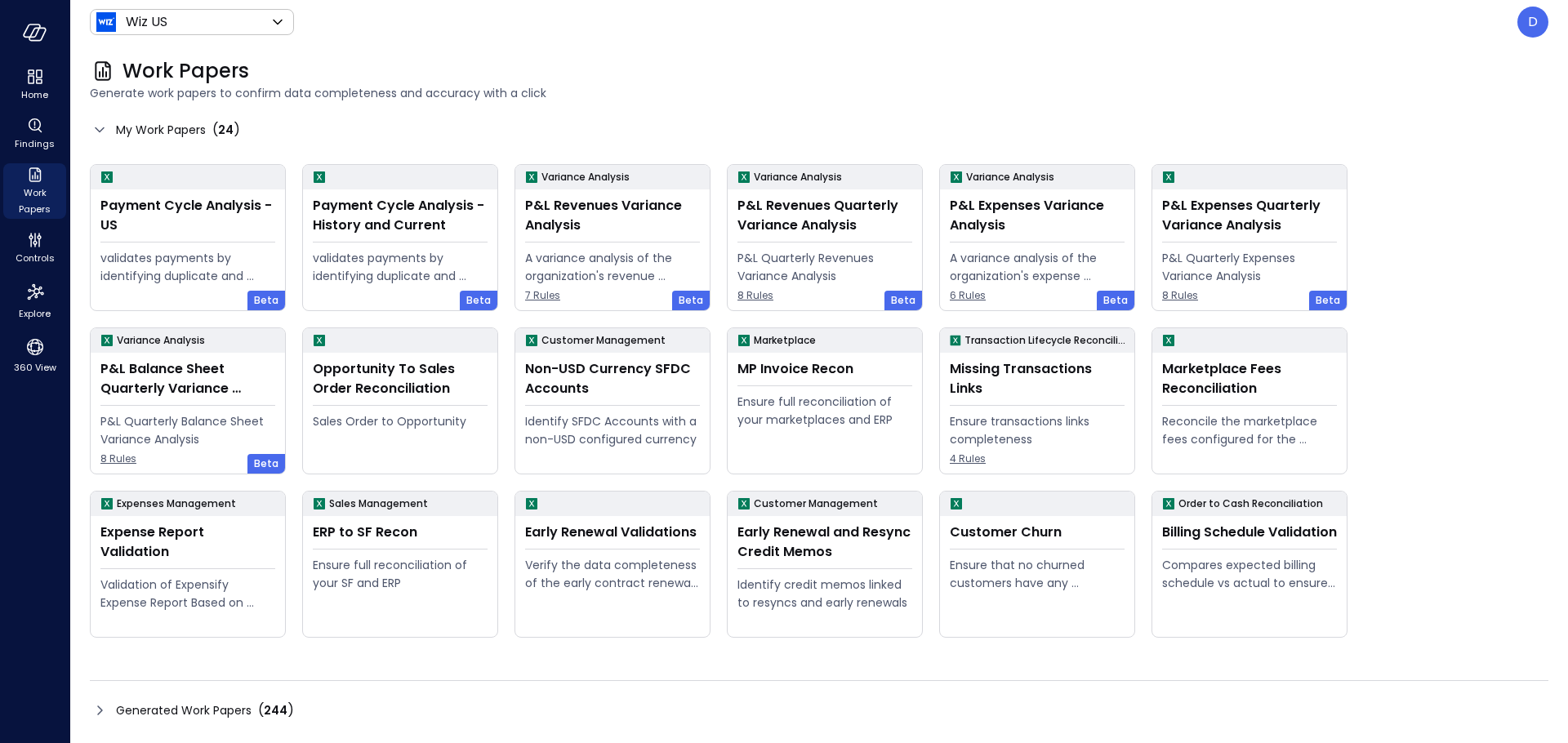
click at [97, 716] on icon at bounding box center [99, 710] width 20 height 20
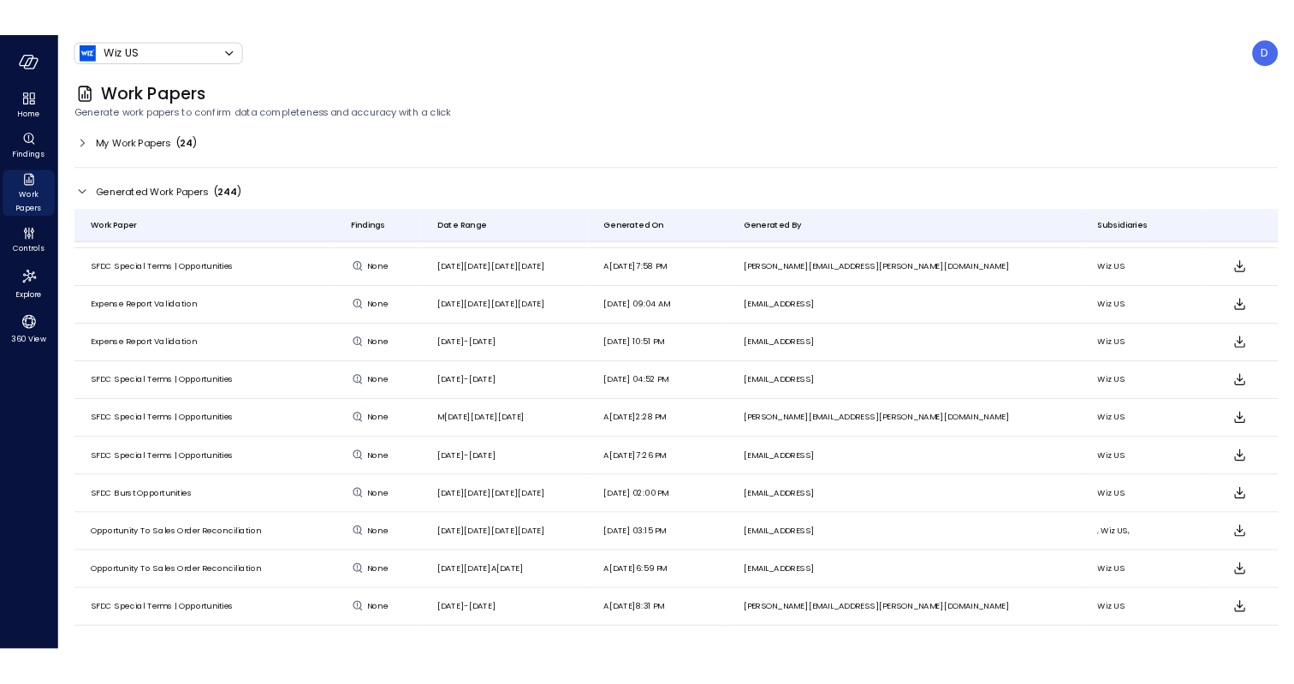
scroll to position [1337, 0]
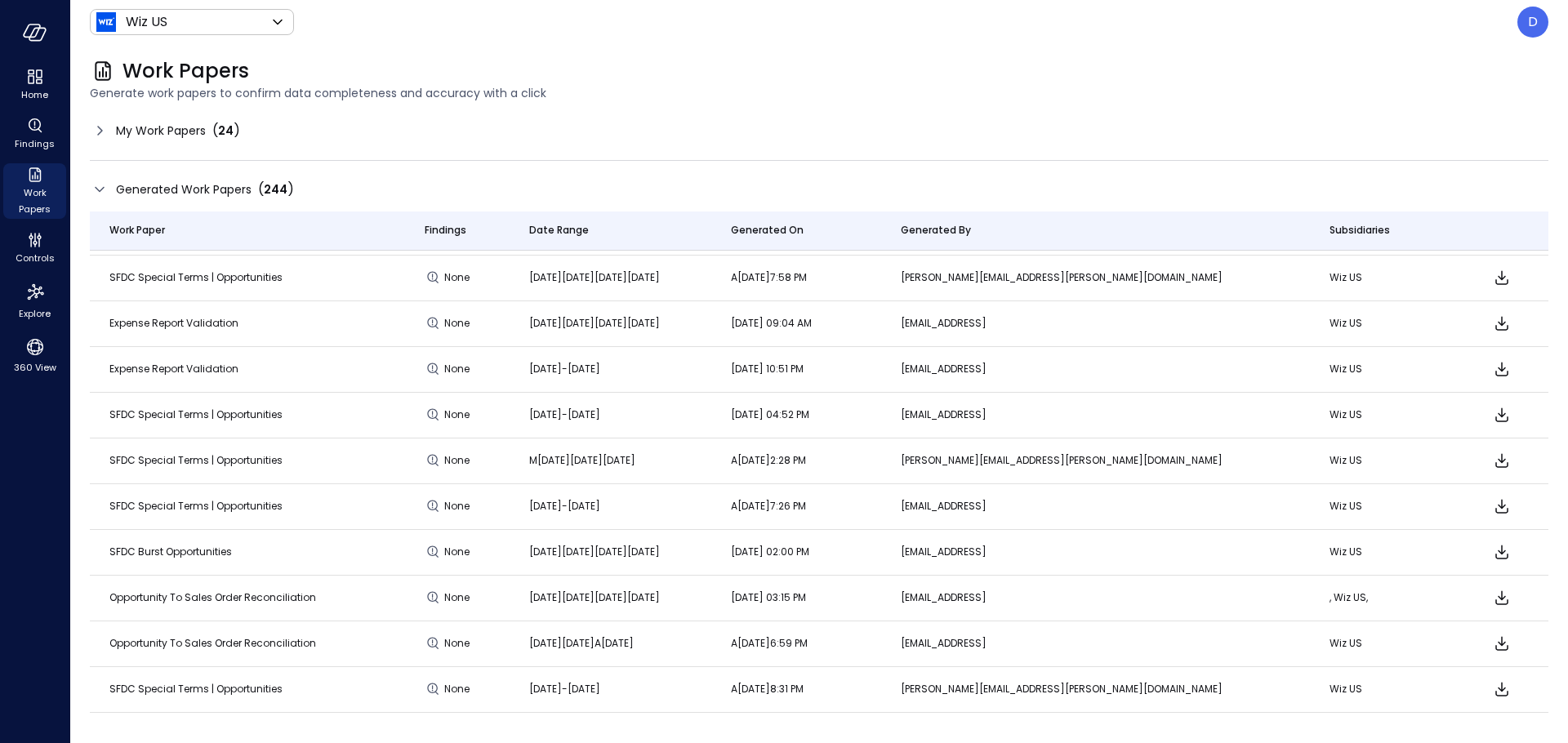
click at [101, 185] on icon at bounding box center [99, 189] width 20 height 20
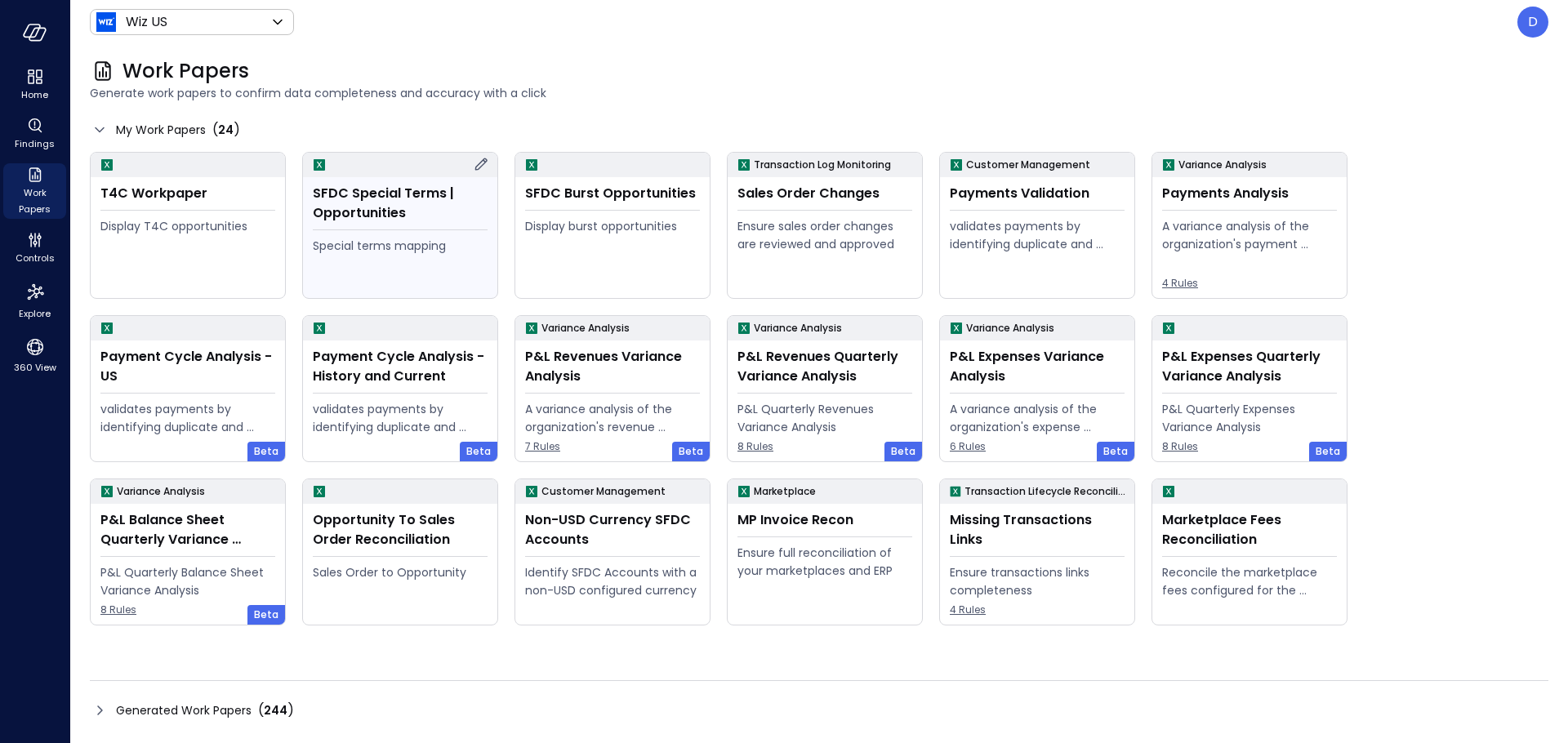
click at [353, 204] on div "SFDC Special Terms | Opportunities" at bounding box center [400, 203] width 175 height 39
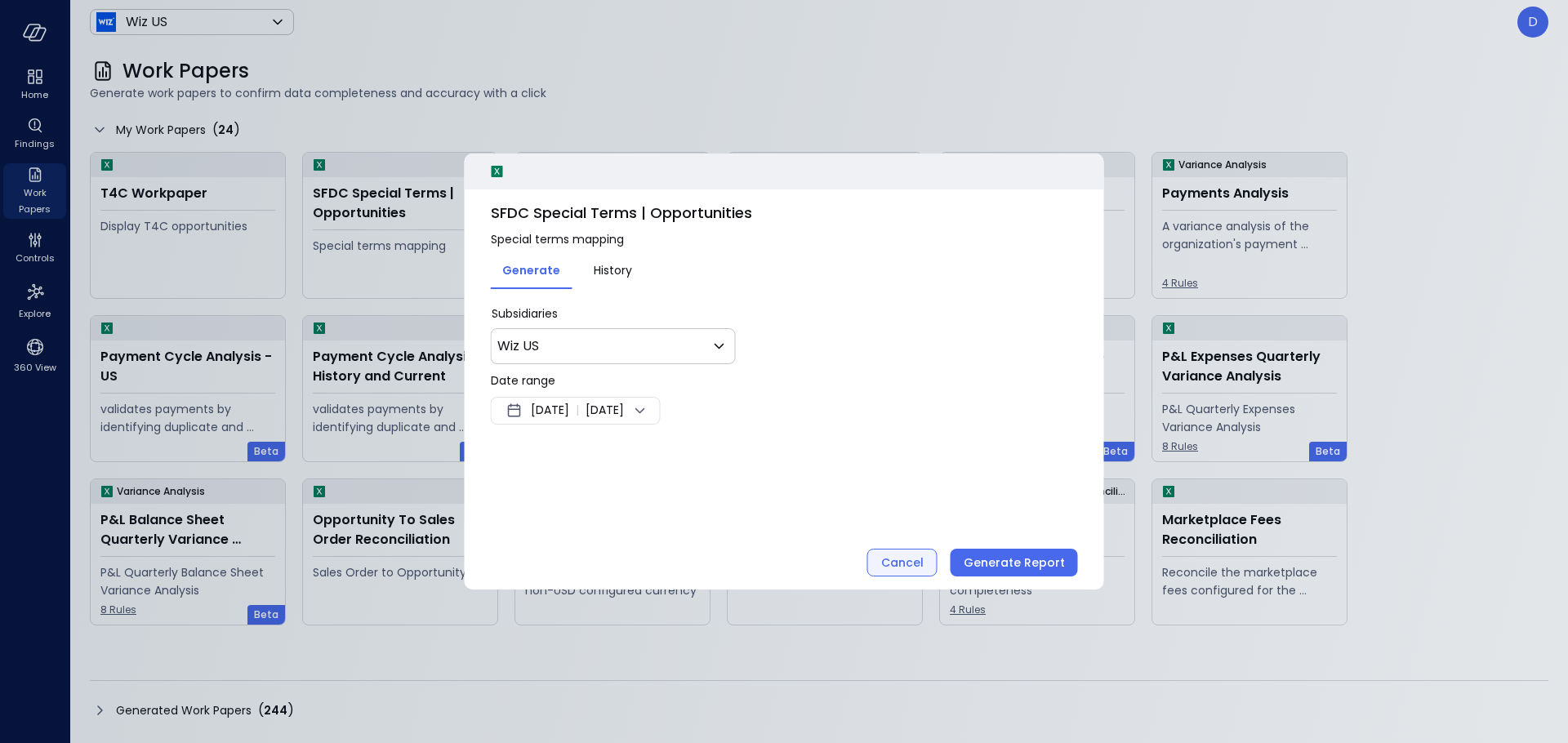
click at [889, 570] on div "Cancel" at bounding box center [902, 562] width 43 height 20
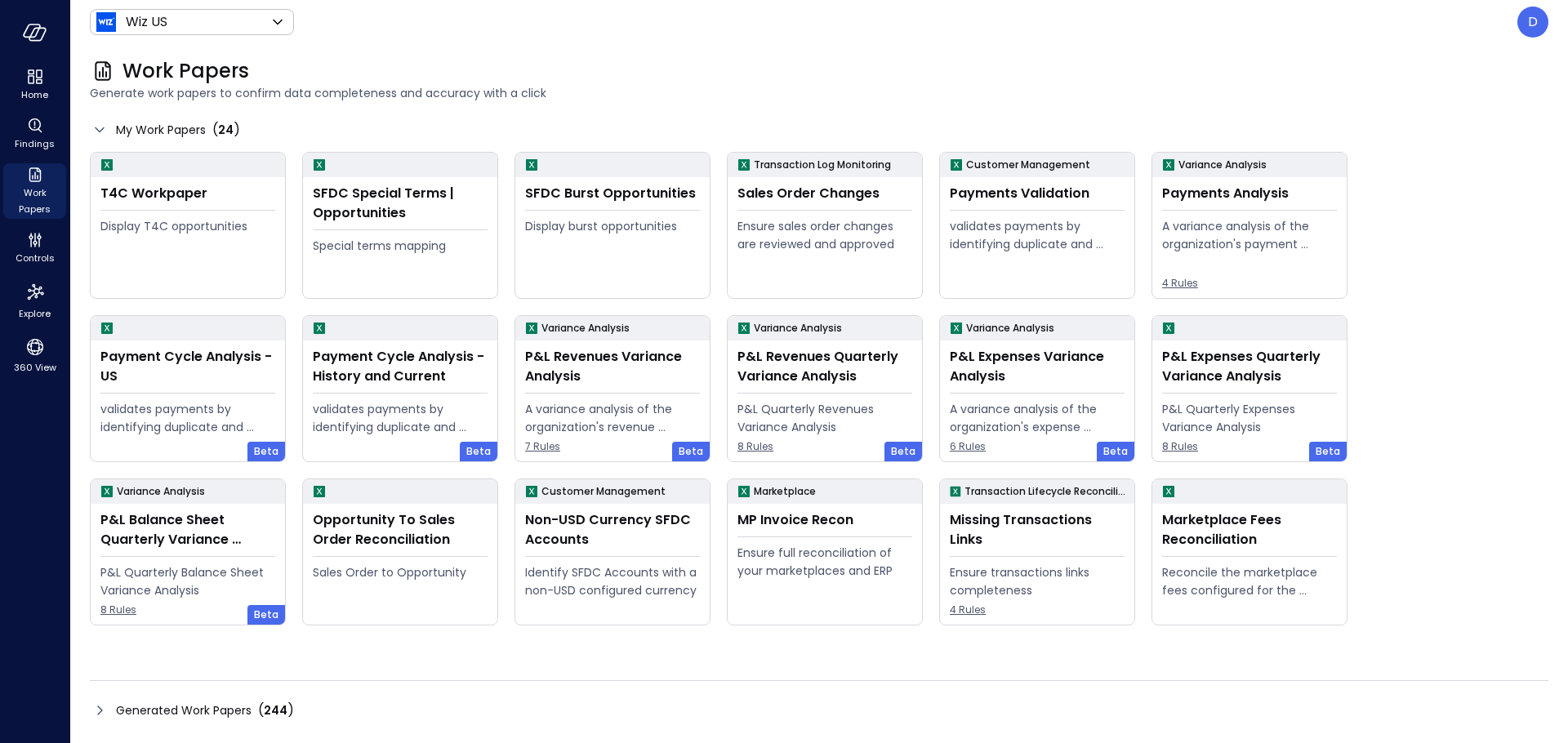
click at [102, 700] on icon at bounding box center [99, 710] width 20 height 20
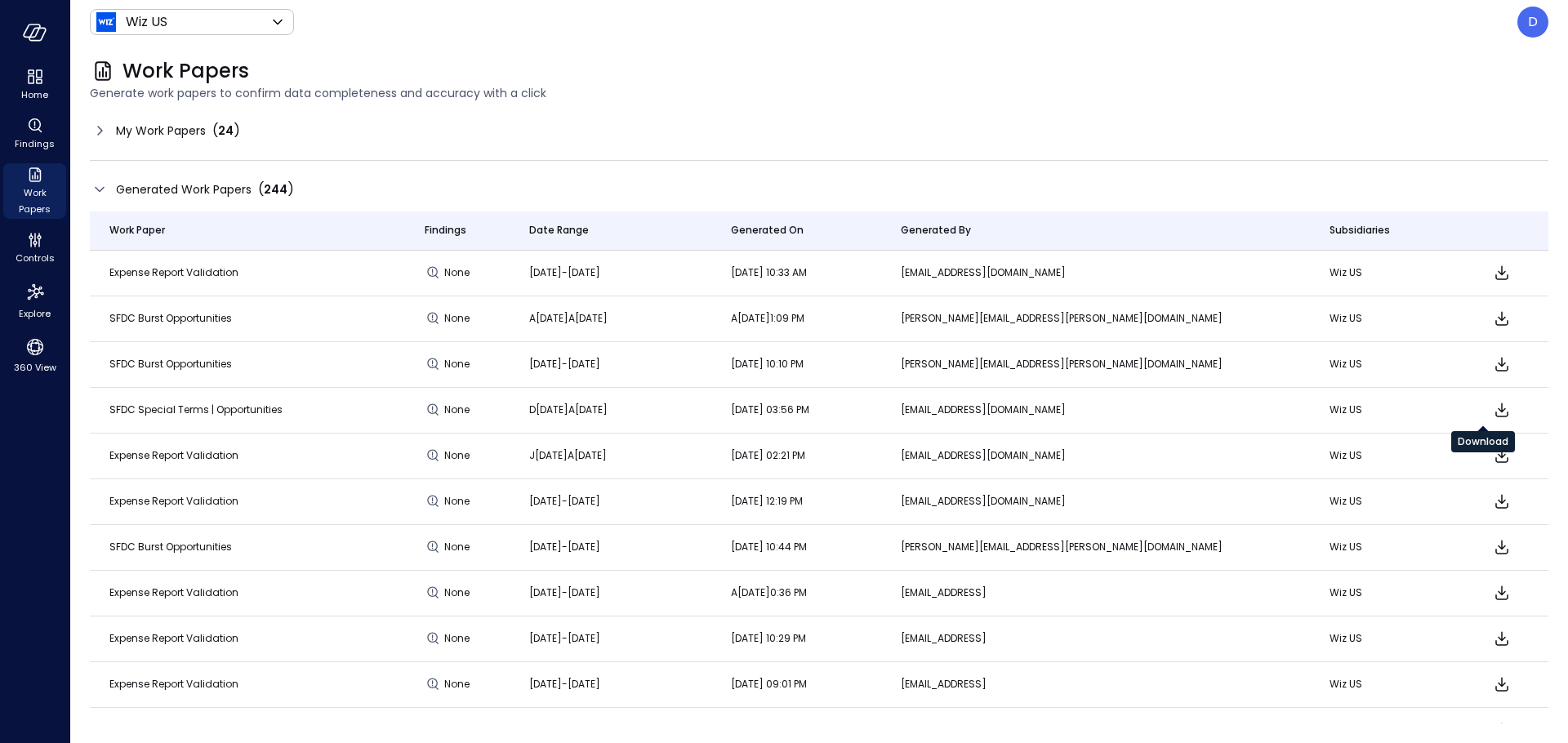
click at [1493, 415] on icon "Download" at bounding box center [1502, 409] width 20 height 20
click at [1495, 412] on icon "Download" at bounding box center [1502, 410] width 13 height 14
click at [36, 236] on icon "Controls" at bounding box center [35, 239] width 20 height 20
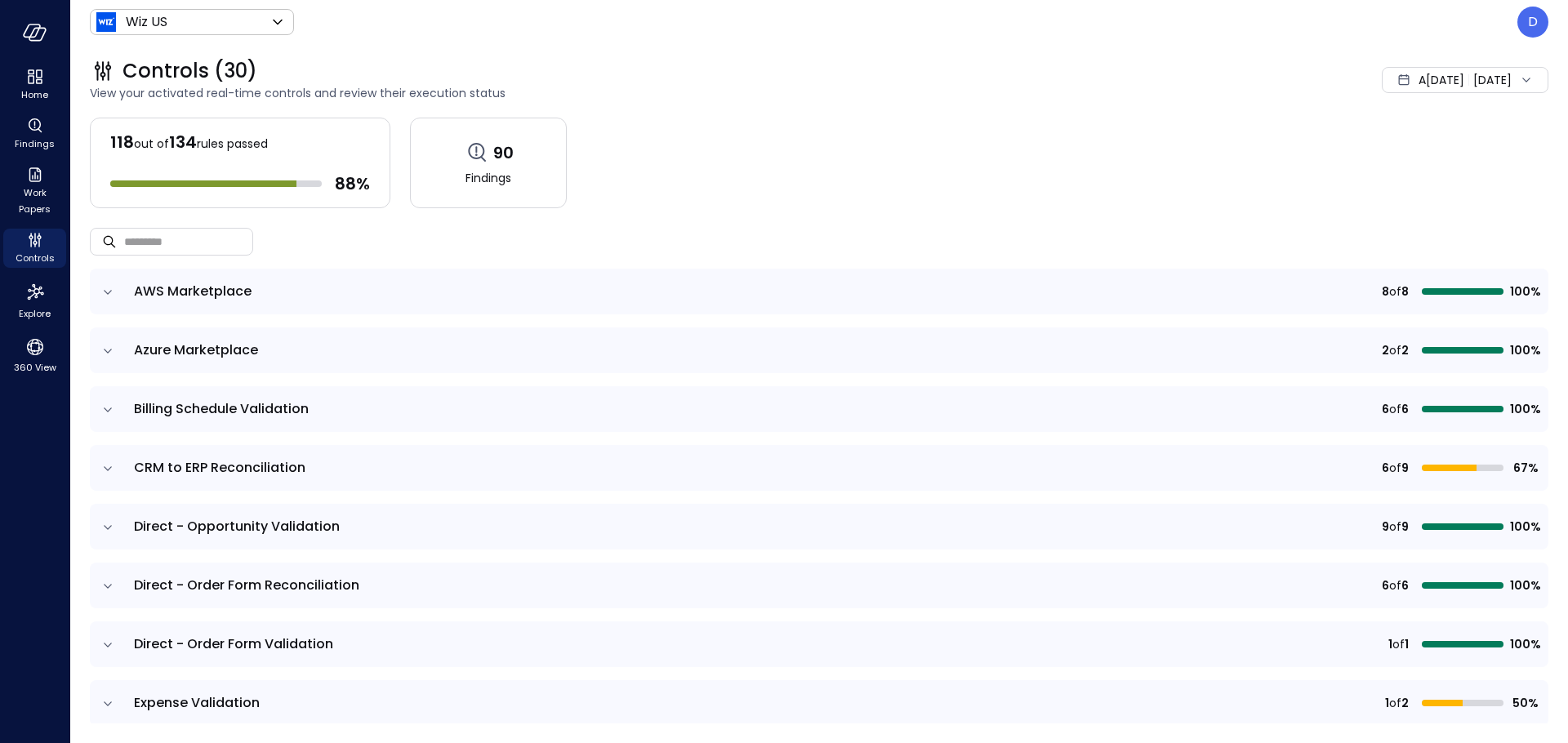
click at [1549, 8] on header "Wiz US ****** ​ D" at bounding box center [820, 22] width 1498 height 44
click at [1542, 18] on div "D" at bounding box center [1533, 22] width 31 height 31
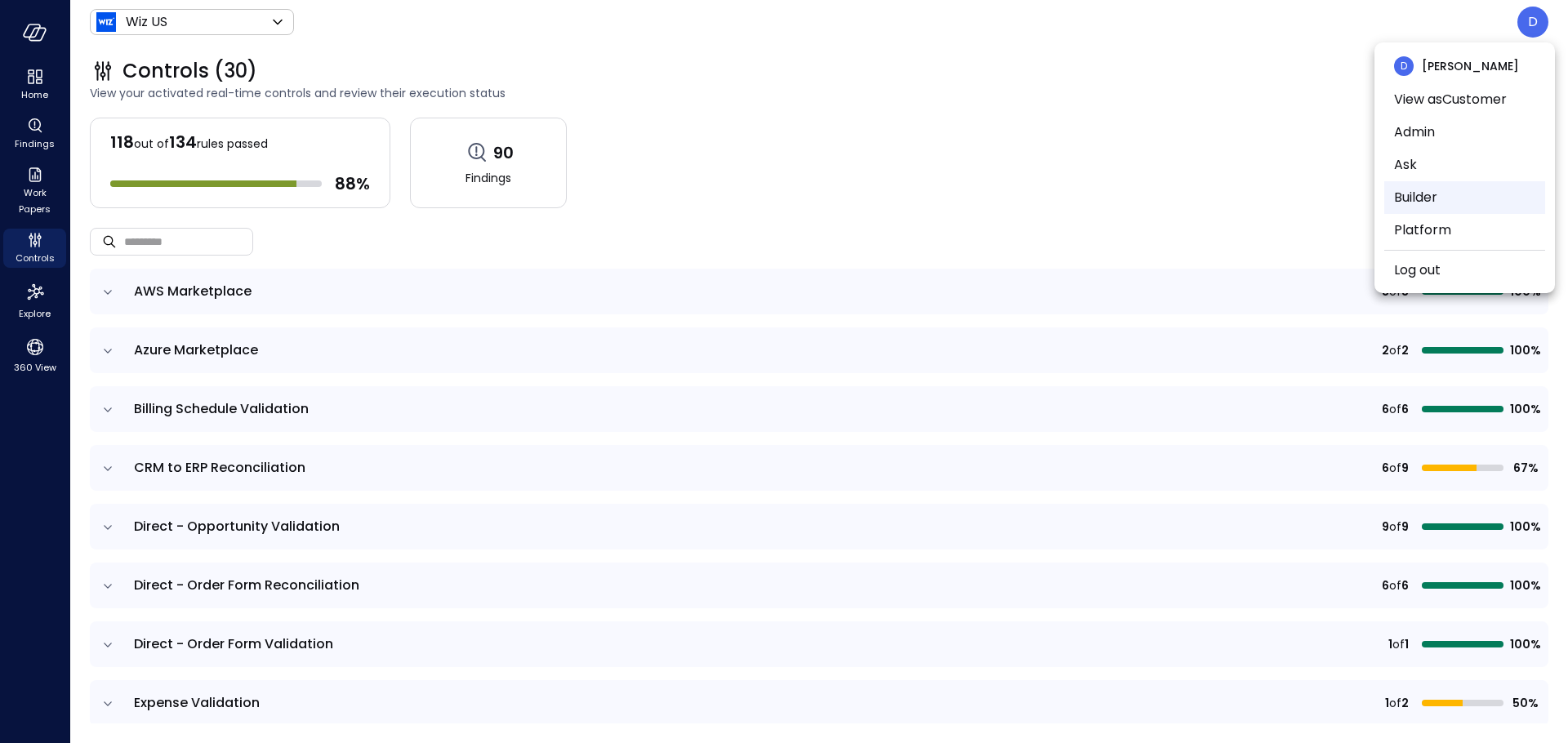
click at [1410, 203] on li "Builder" at bounding box center [1465, 197] width 161 height 32
